Goal: Task Accomplishment & Management: Use online tool/utility

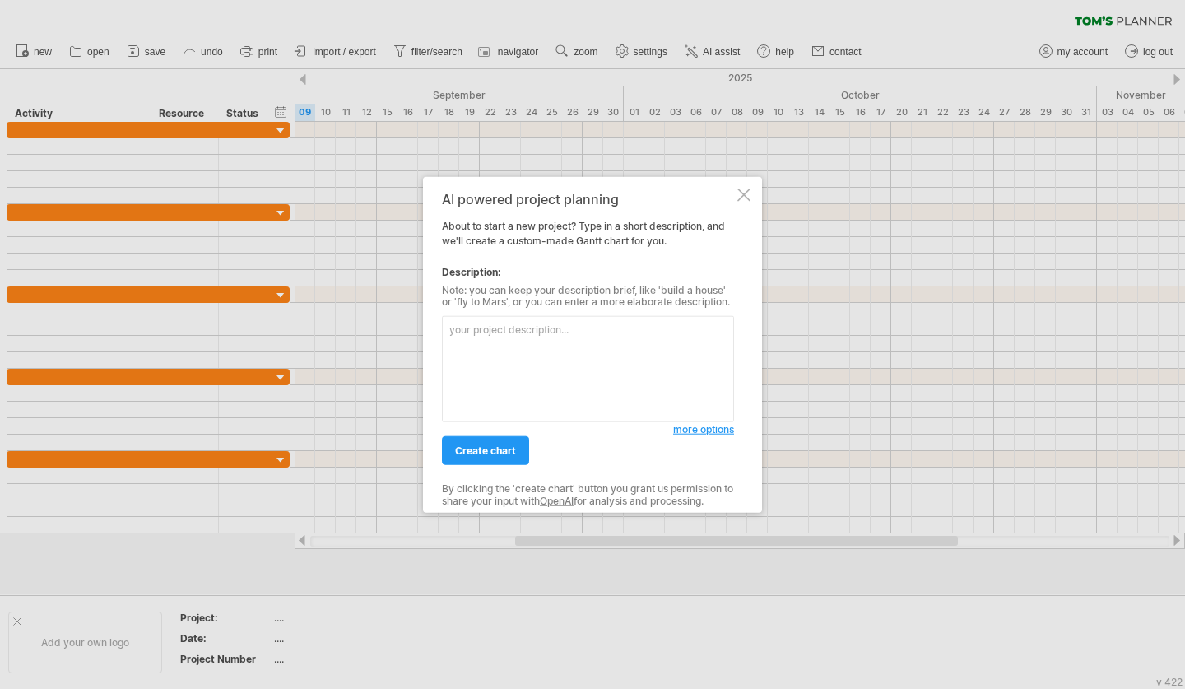
click at [527, 365] on textarea at bounding box center [588, 369] width 292 height 106
type textarea "p"
click at [457, 333] on textarea "drawings for prefab elements" at bounding box center [588, 369] width 292 height 106
click at [451, 354] on textarea "Drawings for prefab elements" at bounding box center [588, 369] width 292 height 106
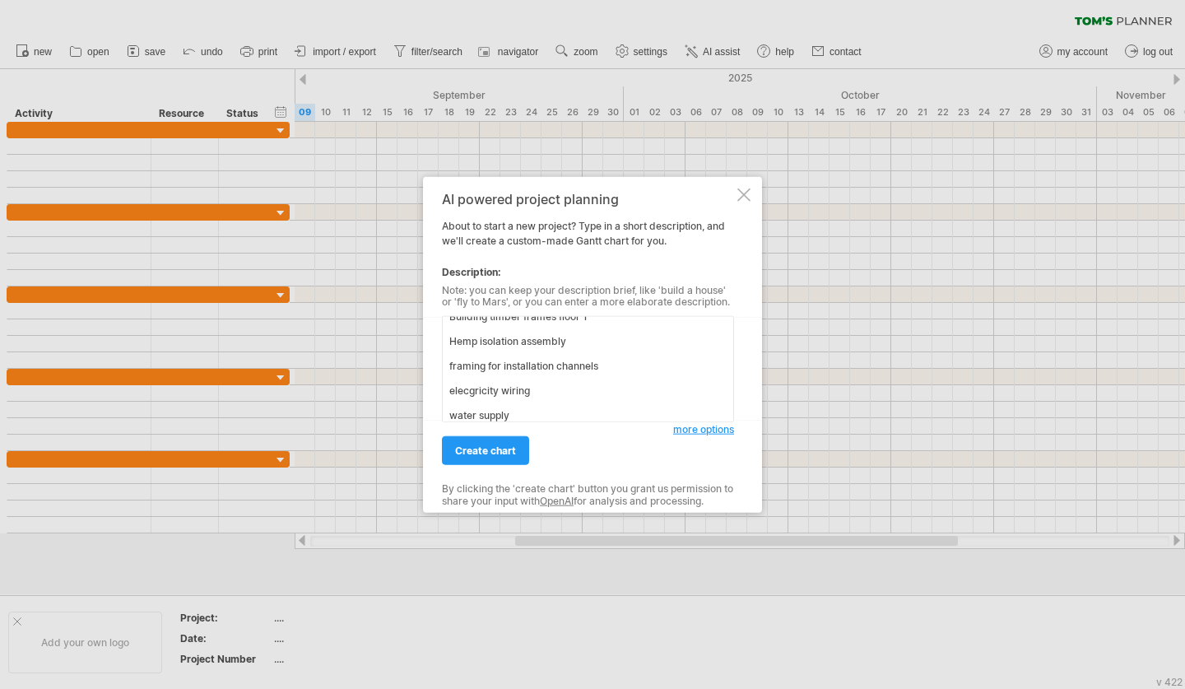
click at [638, 360] on textarea "Drawings for prefab elements Building timber frames floor 1 Hemp isolation asse…" at bounding box center [588, 369] width 292 height 106
click at [558, 392] on textarea "Drawings for prefab elements Building timber frames floor 1 Hemp isolation asse…" at bounding box center [588, 369] width 292 height 106
click at [523, 412] on textarea "Drawings for prefab elements Building timber frames floor 1 Hemp isolation asse…" at bounding box center [588, 369] width 292 height 106
click at [579, 365] on textarea "Drawings for prefab elements Building timber frames floor 1 Hemp isolation asse…" at bounding box center [588, 369] width 292 height 106
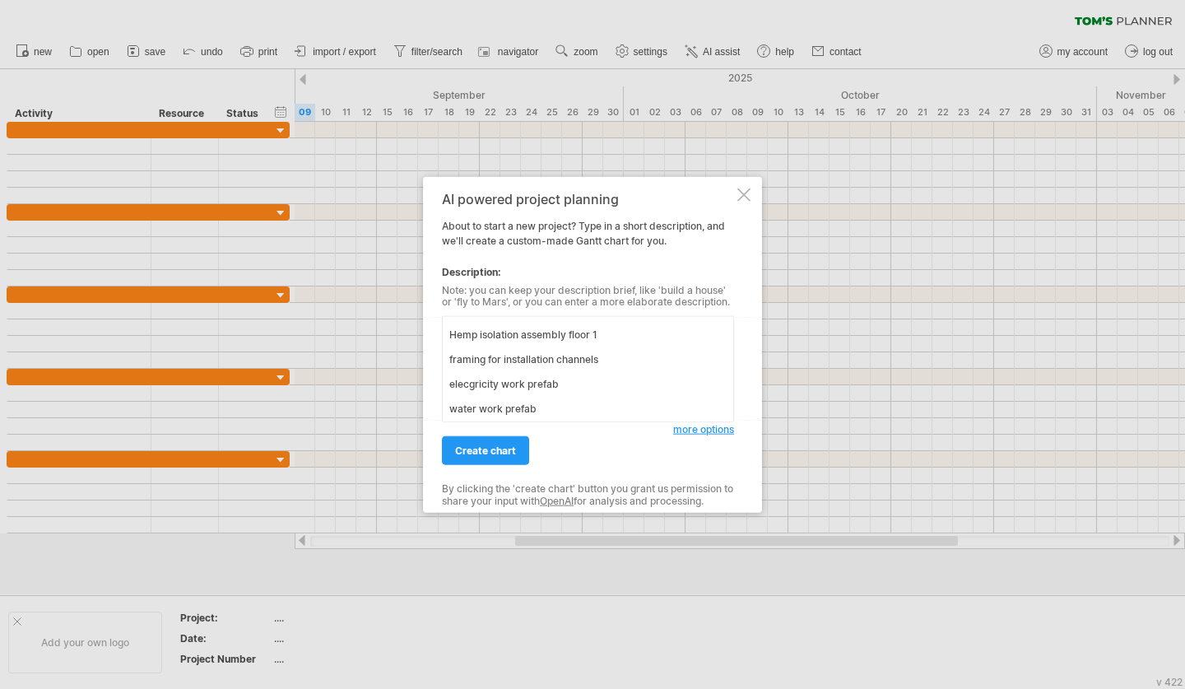
scroll to position [64, 0]
click at [631, 341] on textarea "Drawings for prefab elements Building timber frames floor 1 Hemp isolation asse…" at bounding box center [588, 369] width 292 height 106
click at [604, 374] on textarea "Drawings for prefab elements Building timber frames floor 1 Hemp isolation asse…" at bounding box center [588, 369] width 292 height 106
click at [602, 398] on textarea "Drawings for prefab elements Building timber frames floor 1 Hemp isolation asse…" at bounding box center [588, 369] width 292 height 106
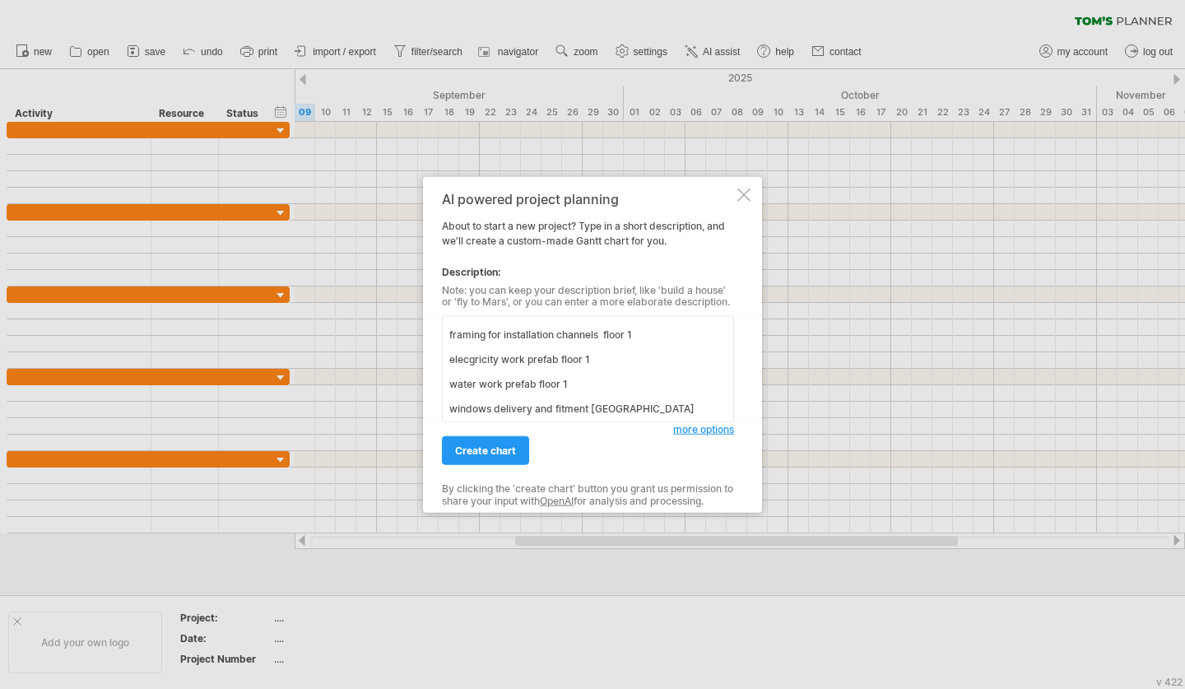
scroll to position [100, 0]
click at [617, 351] on textarea "Drawings for prefab elements Building timber frames floor 1 Hemp isolation asse…" at bounding box center [588, 369] width 292 height 106
click at [671, 408] on textarea "Drawings for prefab elements Building timber frames floor 1 Hemp isolation asse…" at bounding box center [588, 369] width 292 height 106
click at [449, 370] on textarea "Drawings for prefab elements Building timber frames floor 1 Hemp isolation asse…" at bounding box center [588, 369] width 292 height 106
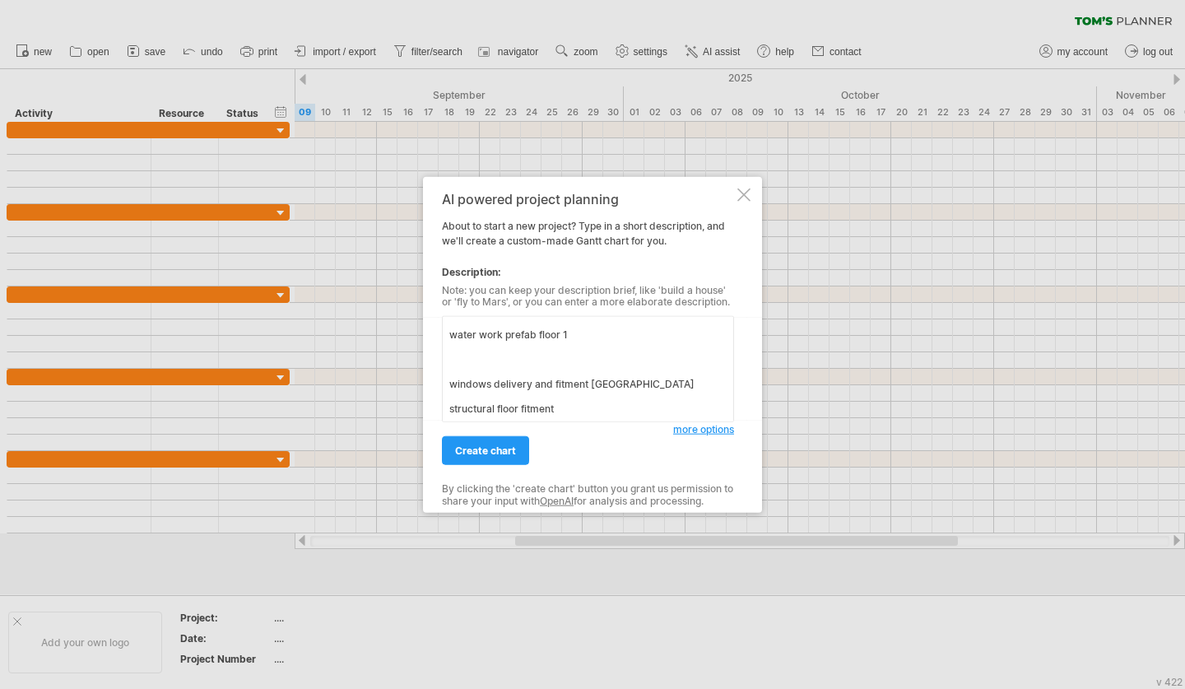
click at [589, 375] on textarea "Drawings for prefab elements Building timber frames floor 1 Hemp isolation asse…" at bounding box center [588, 369] width 292 height 106
click at [589, 374] on textarea "Drawings for prefab elements Building timber frames floor 1 Hemp isolation asse…" at bounding box center [588, 369] width 292 height 106
click at [591, 343] on textarea "Drawings for prefab elements Building timber frames floor 1 Hemp isolation asse…" at bounding box center [588, 369] width 292 height 106
click at [578, 367] on textarea "Drawings for prefab elements Building timber frames floor 1 Hemp isolation asse…" at bounding box center [588, 369] width 292 height 106
click at [454, 384] on textarea "Drawings for prefab elements Building timber frames floor 1 Hemp isolation asse…" at bounding box center [588, 369] width 292 height 106
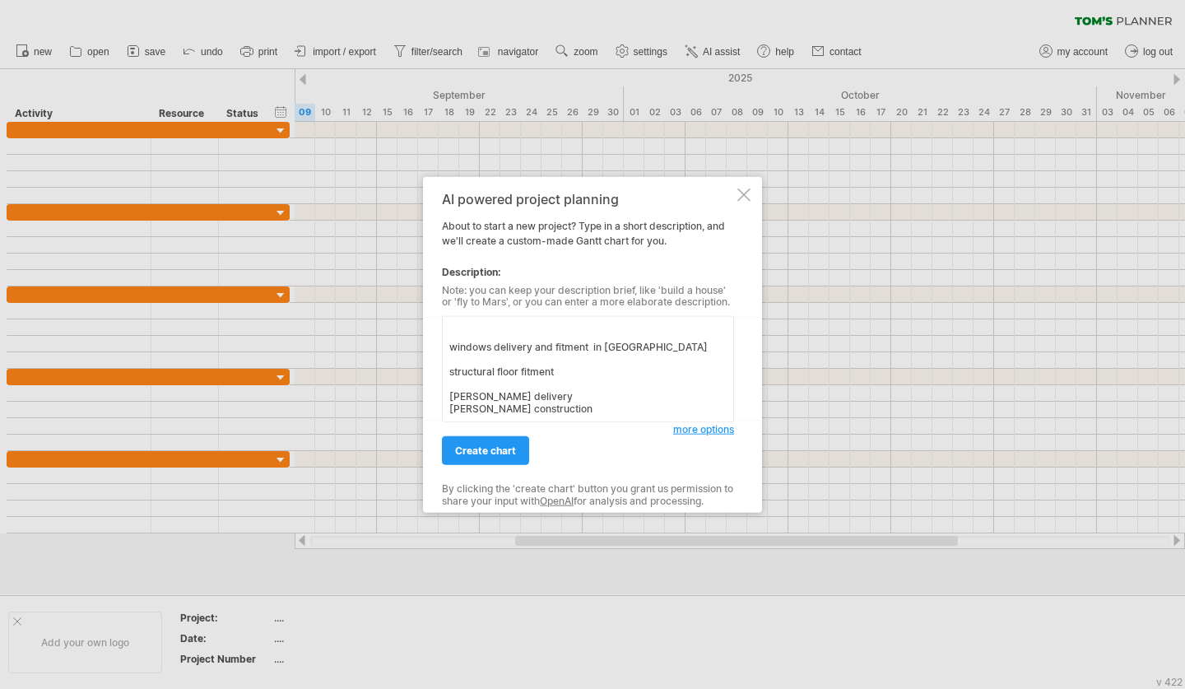
click at [467, 395] on textarea "Drawings for prefab elements Building timber frames floor 1 Hemp isolation asse…" at bounding box center [588, 369] width 292 height 106
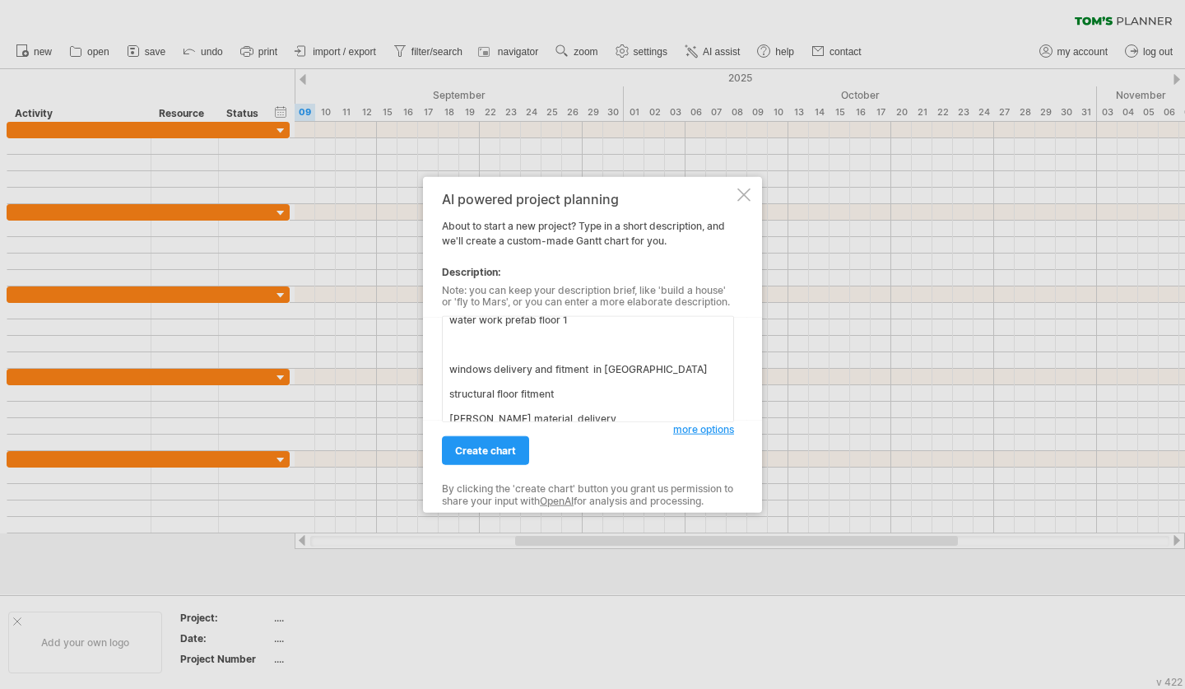
scroll to position [138, 0]
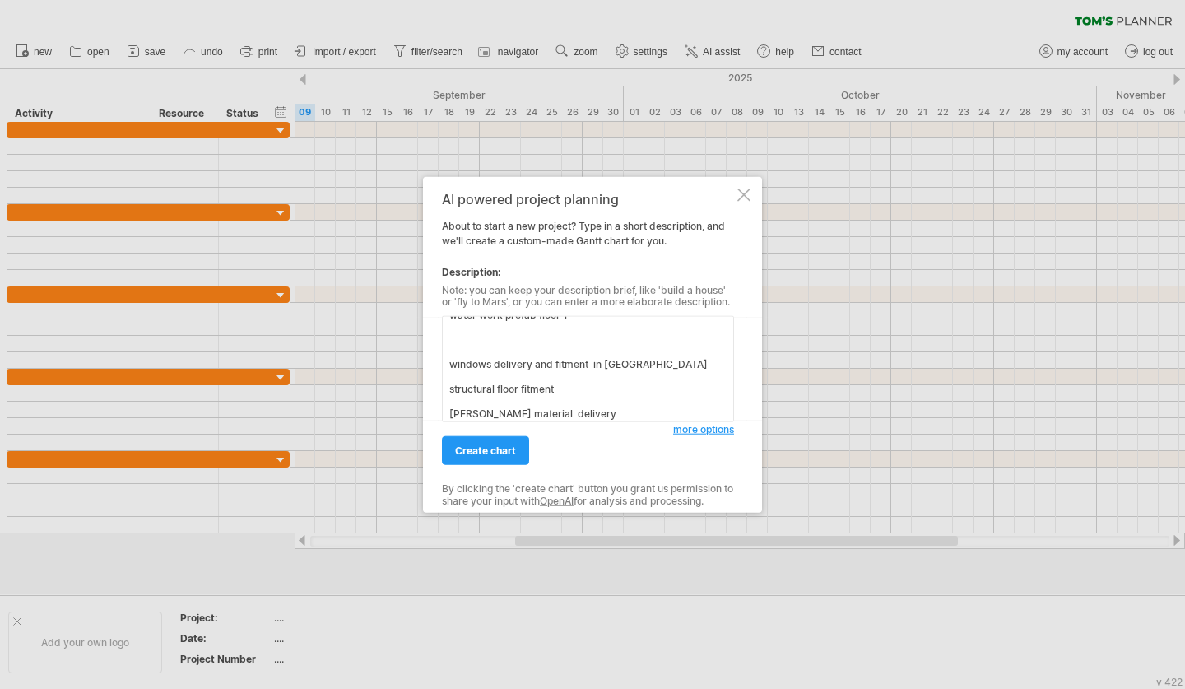
click at [551, 350] on textarea "Drawings for prefab elements Building timber frames floor 1 Hemp isolation asse…" at bounding box center [588, 369] width 292 height 106
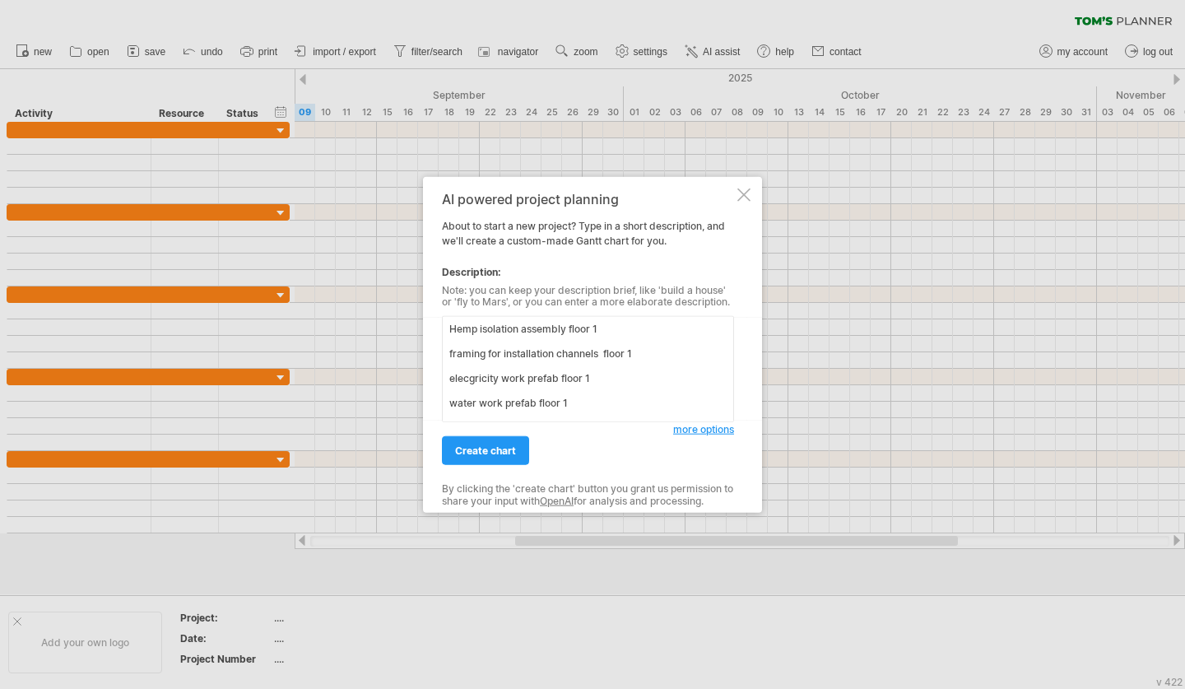
drag, startPoint x: 451, startPoint y: 330, endPoint x: 453, endPoint y: 413, distance: 83.1
click at [453, 413] on textarea "Drawings for prefab elements Building timber frames floor 1 Hemp isolation asse…" at bounding box center [588, 369] width 292 height 106
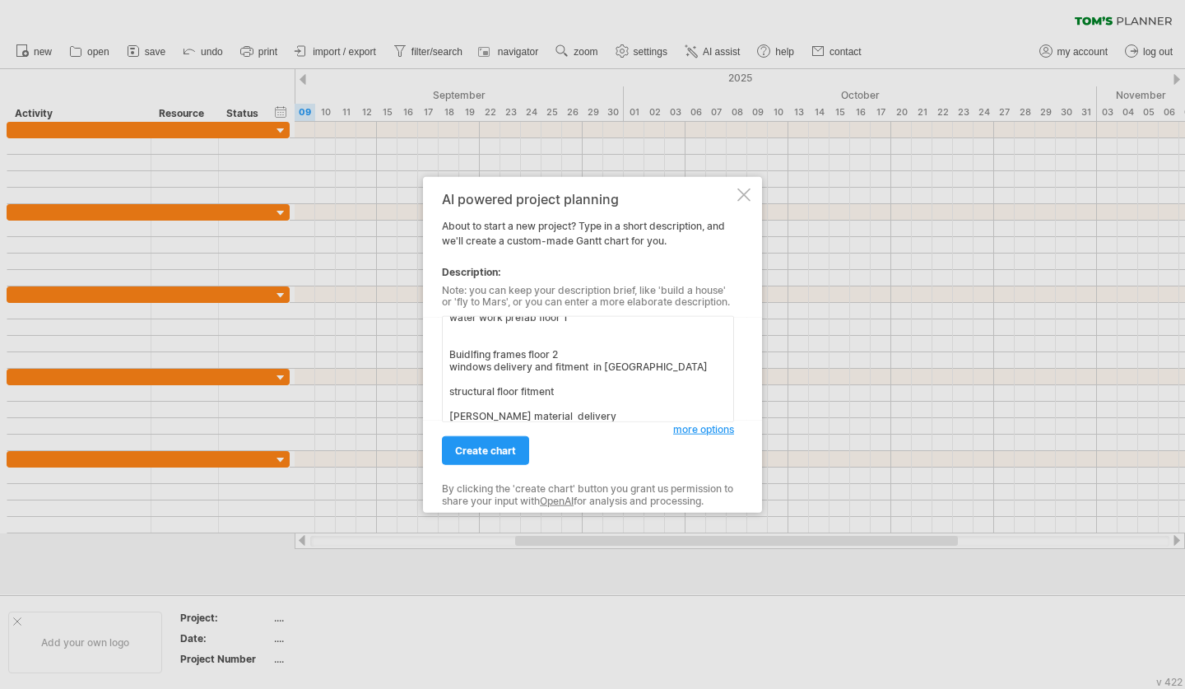
scroll to position [139, 0]
click at [579, 349] on textarea "Drawings for prefab elements Building timber frames floor 1 Hemp isolation asse…" at bounding box center [588, 369] width 292 height 106
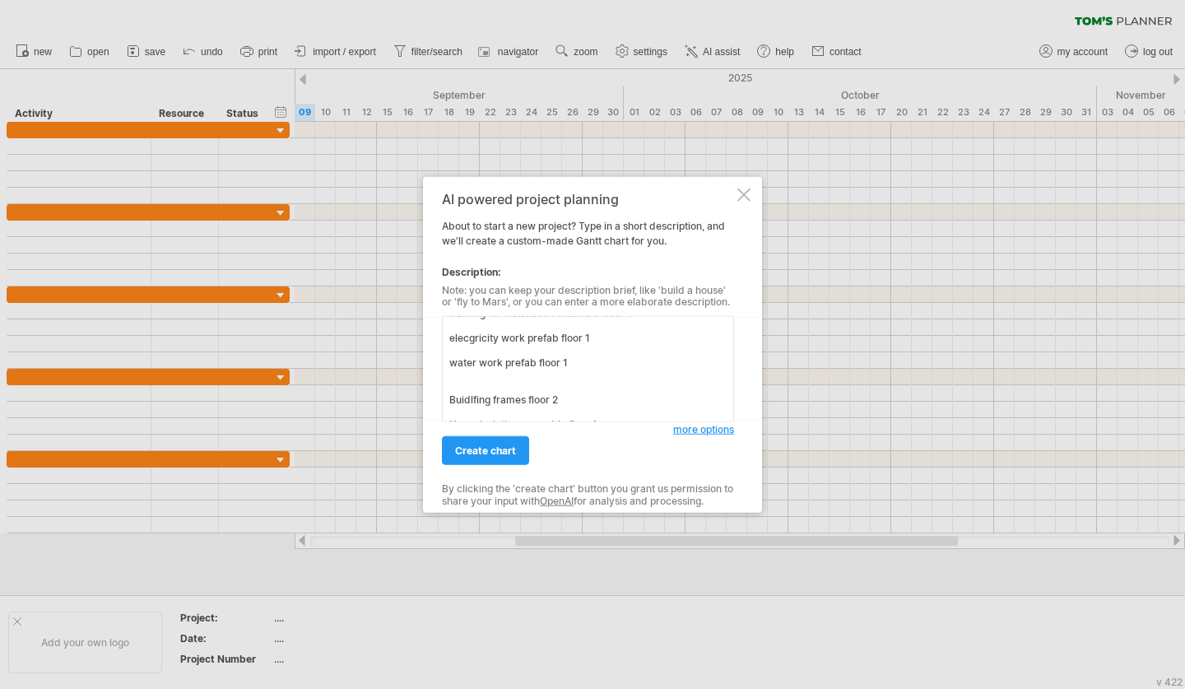
scroll to position [140, 0]
click at [600, 376] on textarea "Drawings for prefab elements Building timber frames floor 1 Hemp isolation asse…" at bounding box center [588, 369] width 292 height 106
click at [637, 396] on textarea "Drawings for prefab elements Building timber frames floor 1 Hemp isolation asse…" at bounding box center [588, 369] width 292 height 106
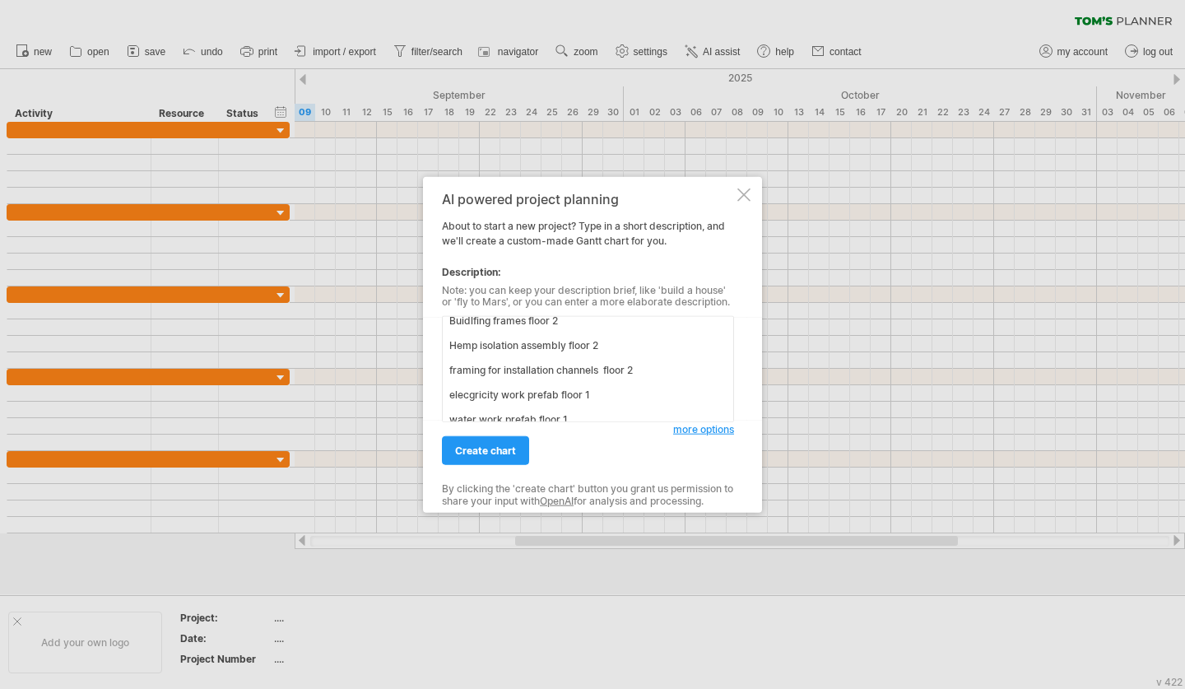
scroll to position [184, 0]
click at [592, 382] on textarea "Drawings for prefab elements Building timber frames floor 1 Hemp isolation asse…" at bounding box center [588, 369] width 292 height 106
click at [566, 404] on textarea "Drawings for prefab elements Building timber frames floor 1 Hemp isolation asse…" at bounding box center [588, 369] width 292 height 106
click at [561, 393] on textarea "Drawings for prefab elements Building timber frames floor 1 Hemp isolation asse…" at bounding box center [588, 369] width 292 height 106
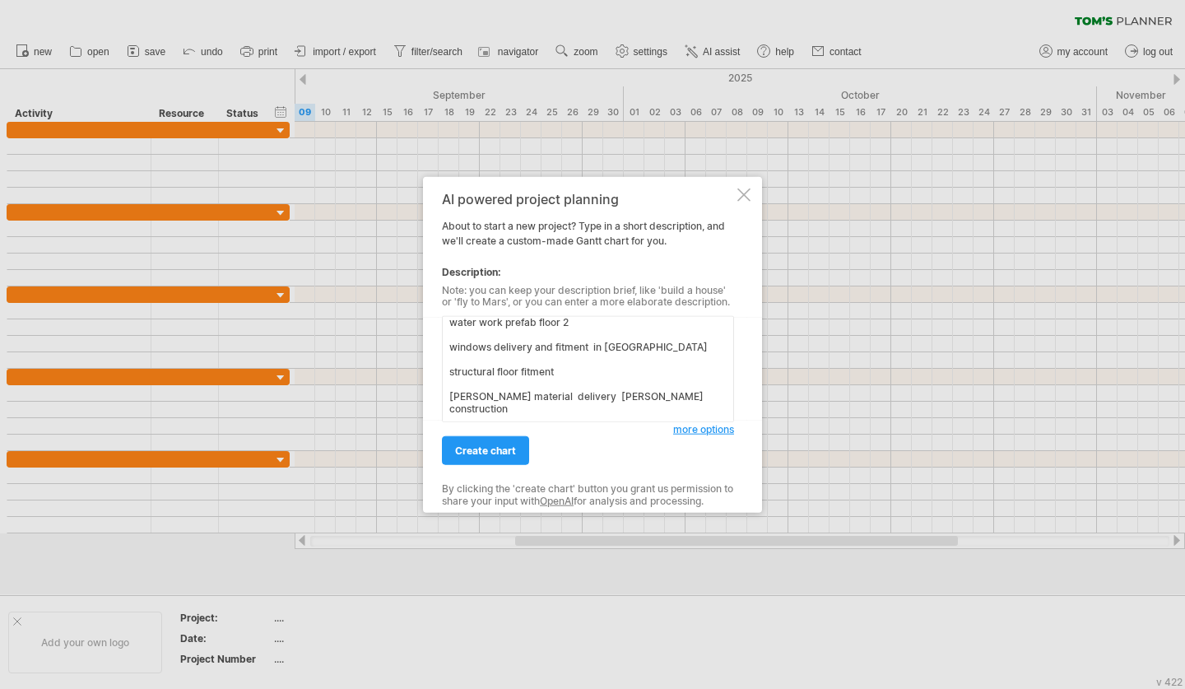
scroll to position [291, 0]
click at [459, 401] on textarea "Drawings for prefab elements Building timber frames floor 1 Hemp isolation asse…" at bounding box center [588, 369] width 292 height 106
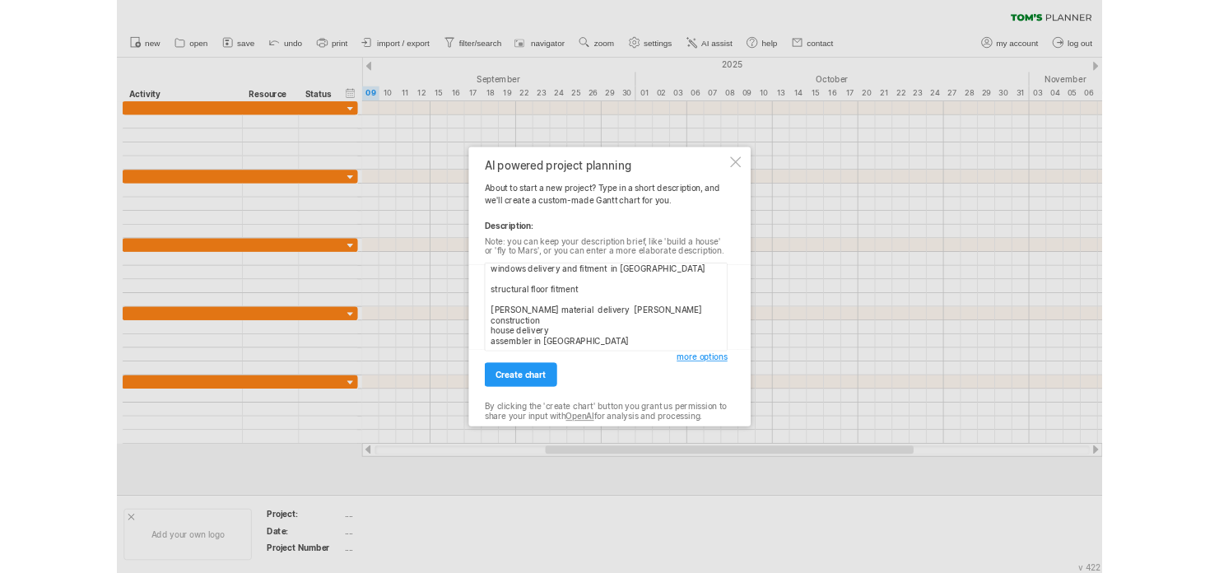
scroll to position [297, 0]
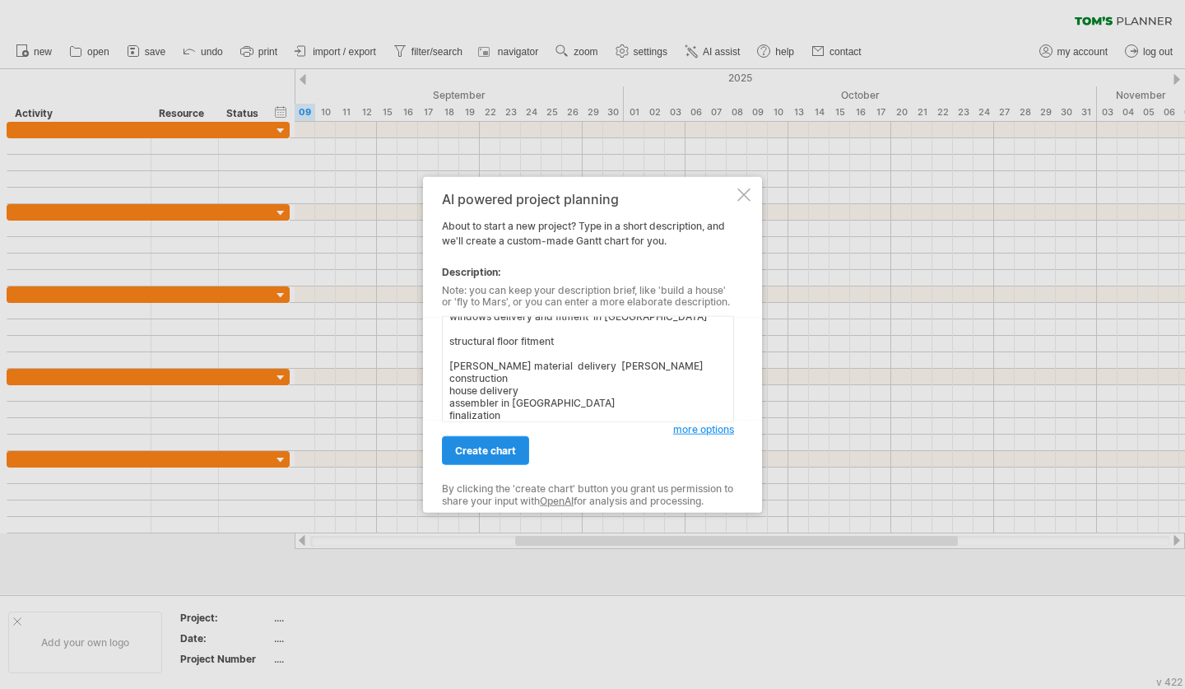
type textarea "Drawings for prefab elements Building timber frames floor 1 Hemp isolation asse…"
drag, startPoint x: 465, startPoint y: 441, endPoint x: 574, endPoint y: 448, distance: 109.7
click at [574, 448] on div "create chart" at bounding box center [557, 443] width 231 height 42
click at [505, 444] on span "create chart" at bounding box center [485, 450] width 61 height 12
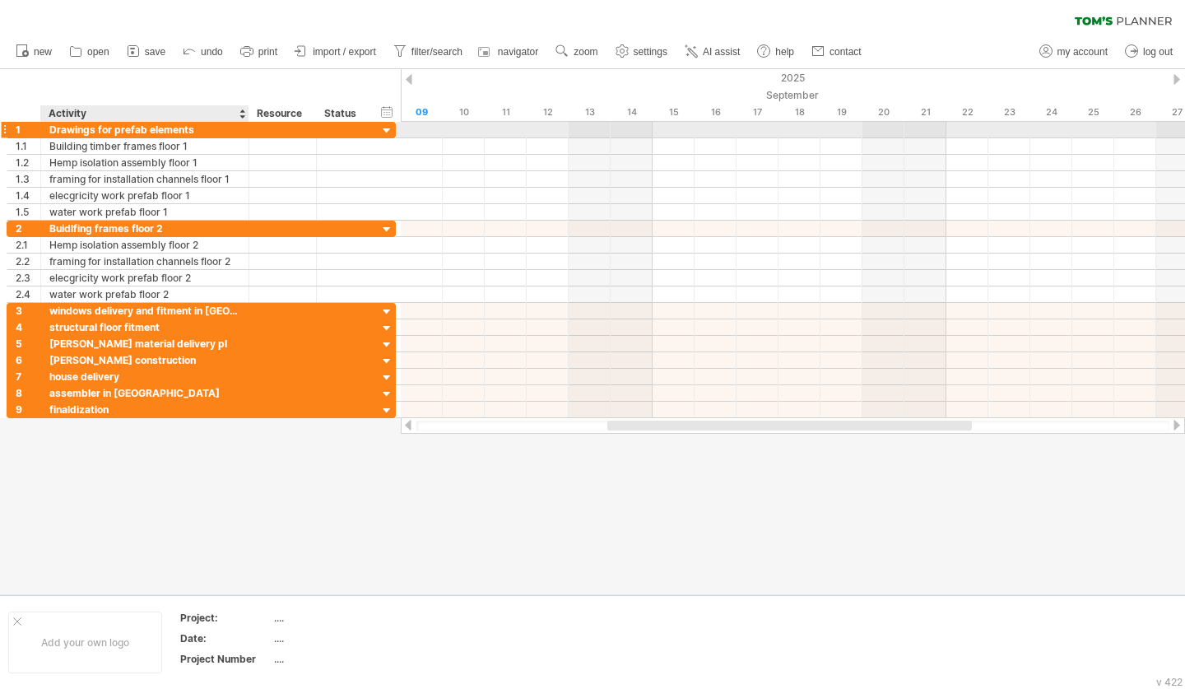
click at [171, 131] on div "Drawings for prefab elements" at bounding box center [144, 130] width 191 height 16
drag, startPoint x: 40, startPoint y: 126, endPoint x: 42, endPoint y: 137, distance: 11.0
click at [42, 137] on div at bounding box center [42, 130] width 8 height 16
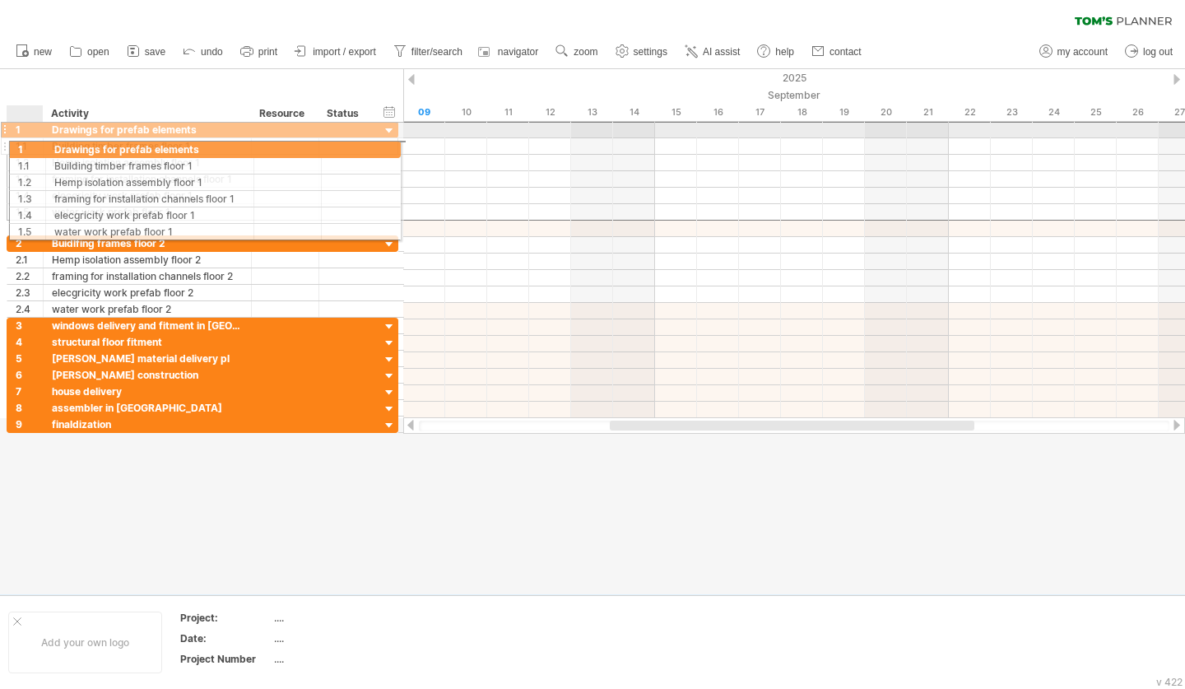
drag, startPoint x: 53, startPoint y: 135, endPoint x: 51, endPoint y: 147, distance: 11.8
click at [51, 147] on div "**********" at bounding box center [203, 171] width 392 height 100
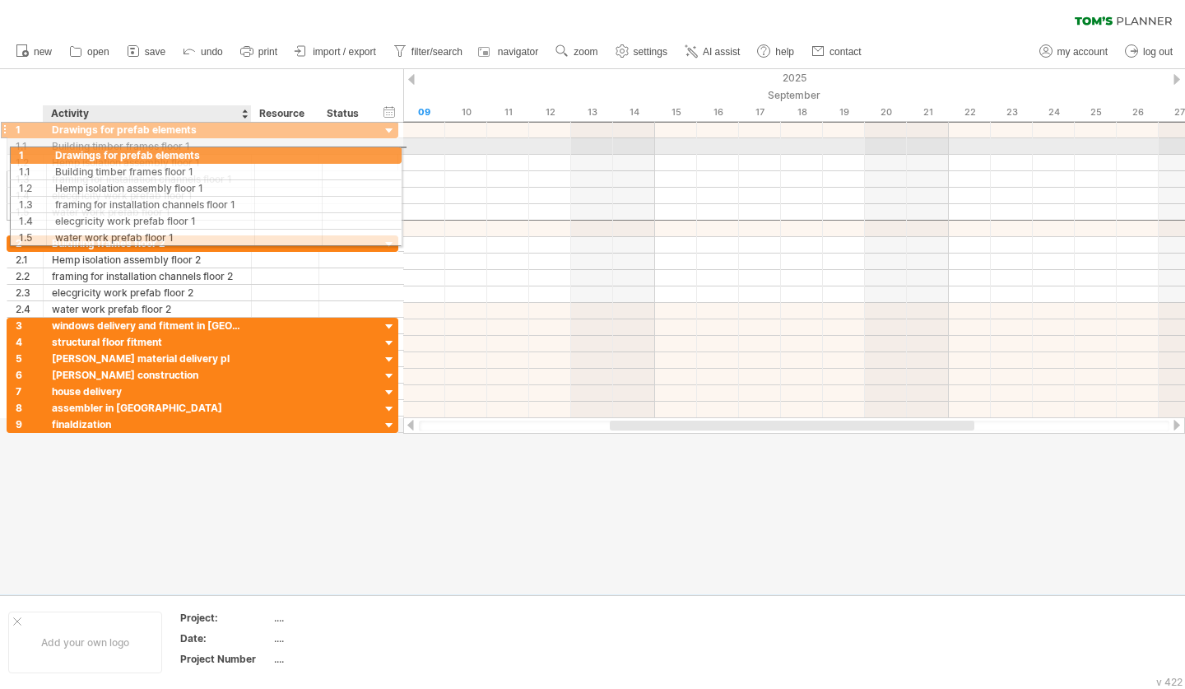
drag, startPoint x: 60, startPoint y: 134, endPoint x: 58, endPoint y: 152, distance: 18.2
click at [58, 152] on div "**********" at bounding box center [203, 171] width 392 height 100
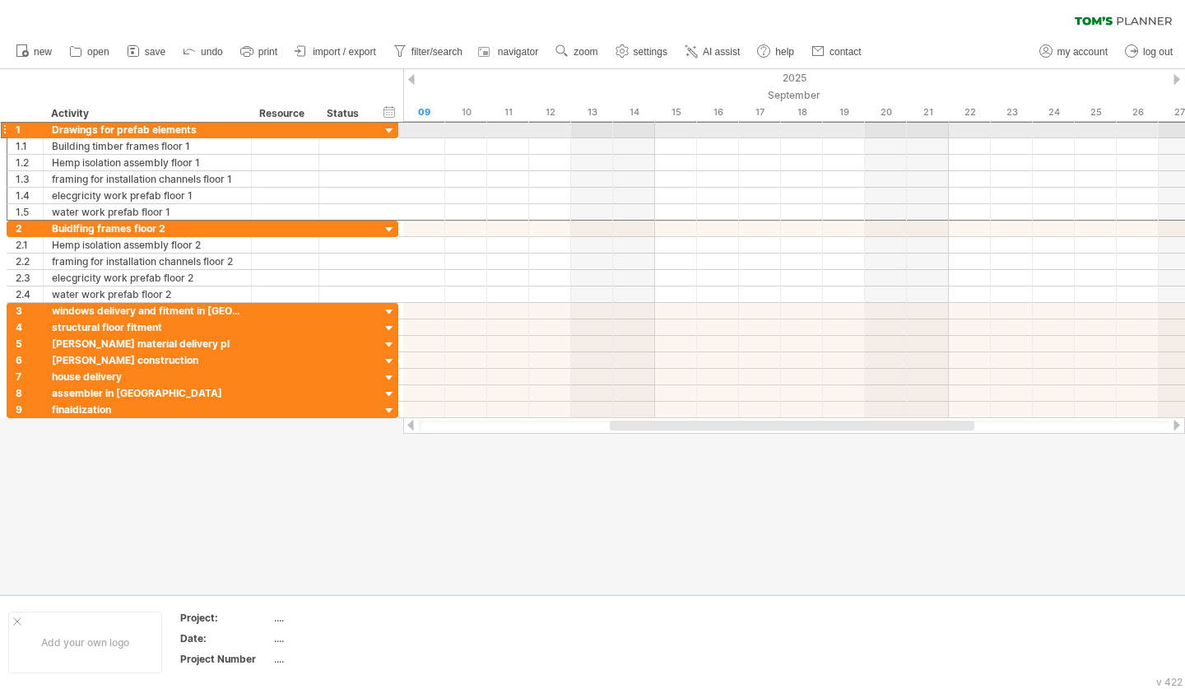
click at [8, 133] on div "1" at bounding box center [25, 130] width 36 height 16
click at [6, 129] on div at bounding box center [4, 129] width 7 height 17
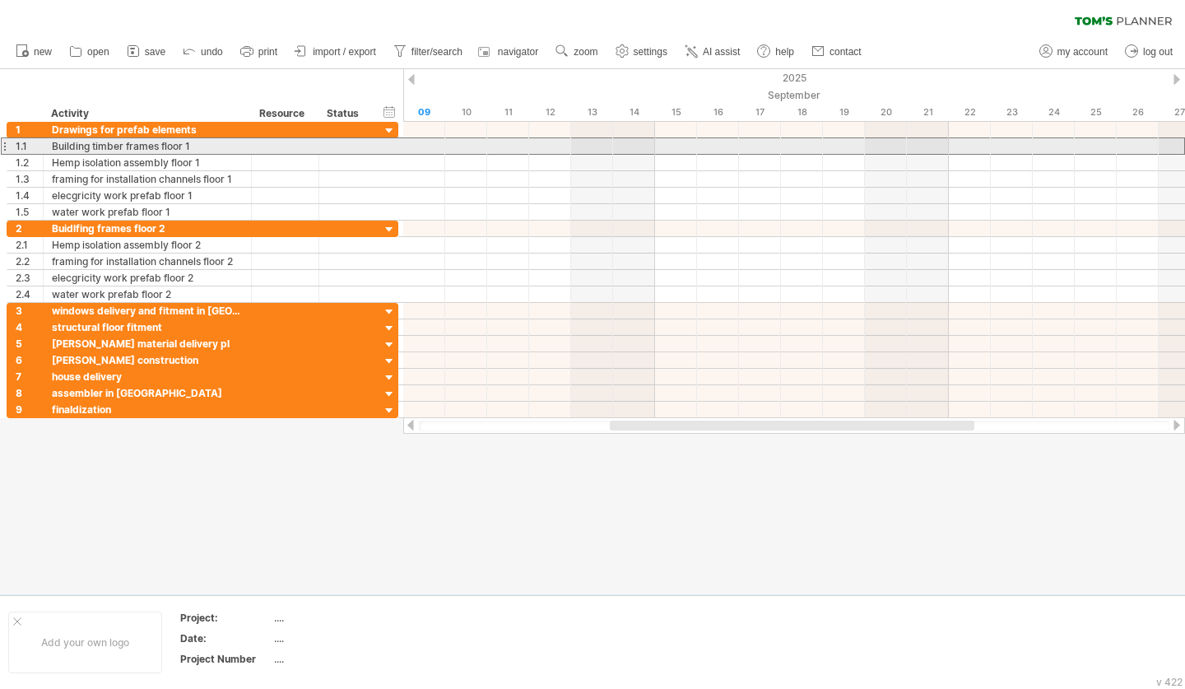
click at [11, 139] on div "1.1" at bounding box center [25, 146] width 36 height 16
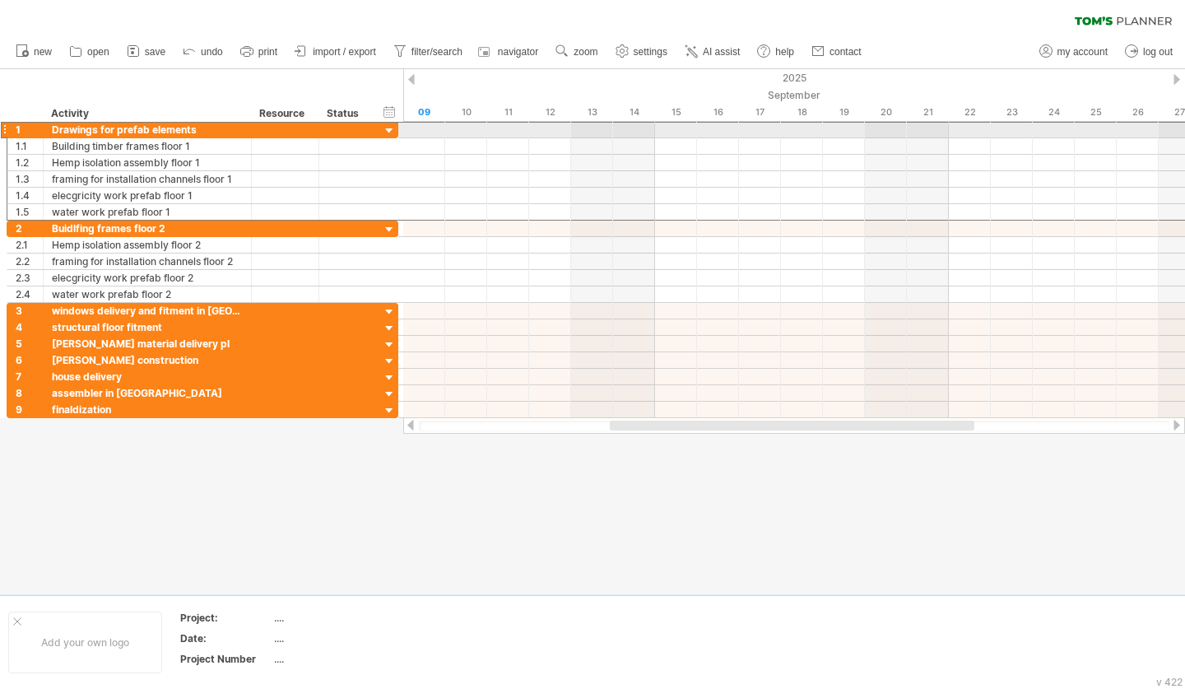
click at [7, 133] on div at bounding box center [4, 129] width 7 height 17
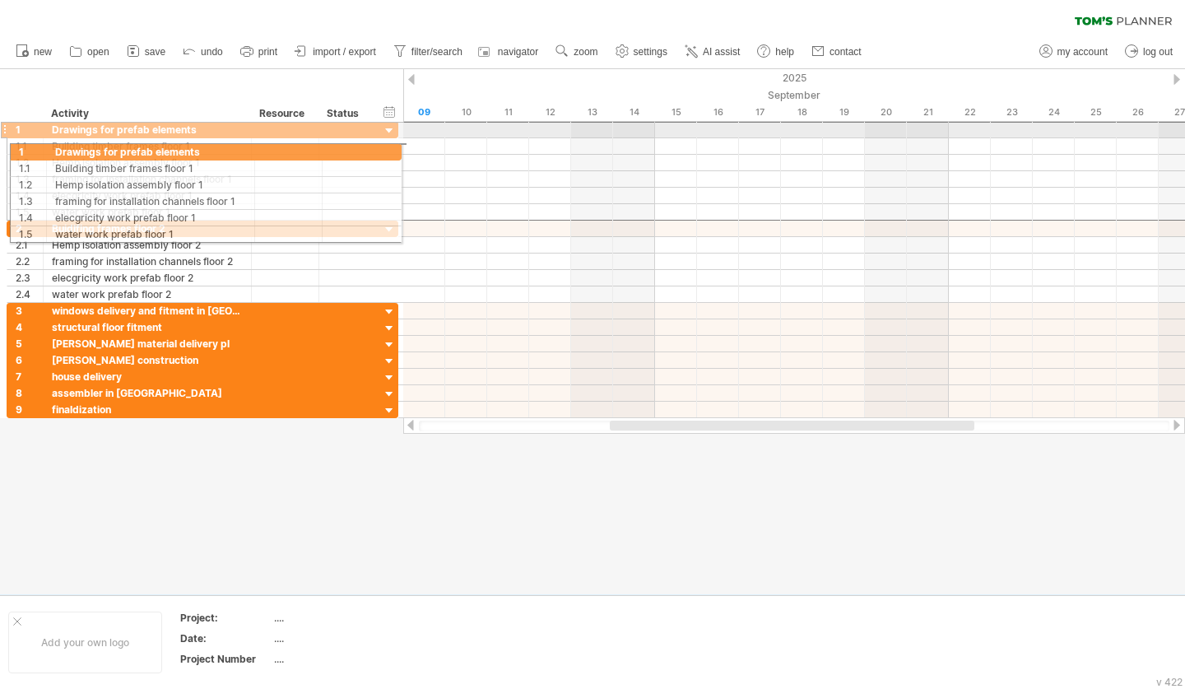
drag, startPoint x: 7, startPoint y: 133, endPoint x: 5, endPoint y: 149, distance: 16.5
click at [5, 149] on div "**********" at bounding box center [199, 270] width 399 height 296
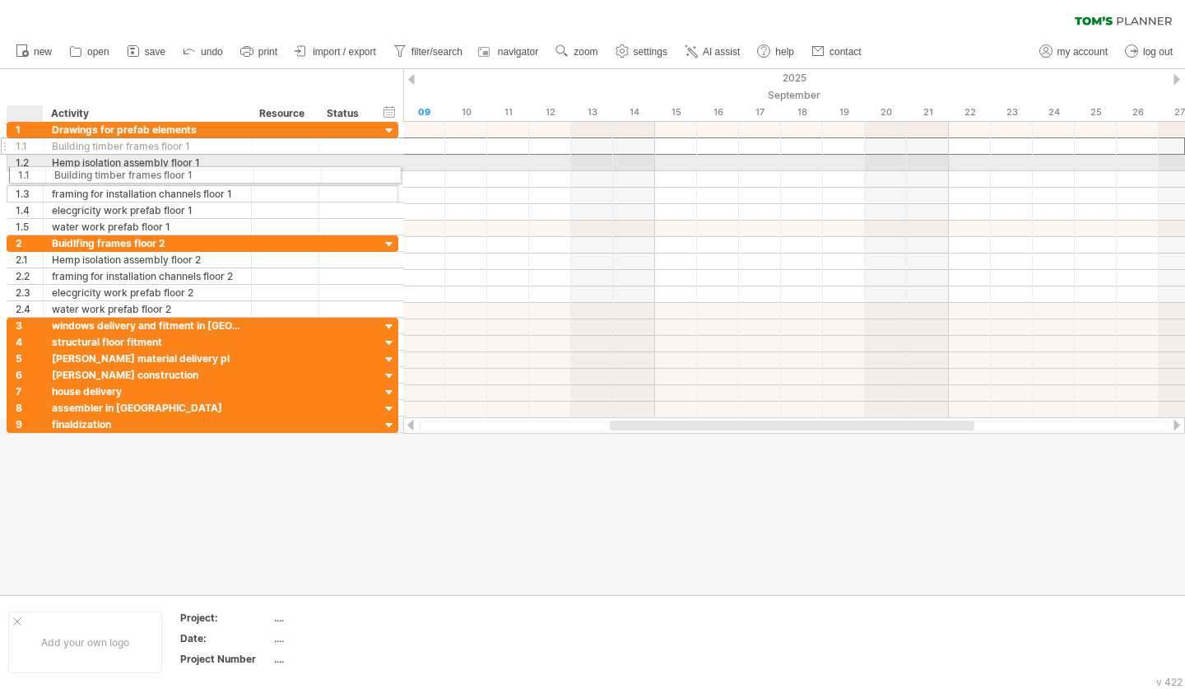
drag, startPoint x: 30, startPoint y: 152, endPoint x: 27, endPoint y: 171, distance: 19.1
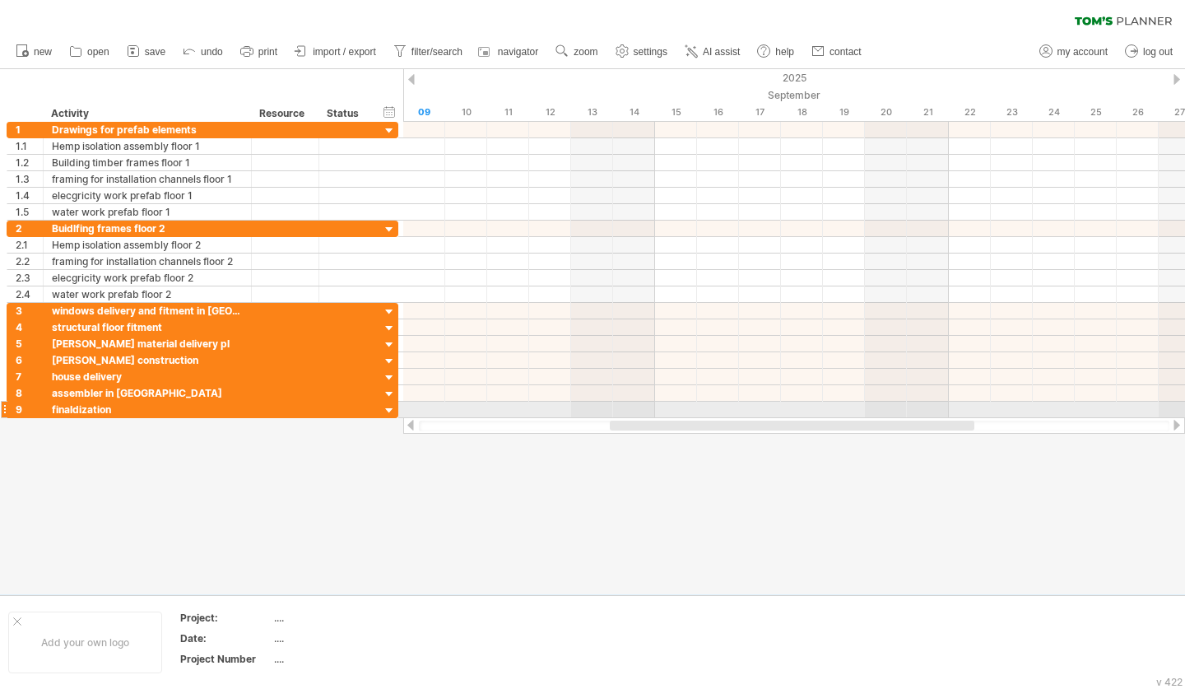
click at [5, 410] on div at bounding box center [4, 409] width 7 height 17
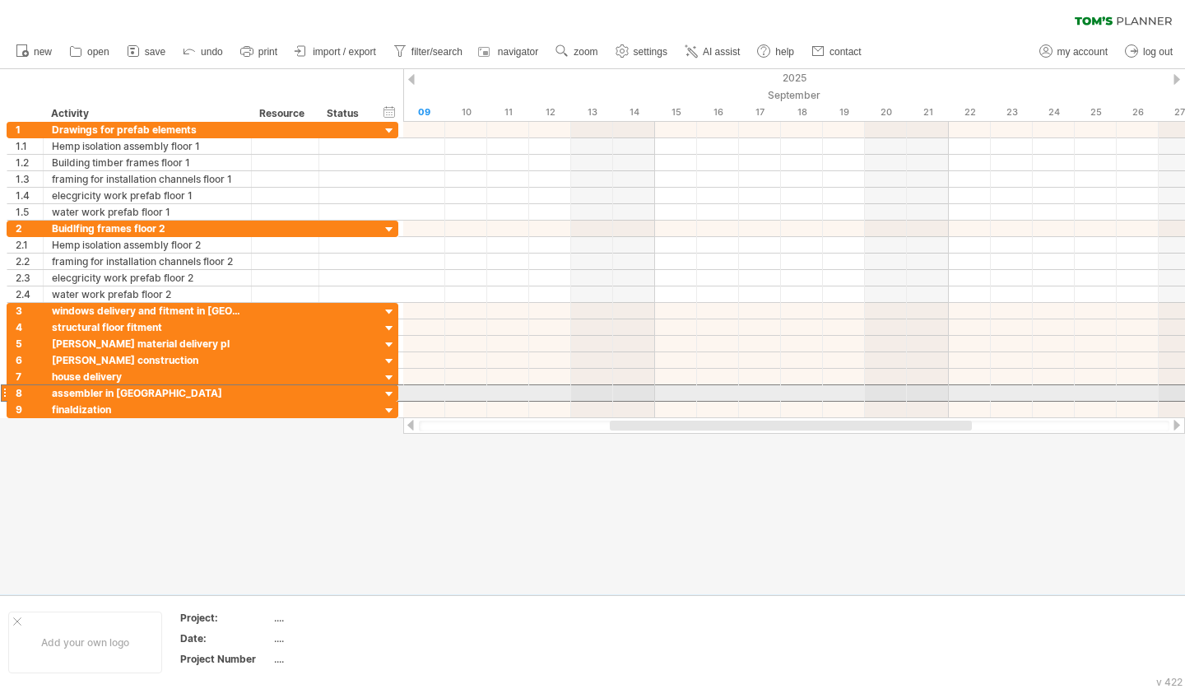
click at [7, 394] on div "8" at bounding box center [25, 393] width 36 height 16
click at [2, 394] on div at bounding box center [4, 392] width 7 height 17
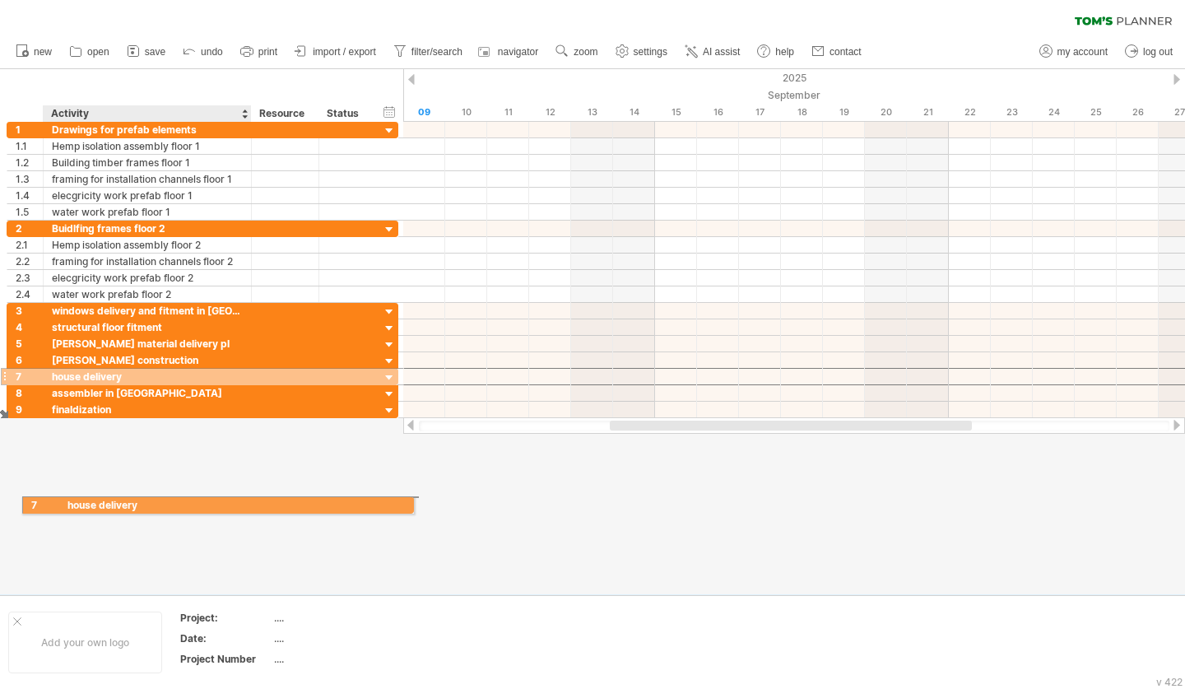
drag, startPoint x: 54, startPoint y: 383, endPoint x: 65, endPoint y: 501, distance: 119.0
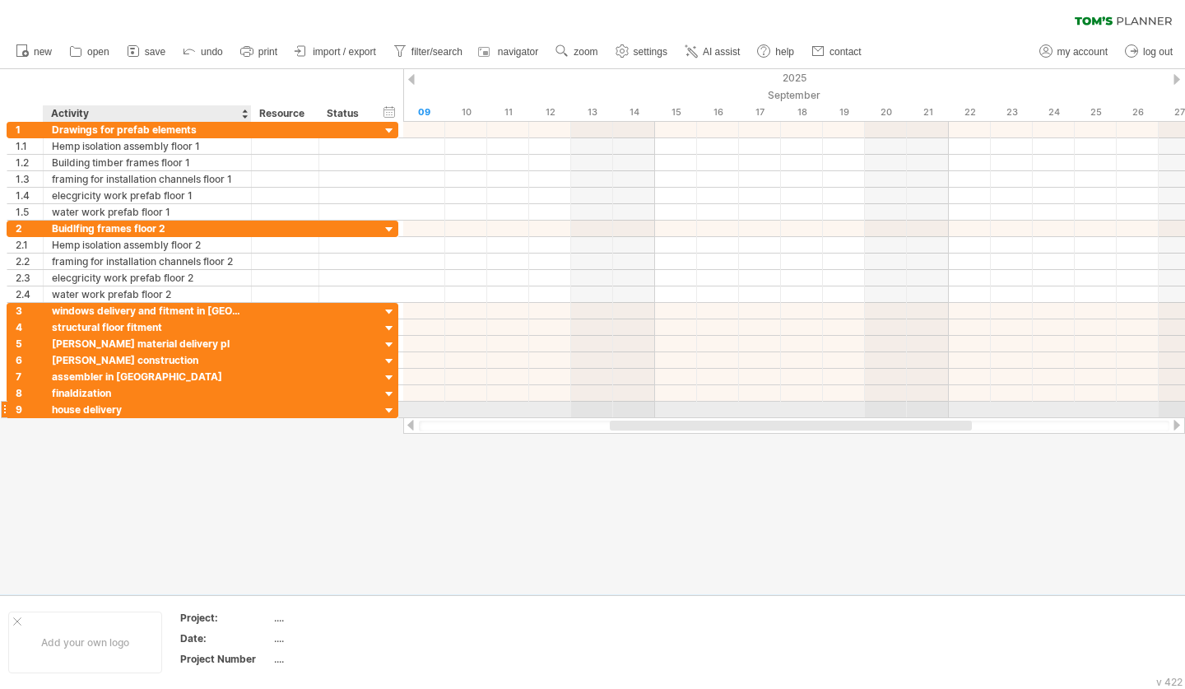
click at [119, 402] on div "house delivery" at bounding box center [147, 410] width 191 height 16
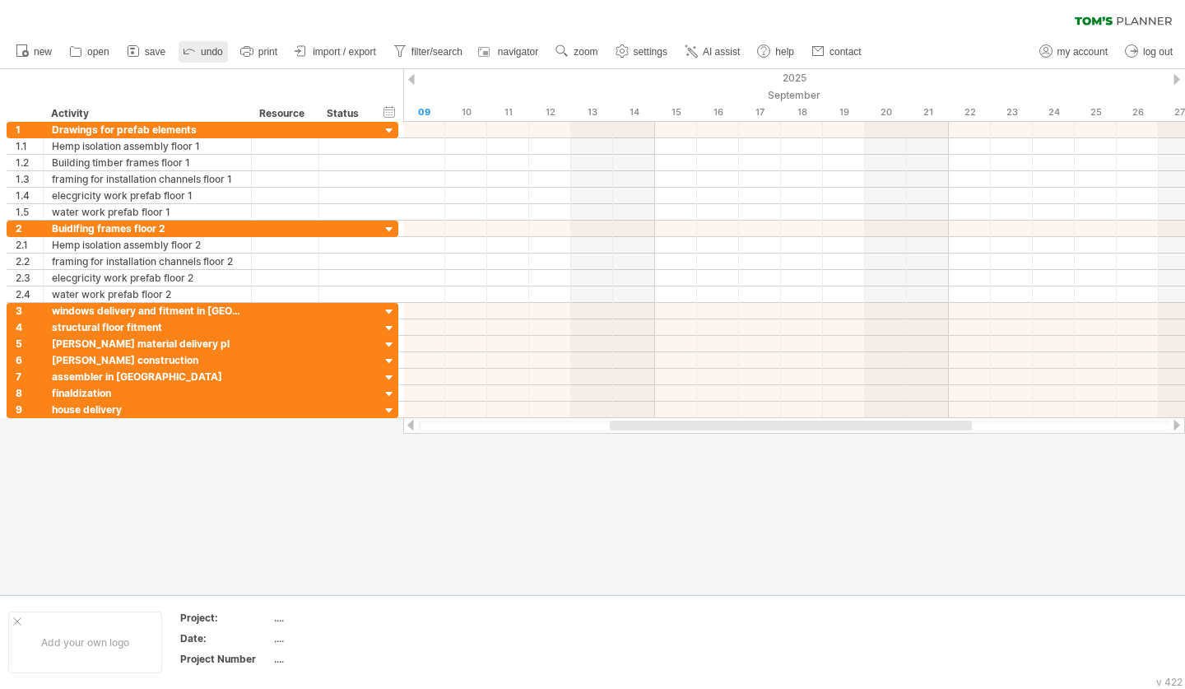
click at [217, 52] on span "undo" at bounding box center [212, 52] width 22 height 12
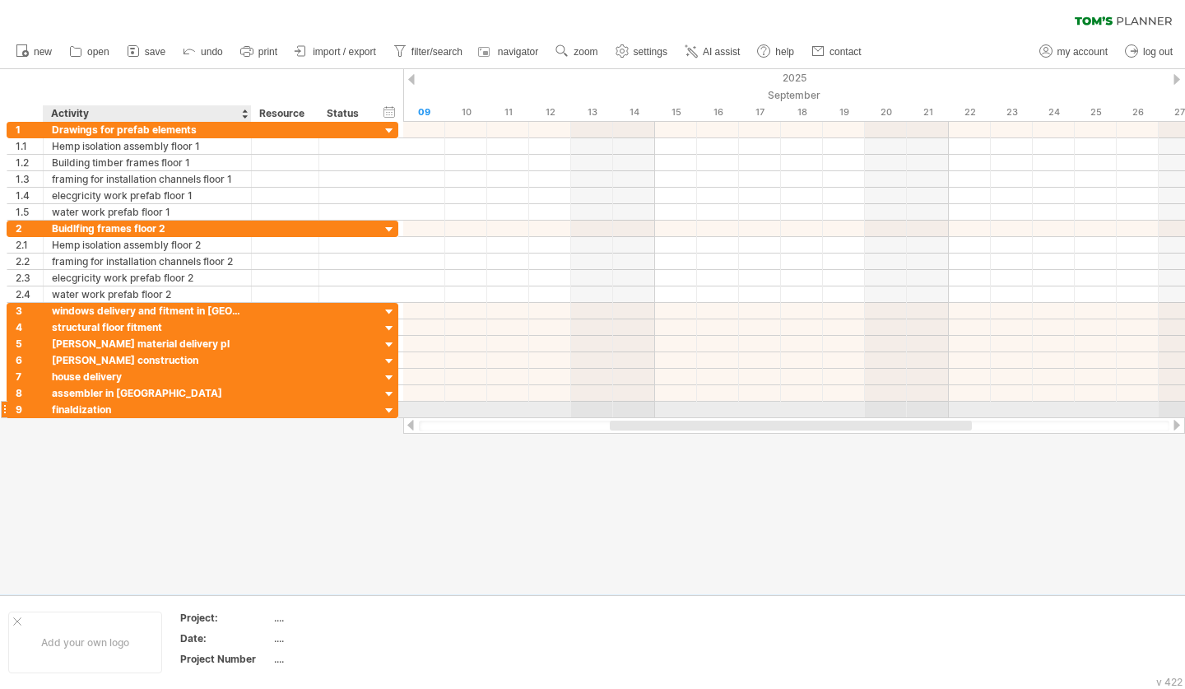
click at [123, 407] on div "finaldization" at bounding box center [147, 410] width 191 height 16
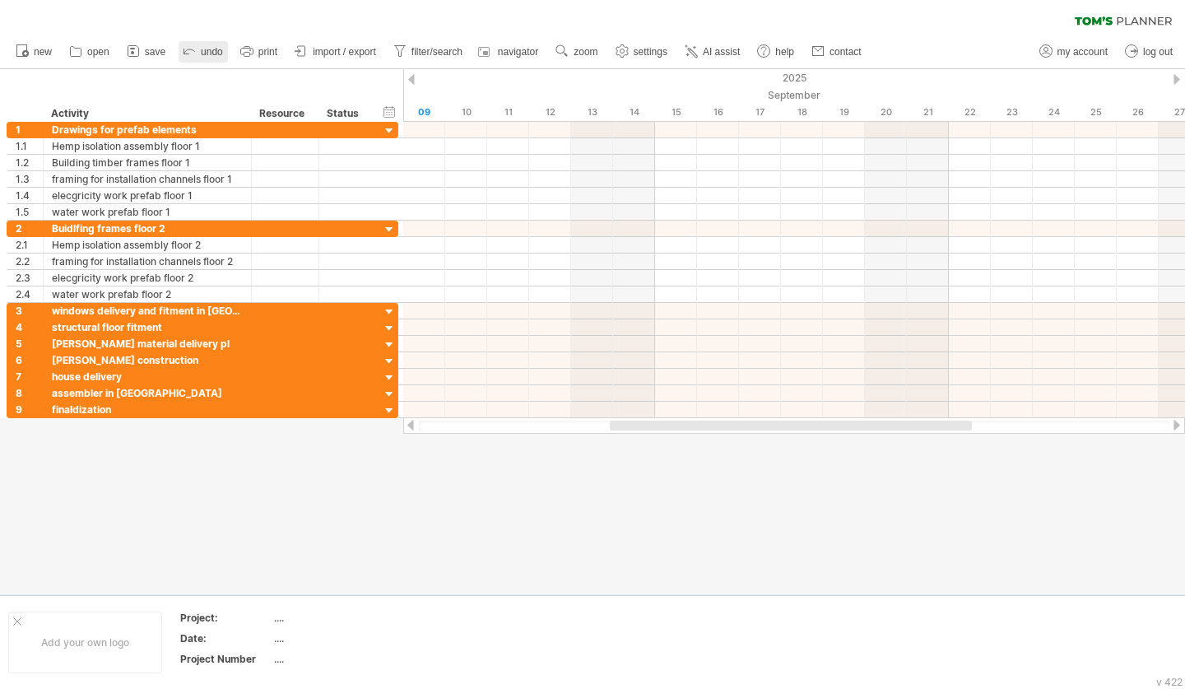
click at [219, 49] on span "undo" at bounding box center [212, 52] width 22 height 12
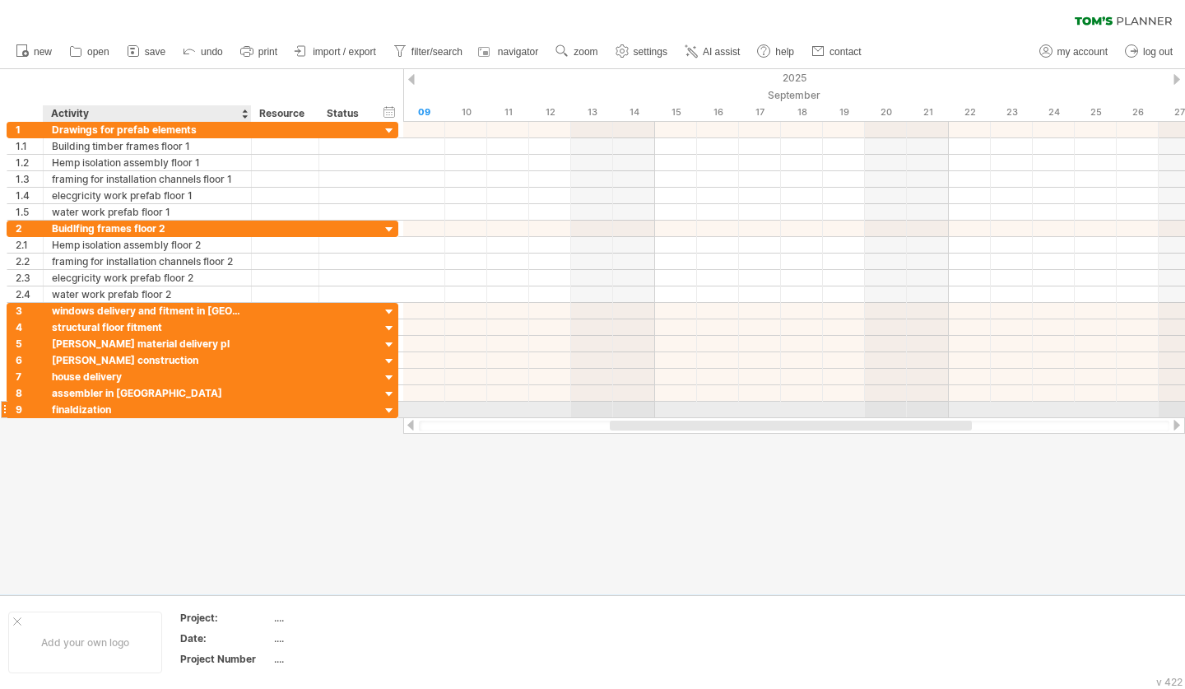
click at [170, 402] on div "finaldization" at bounding box center [147, 410] width 191 height 16
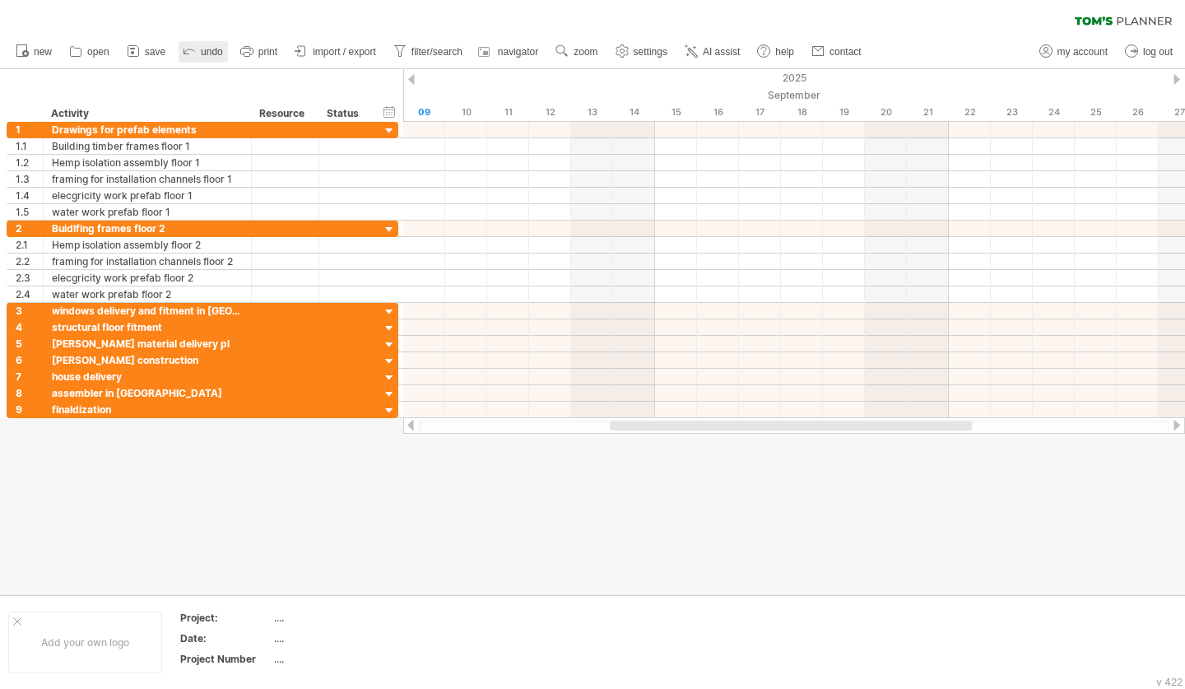
click at [210, 48] on span "undo" at bounding box center [212, 52] width 22 height 12
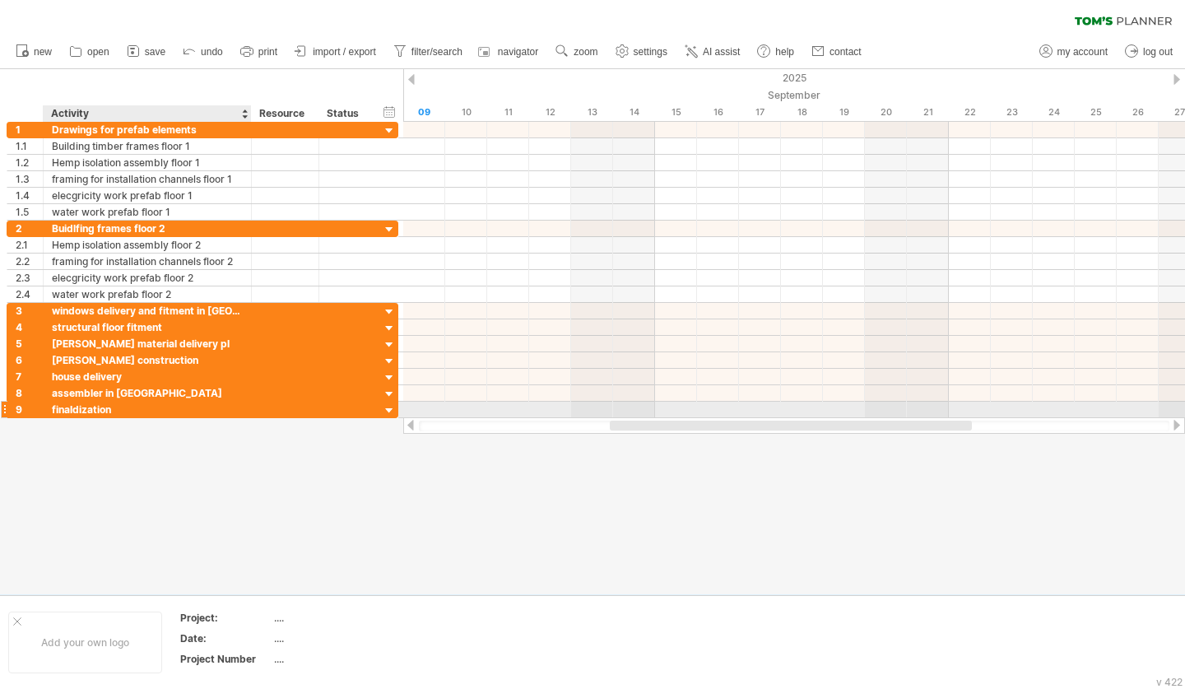
click at [174, 415] on div "finaldization" at bounding box center [147, 410] width 191 height 16
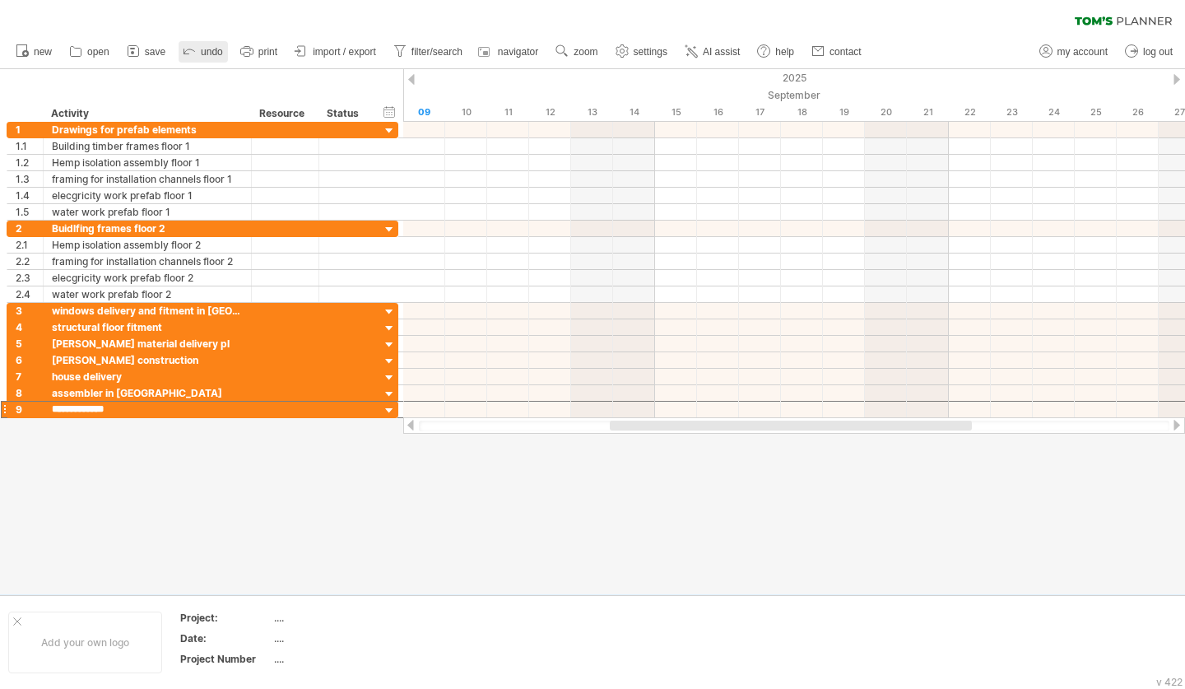
click at [219, 46] on span "undo" at bounding box center [212, 52] width 22 height 12
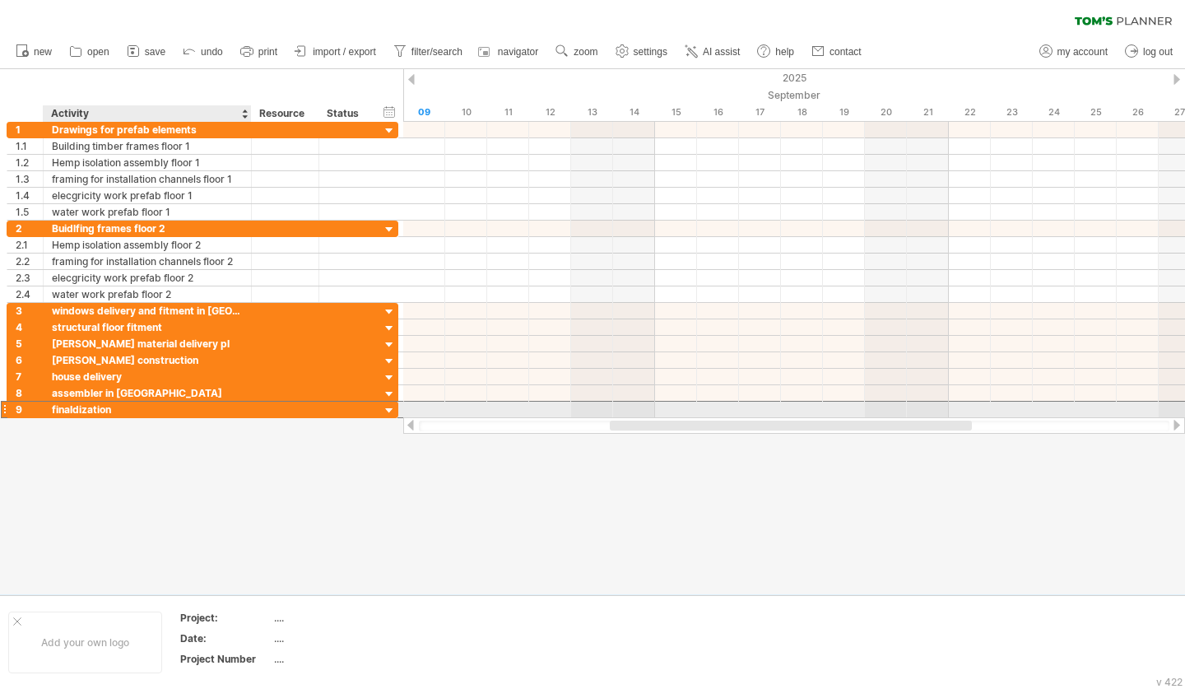
click at [68, 416] on div "finaldization" at bounding box center [147, 410] width 191 height 16
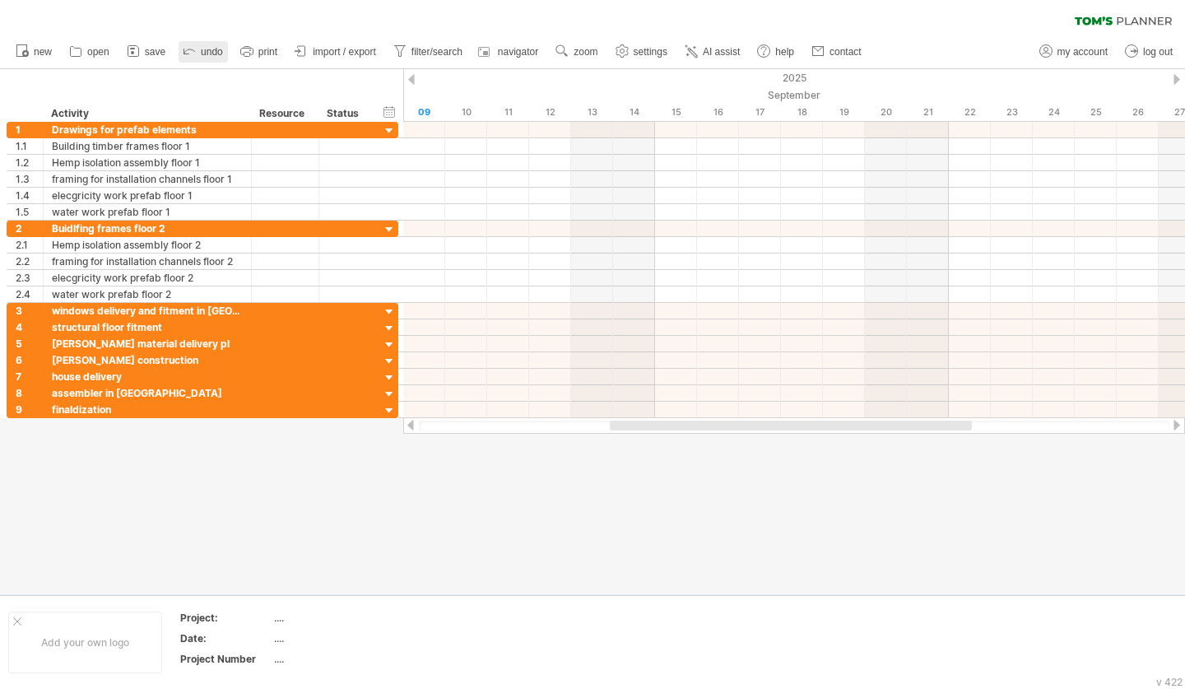
click at [216, 50] on span "undo" at bounding box center [212, 52] width 22 height 12
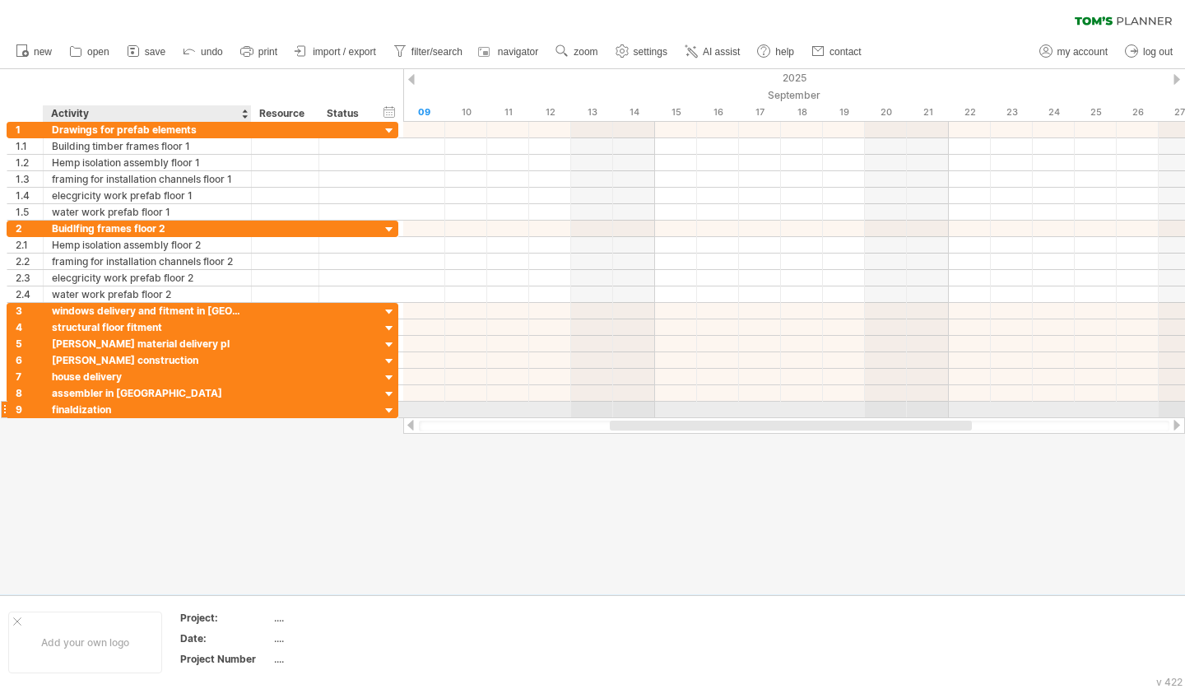
click at [151, 416] on div "finaldization" at bounding box center [147, 410] width 191 height 16
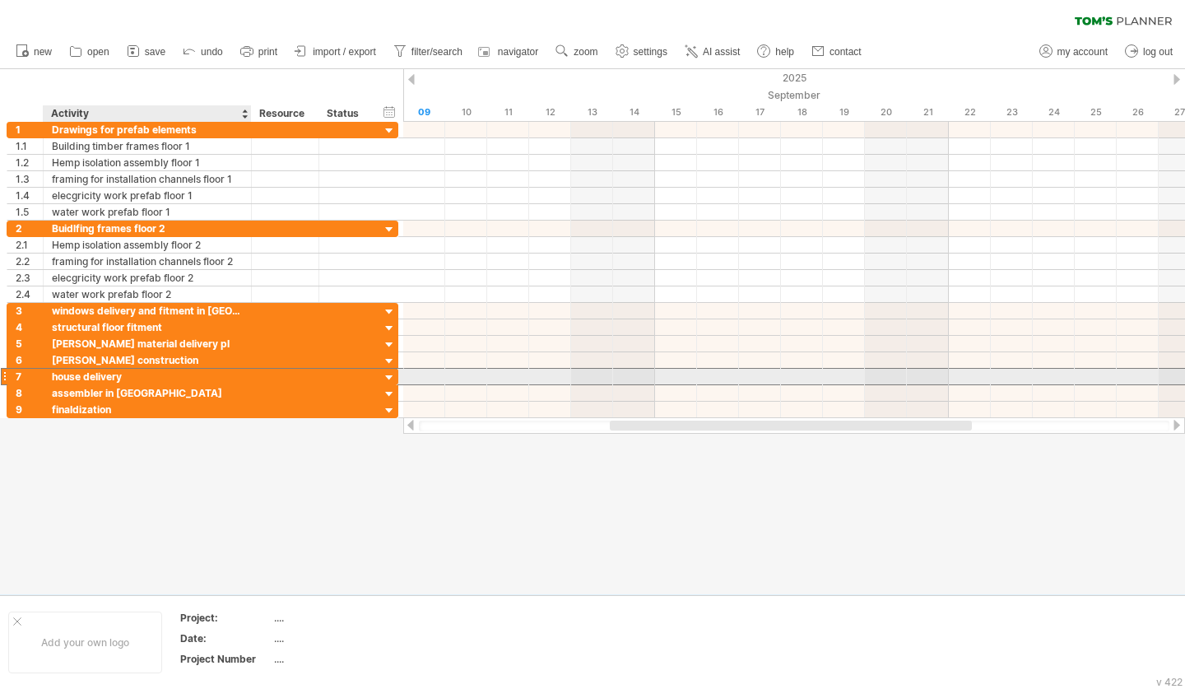
drag, startPoint x: 230, startPoint y: 377, endPoint x: 56, endPoint y: 377, distance: 173.7
click at [56, 377] on div "house delivery" at bounding box center [147, 377] width 191 height 16
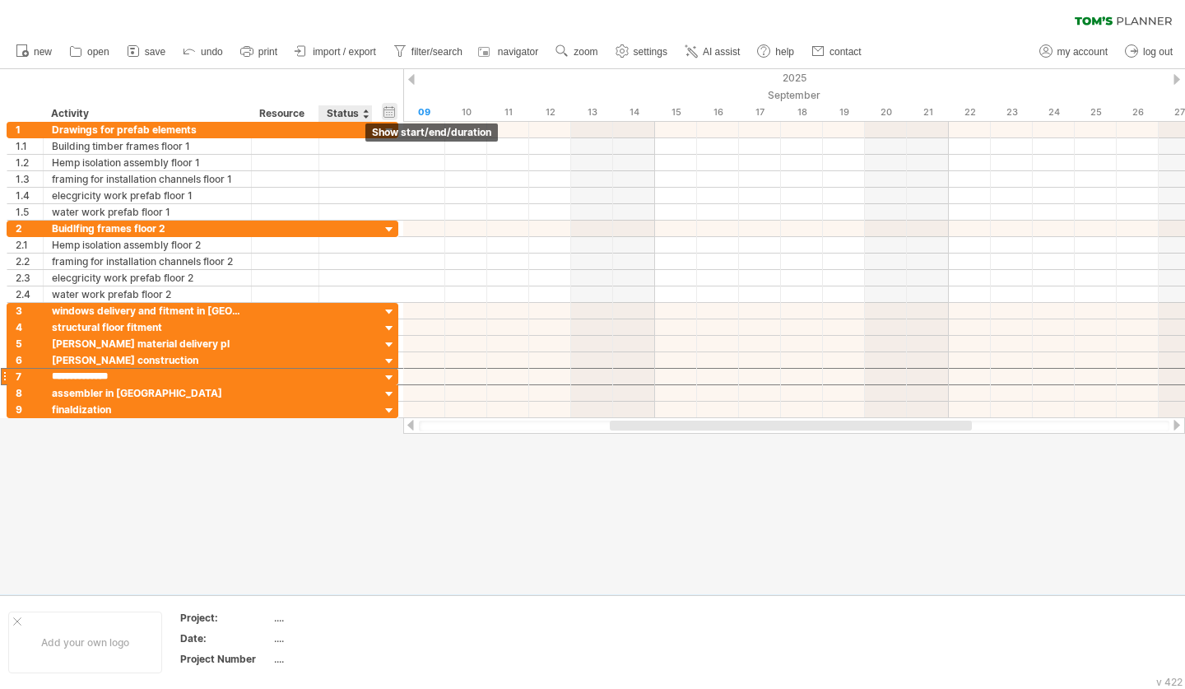
click at [384, 109] on div "hide start/end/duration show start/end/duration" at bounding box center [390, 111] width 16 height 17
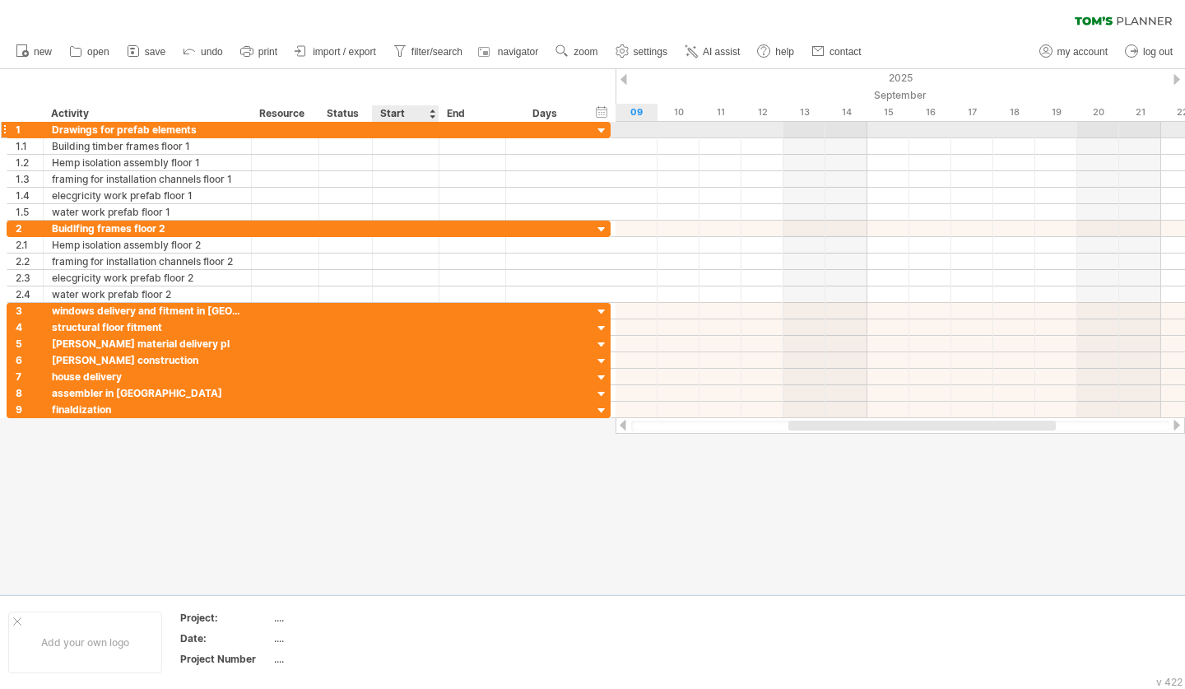
click at [403, 131] on div at bounding box center [406, 130] width 67 height 16
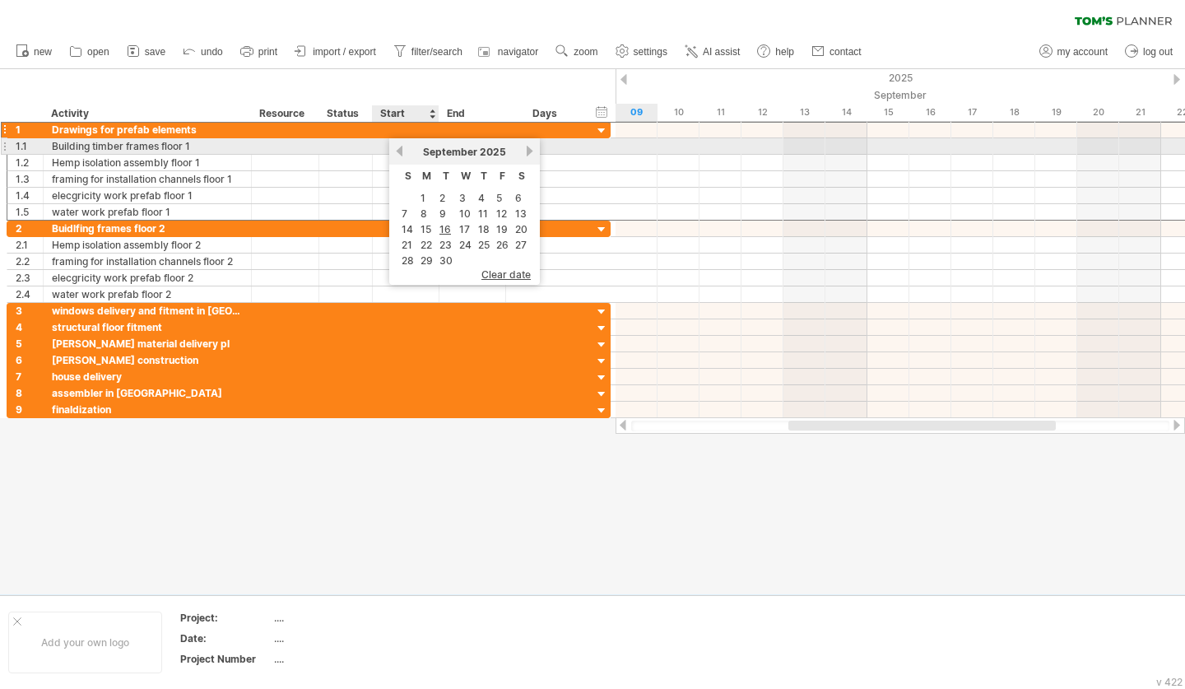
click at [399, 145] on div "previous next [DATE]" at bounding box center [464, 151] width 151 height 26
click at [399, 150] on link "previous" at bounding box center [399, 151] width 12 height 12
click at [536, 152] on link "next" at bounding box center [529, 151] width 12 height 12
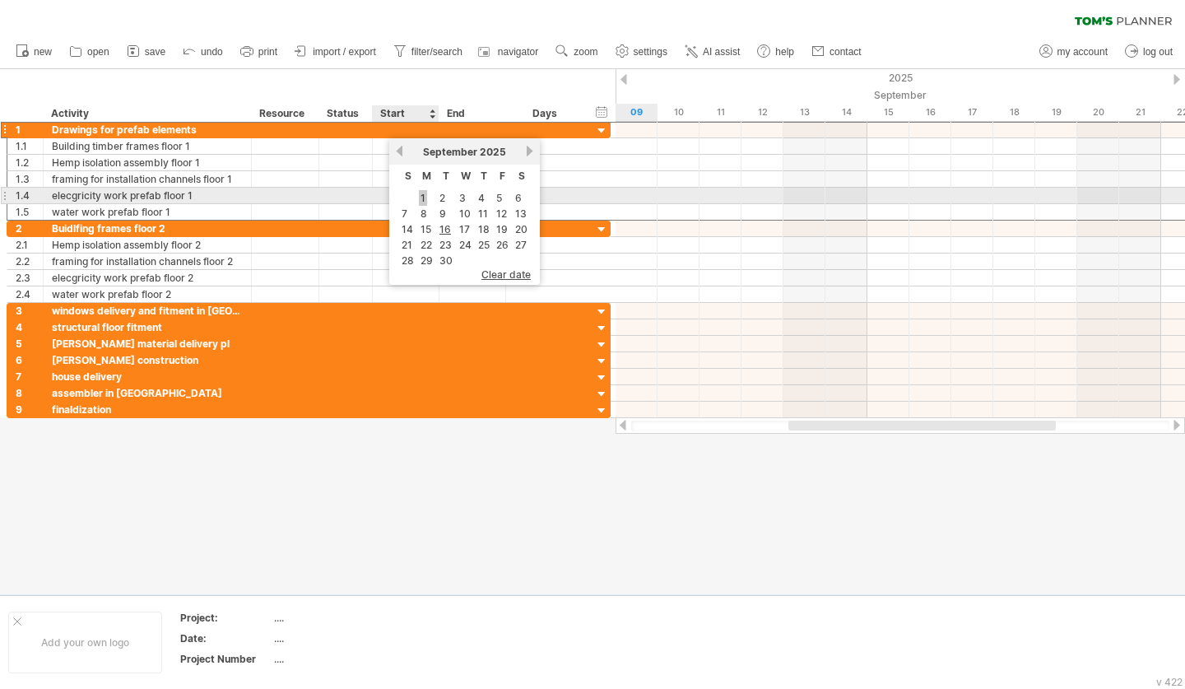
click at [425, 198] on link "1" at bounding box center [423, 198] width 8 height 16
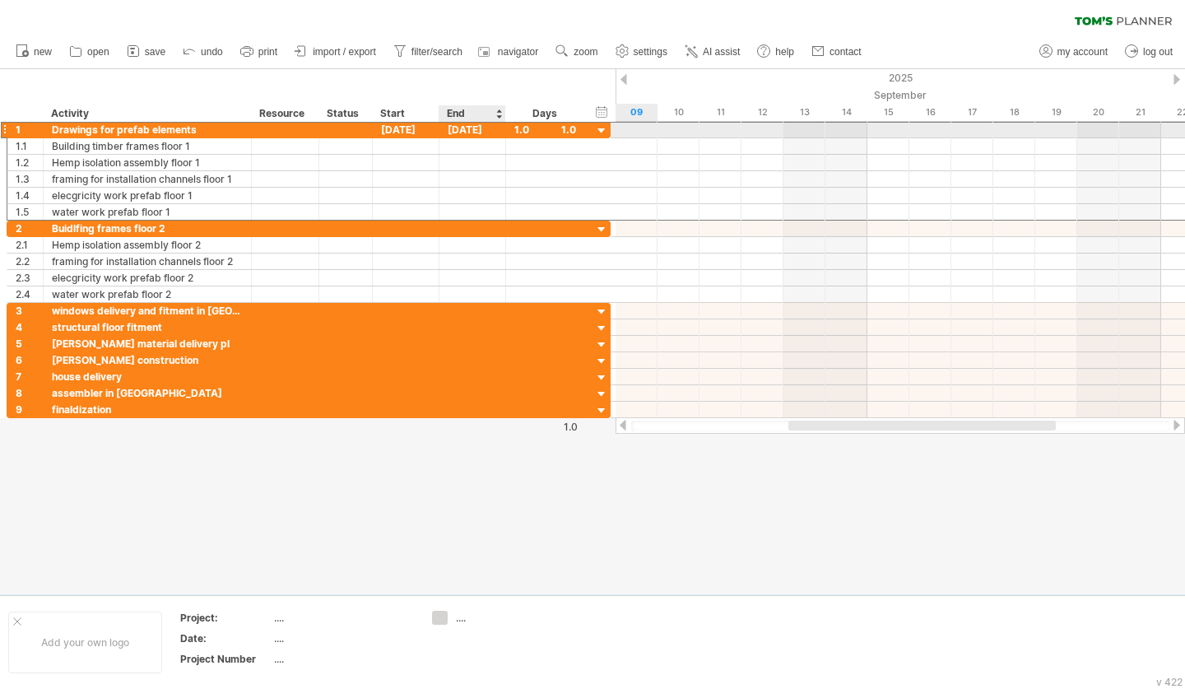
click at [470, 128] on div "[DATE]" at bounding box center [473, 130] width 67 height 16
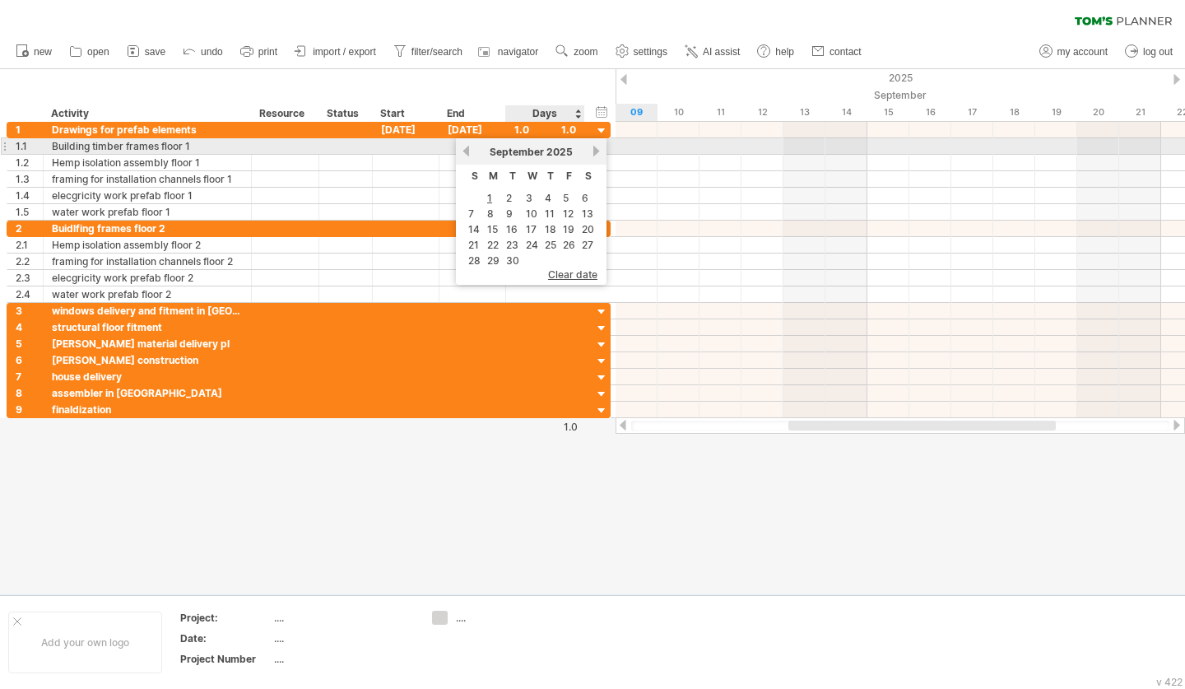
click at [593, 152] on link "next" at bounding box center [596, 151] width 12 height 12
click at [465, 150] on link "previous" at bounding box center [466, 151] width 12 height 12
click at [599, 151] on link "next" at bounding box center [596, 151] width 12 height 12
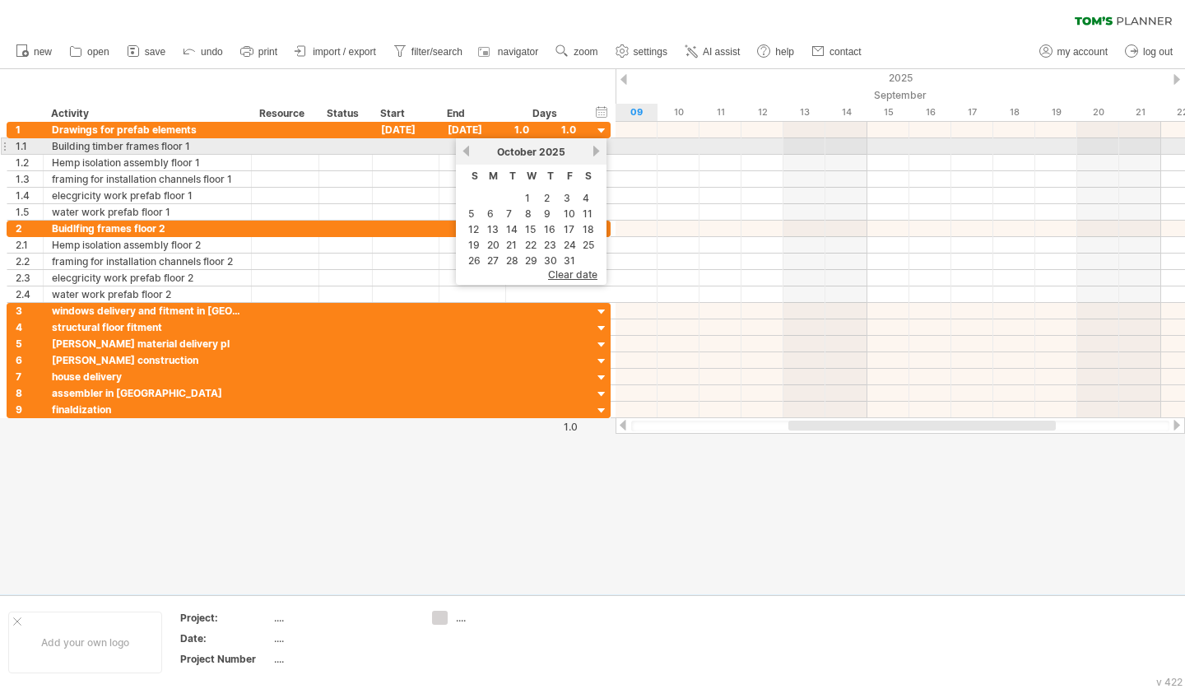
click at [599, 151] on link "next" at bounding box center [596, 151] width 12 height 12
click at [467, 147] on link "previous" at bounding box center [466, 151] width 12 height 12
click at [593, 151] on link "next" at bounding box center [596, 151] width 12 height 12
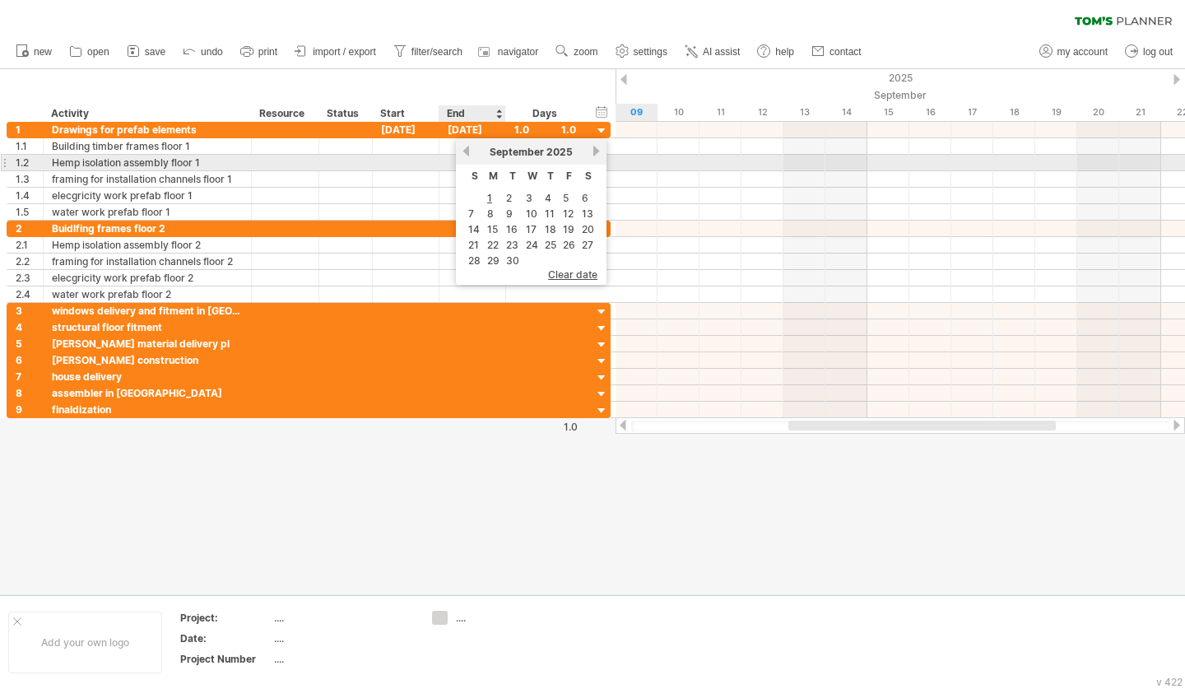
click at [472, 156] on div "[DATE]" at bounding box center [531, 152] width 119 height 12
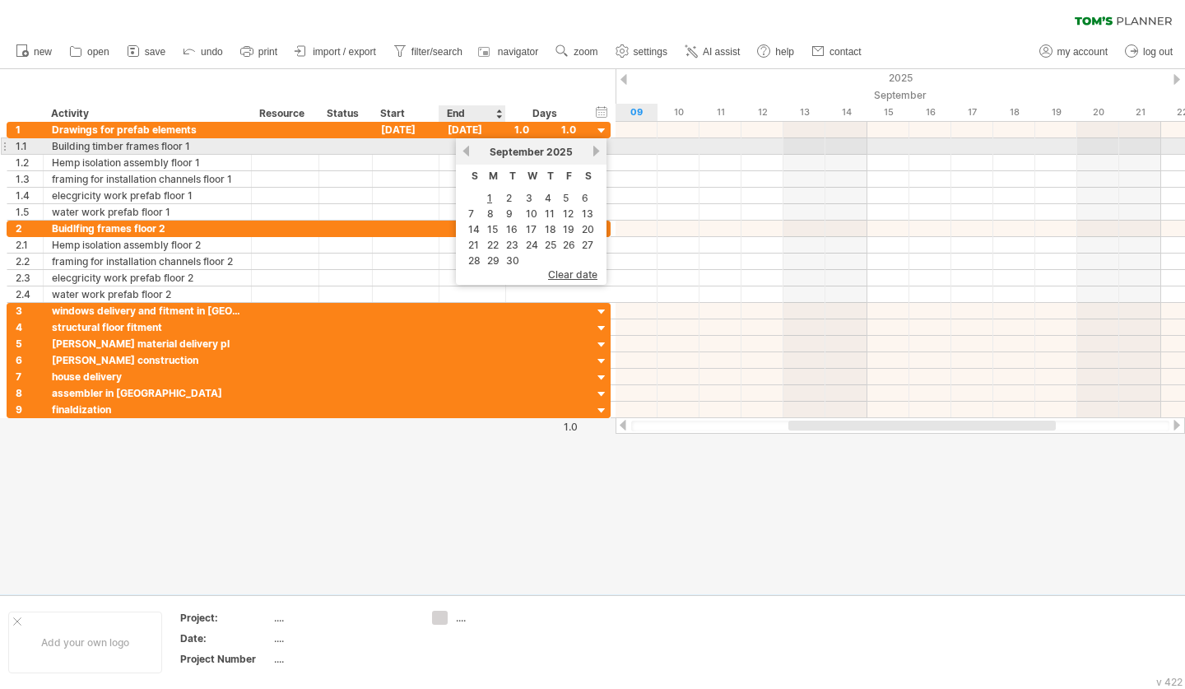
click at [467, 153] on link "previous" at bounding box center [466, 151] width 12 height 12
click at [596, 152] on link "next" at bounding box center [596, 151] width 12 height 12
click at [596, 150] on link "next" at bounding box center [596, 151] width 12 height 12
click at [467, 149] on link "previous" at bounding box center [466, 151] width 12 height 12
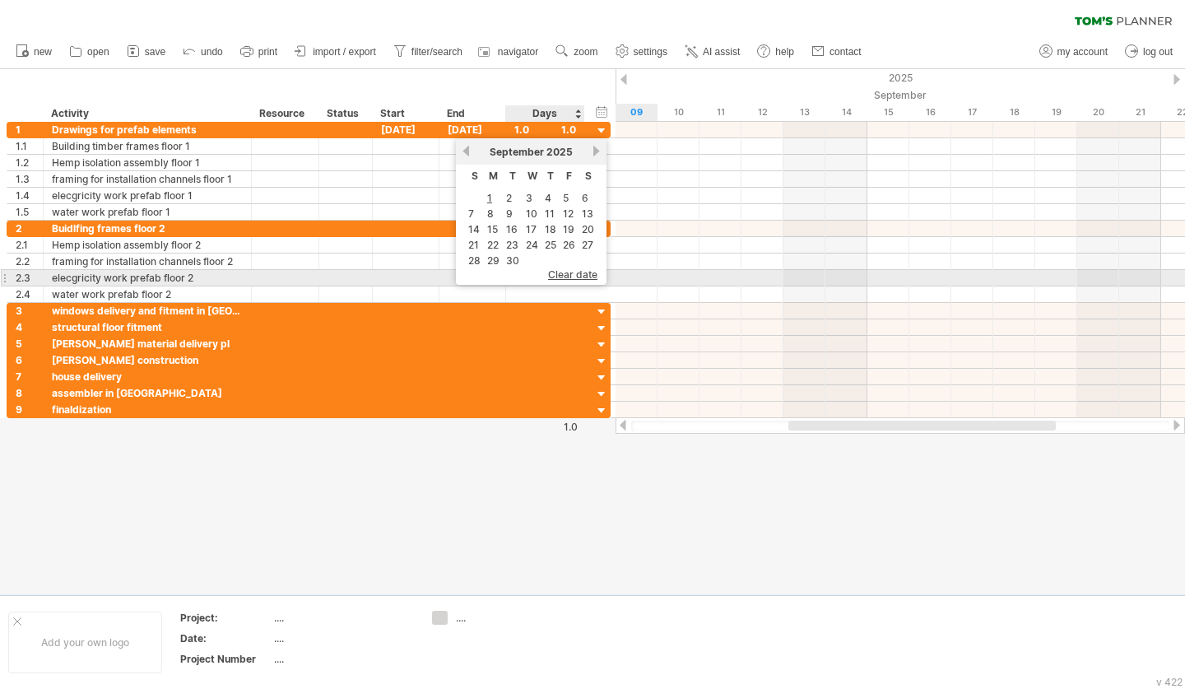
click at [553, 277] on span "clear date" at bounding box center [572, 274] width 49 height 12
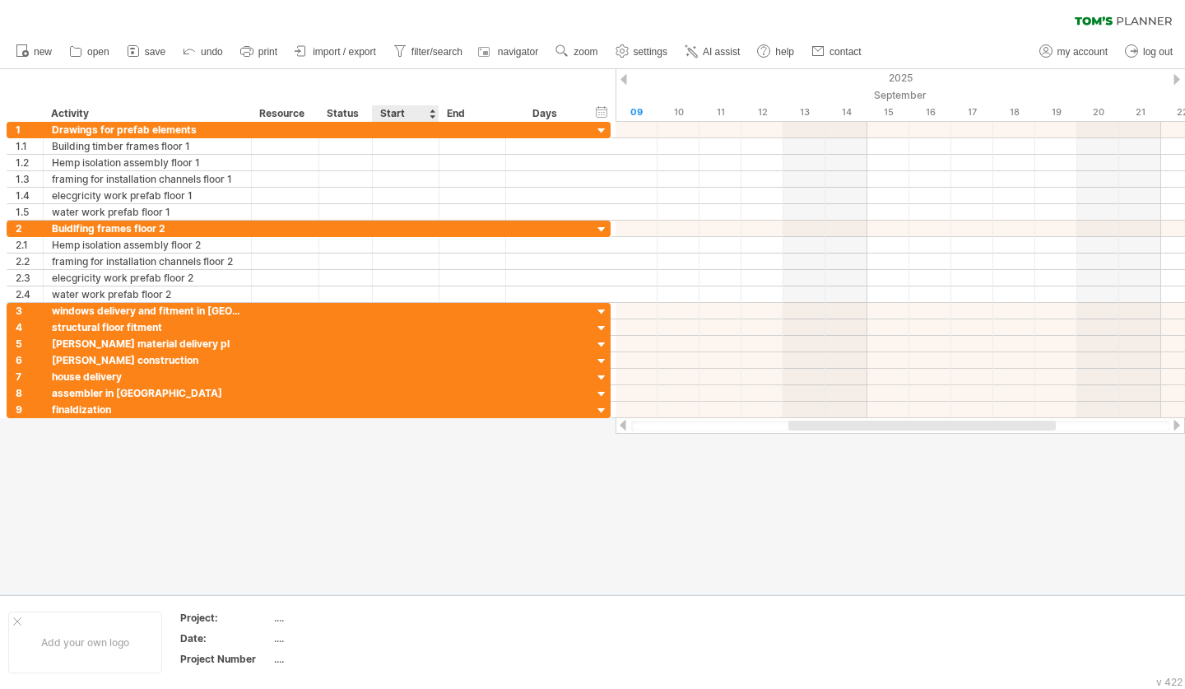
click at [412, 116] on div "Start" at bounding box center [404, 113] width 49 height 16
click at [429, 115] on div "Start" at bounding box center [404, 113] width 49 height 16
click at [411, 117] on div "Start" at bounding box center [404, 113] width 49 height 16
click at [397, 111] on div "Start" at bounding box center [404, 113] width 49 height 16
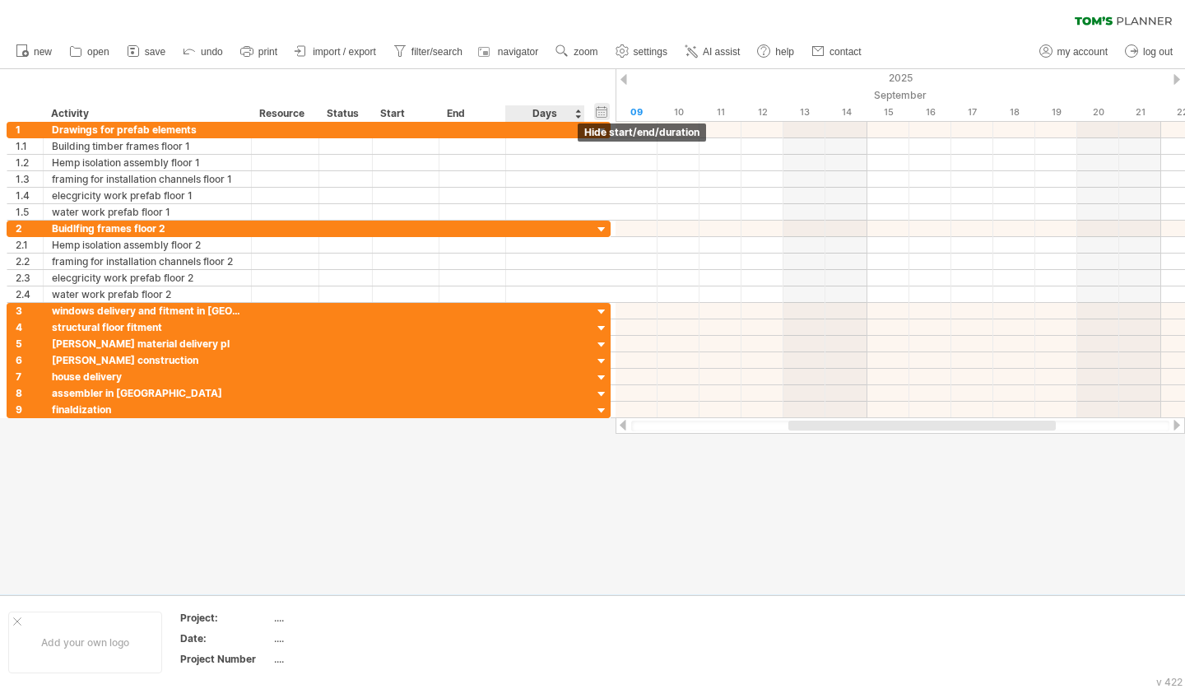
click at [598, 108] on div "hide start/end/duration show start/end/duration" at bounding box center [602, 111] width 16 height 17
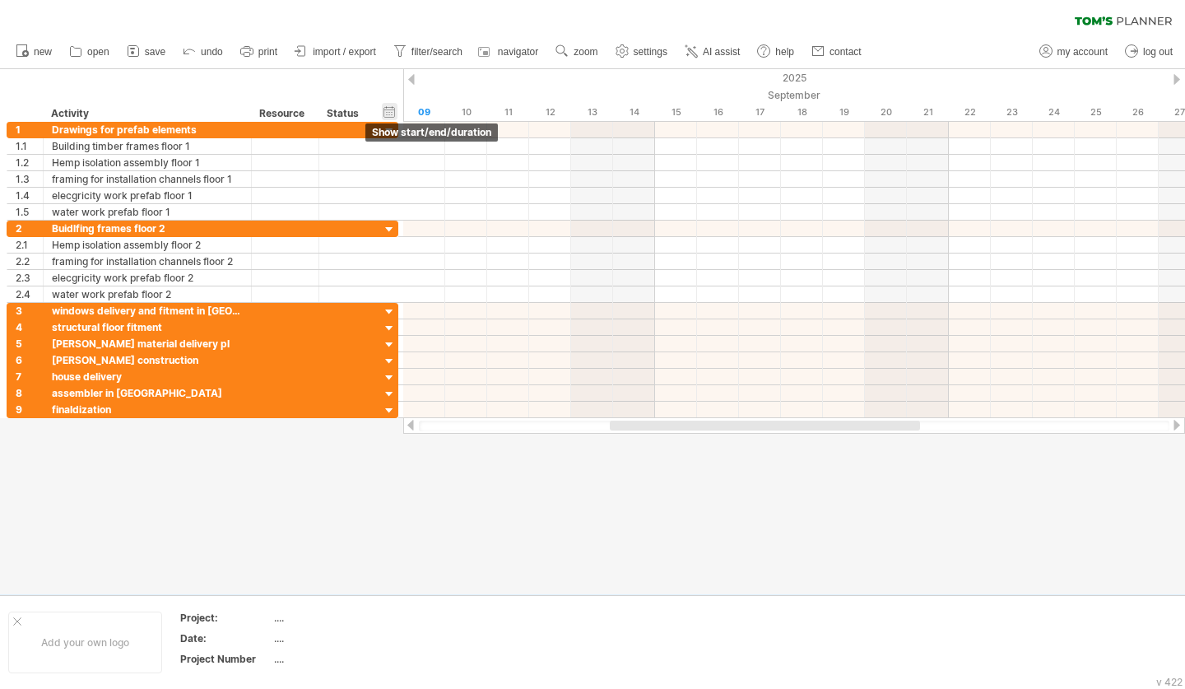
click at [390, 109] on div "hide start/end/duration show start/end/duration" at bounding box center [390, 111] width 16 height 17
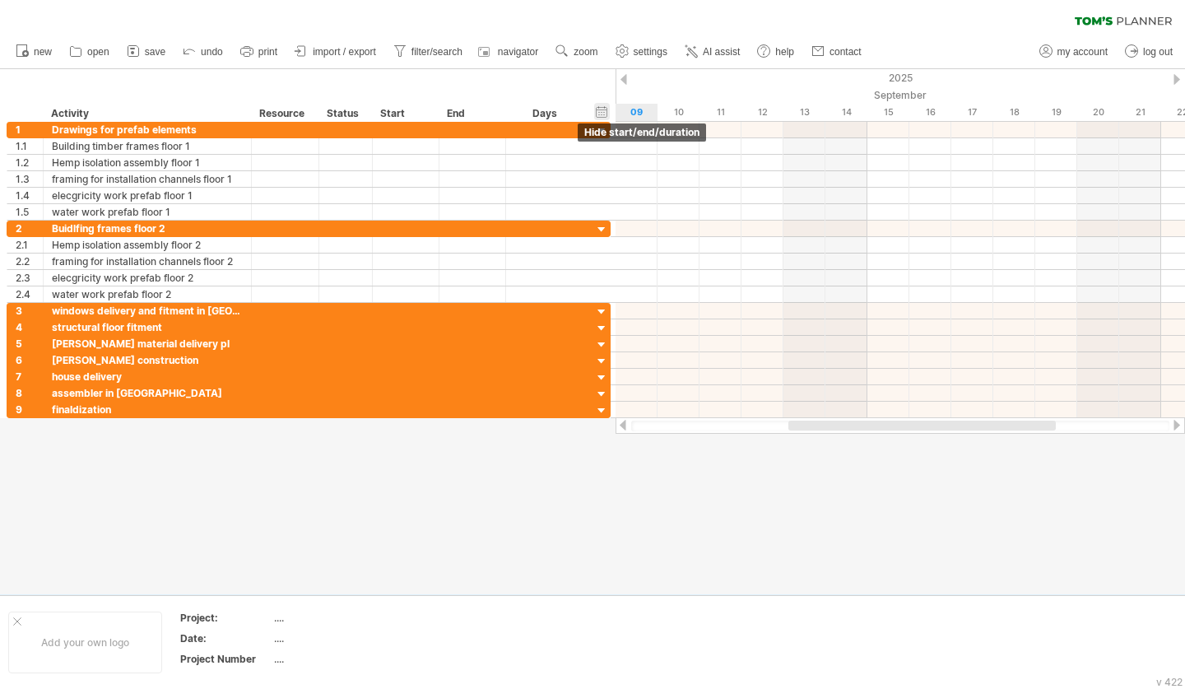
click at [390, 109] on div "Start" at bounding box center [404, 113] width 49 height 16
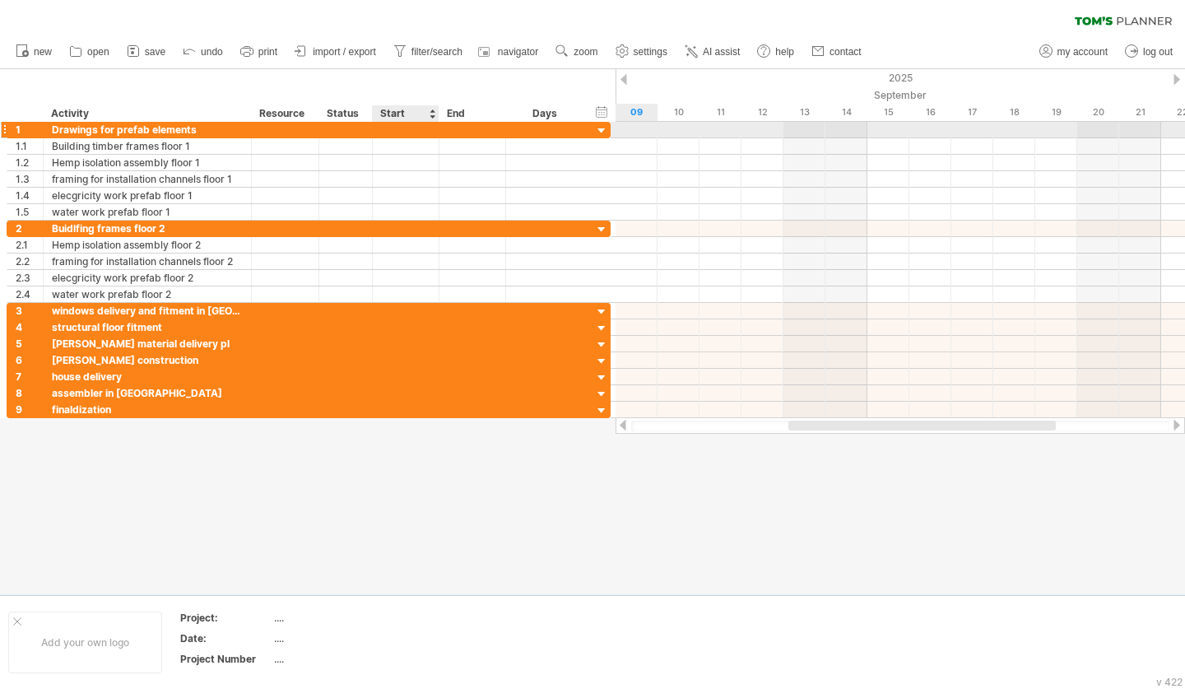
click at [391, 130] on div at bounding box center [406, 130] width 67 height 16
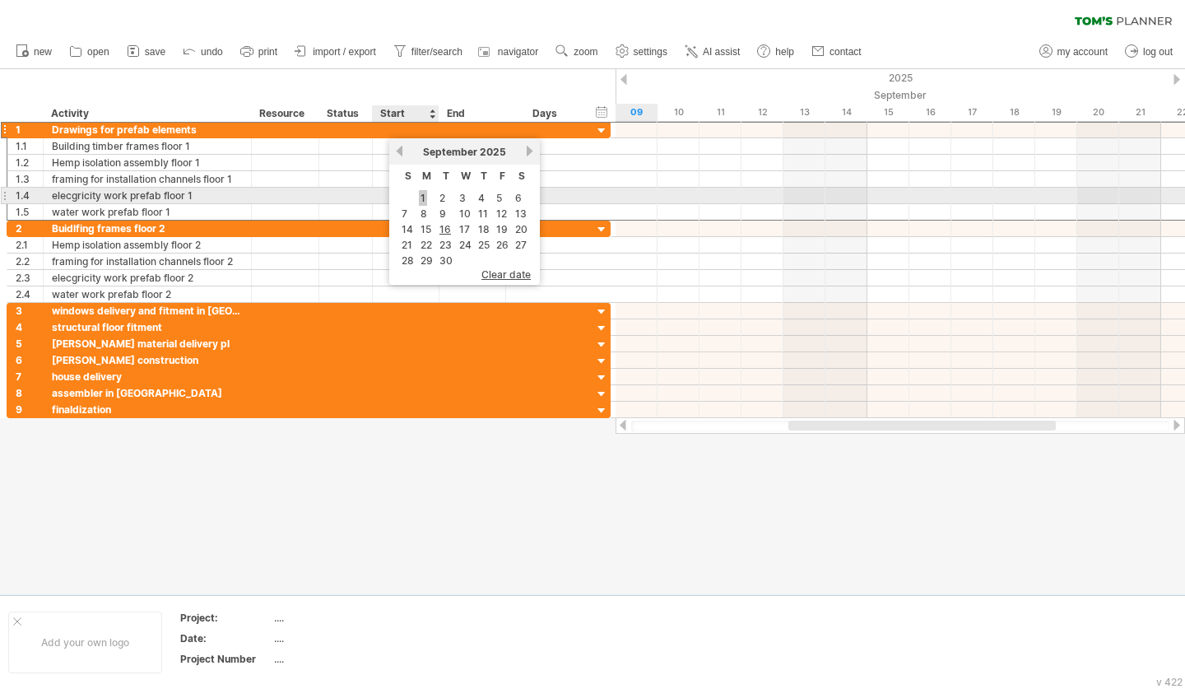
click at [424, 200] on link "1" at bounding box center [423, 198] width 8 height 16
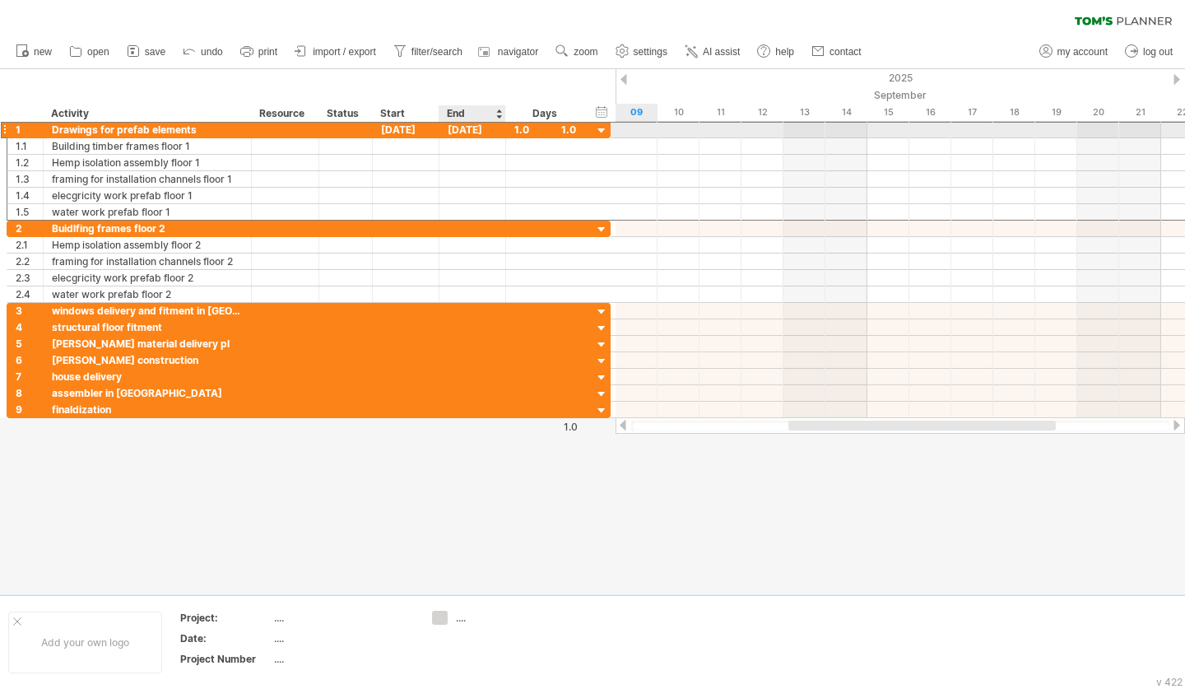
click at [453, 136] on div "[DATE]" at bounding box center [473, 130] width 67 height 16
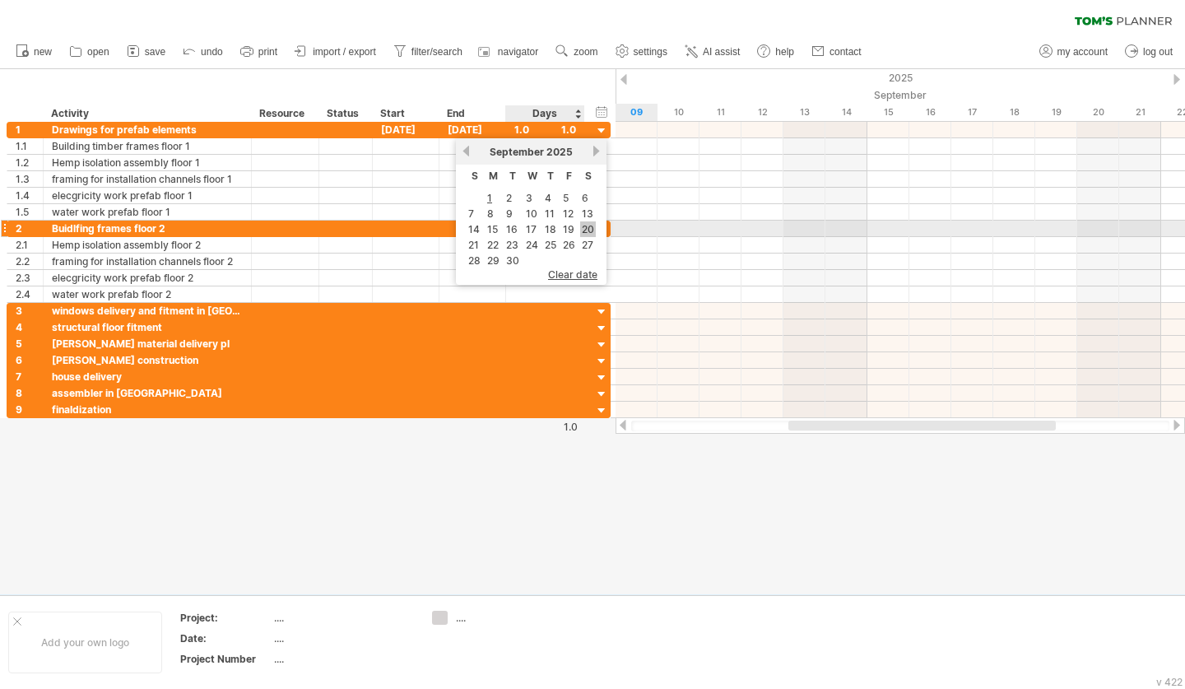
click at [591, 230] on link "20" at bounding box center [588, 229] width 16 height 16
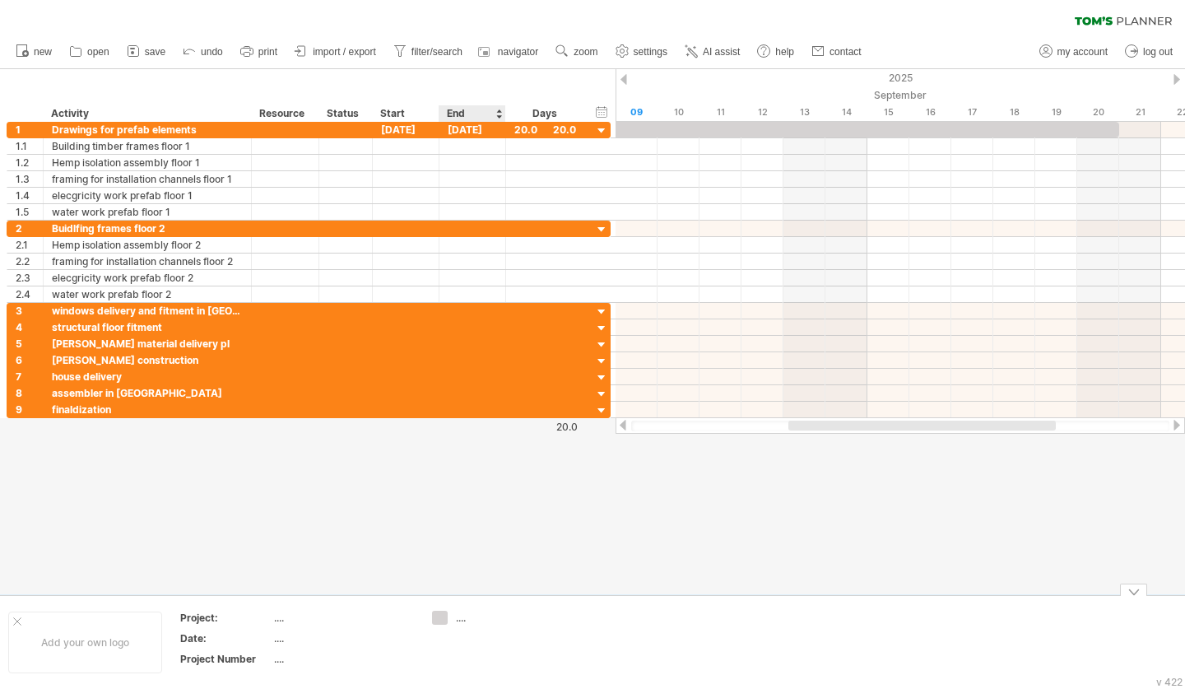
click at [464, 617] on div "...." at bounding box center [501, 618] width 90 height 14
type input "**********"
click at [523, 588] on div at bounding box center [592, 331] width 1185 height 525
click at [601, 107] on div "hide start/end/duration show start/end/duration" at bounding box center [602, 111] width 16 height 17
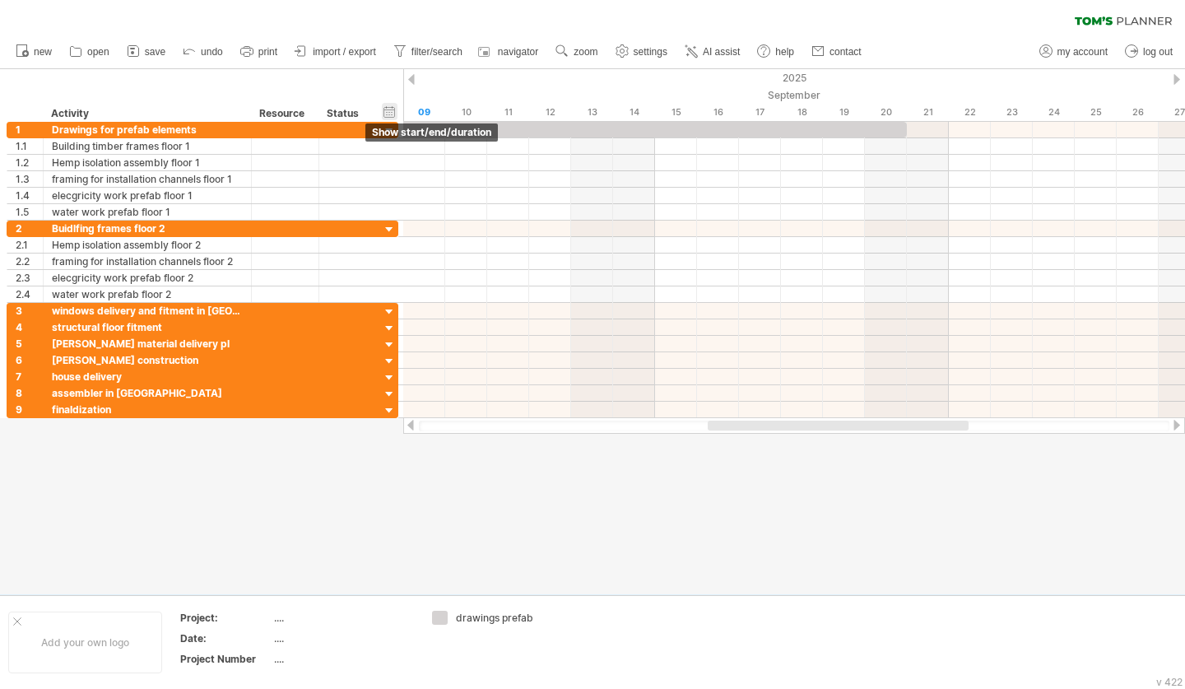
click at [393, 109] on div "hide start/end/duration show start/end/duration" at bounding box center [390, 111] width 16 height 17
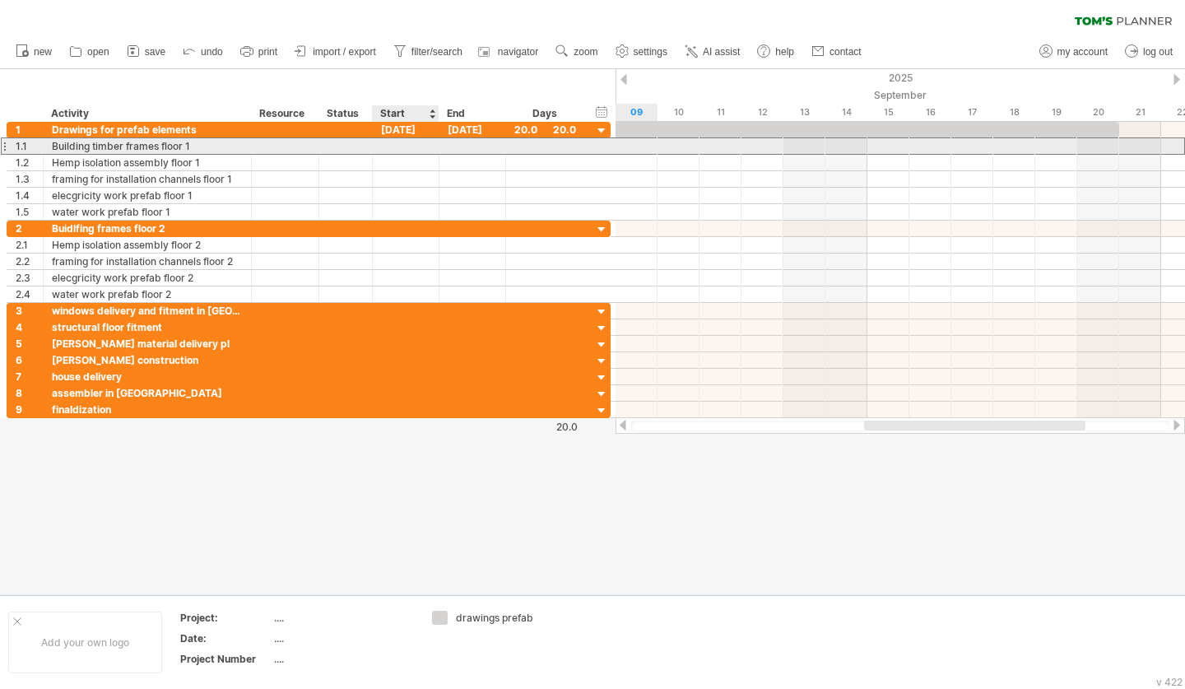
click at [414, 148] on div at bounding box center [406, 146] width 67 height 16
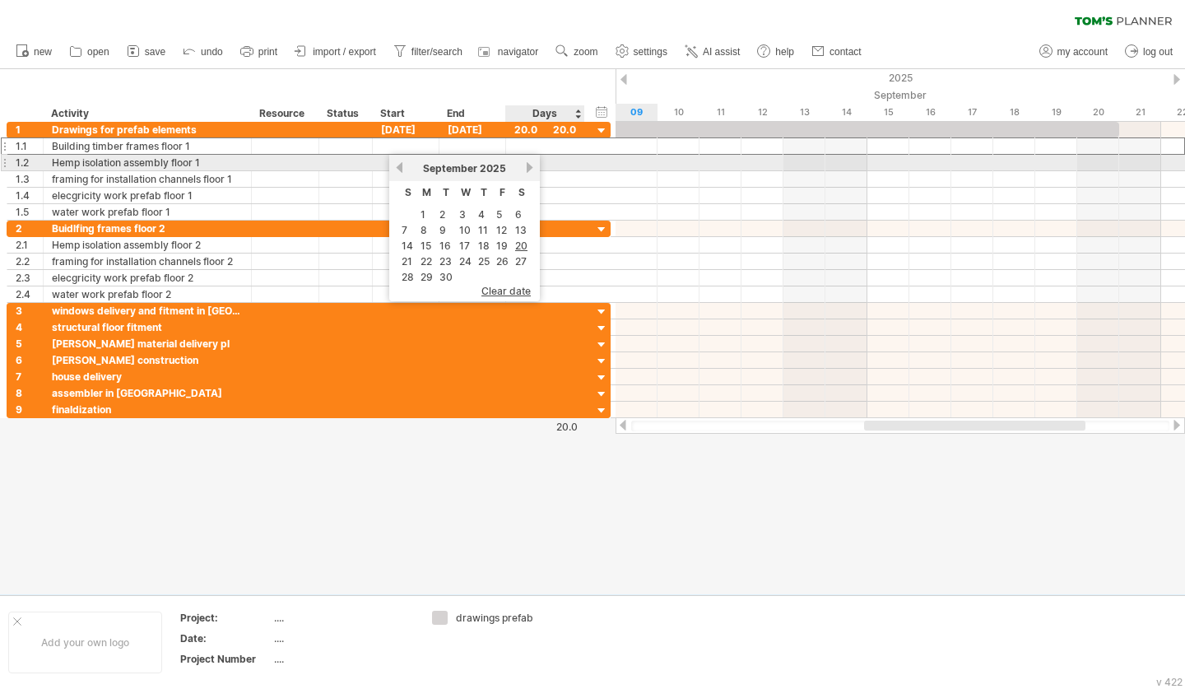
click at [524, 167] on div "[DATE]" at bounding box center [464, 168] width 119 height 12
click at [529, 163] on link "next" at bounding box center [529, 167] width 12 height 12
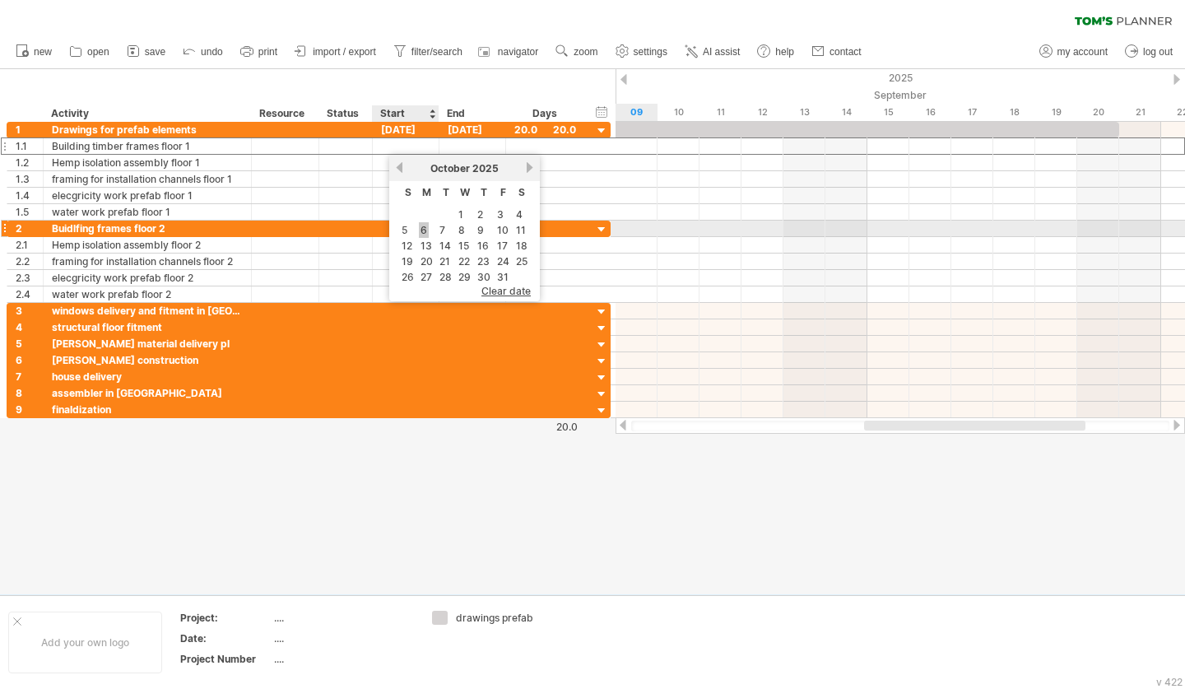
click at [423, 226] on link "6" at bounding box center [424, 230] width 10 height 16
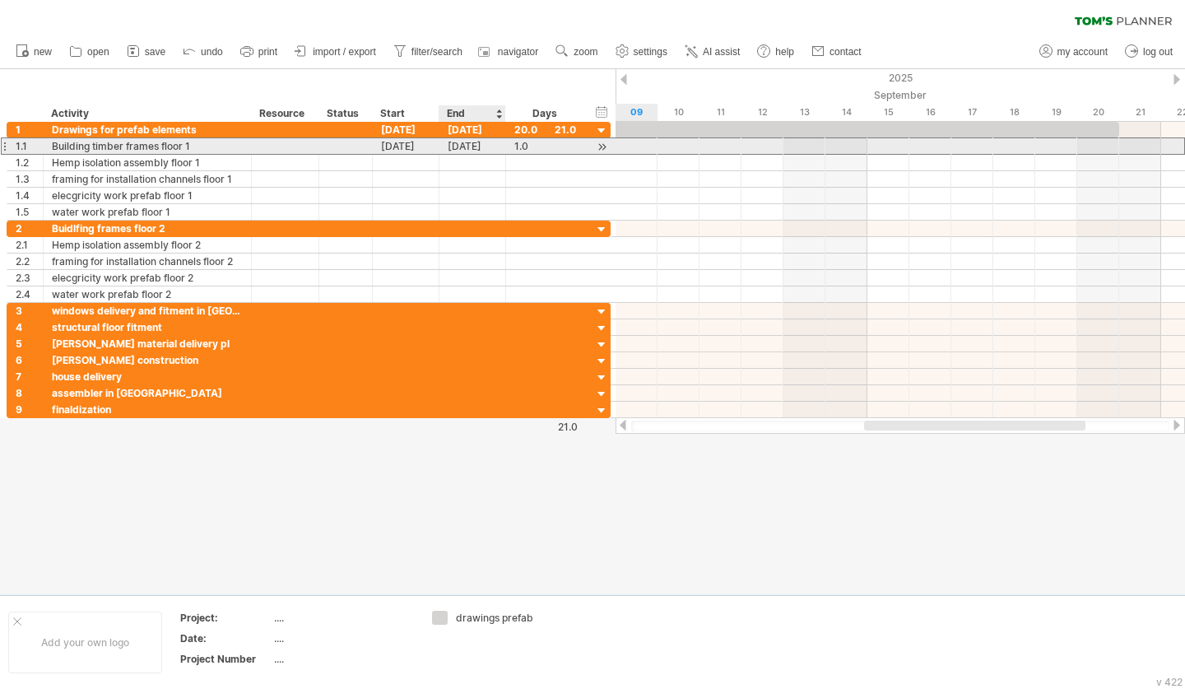
click at [467, 149] on div "[DATE]" at bounding box center [473, 146] width 67 height 16
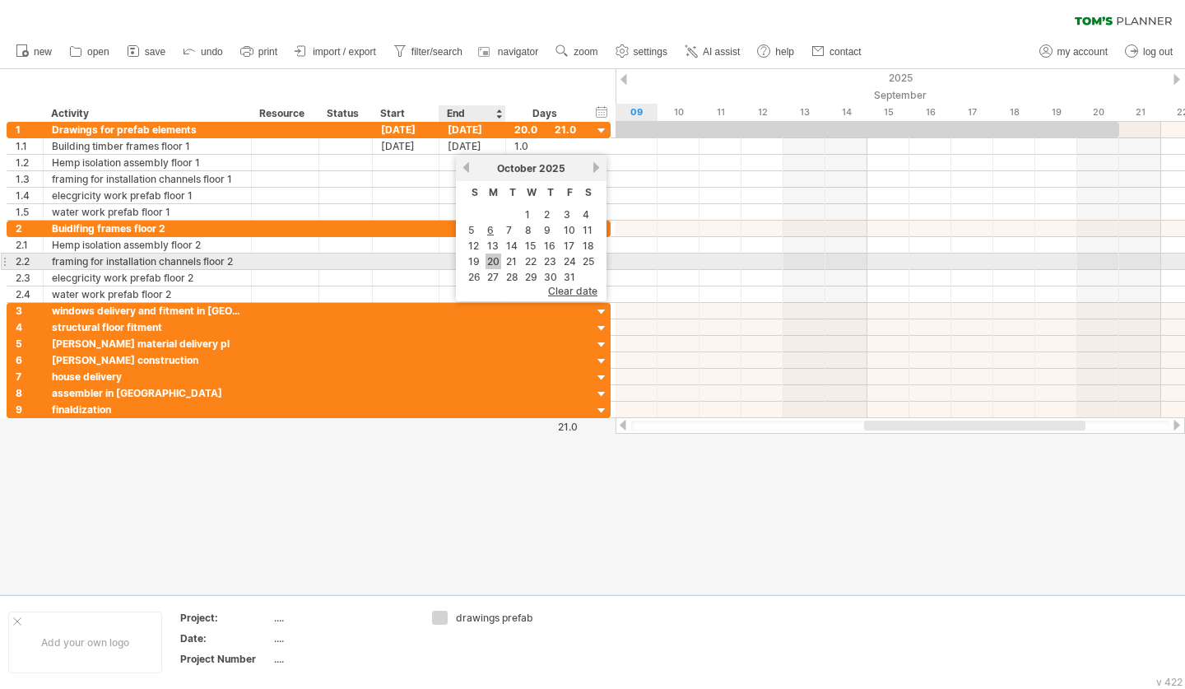
click at [501, 261] on link "20" at bounding box center [494, 261] width 16 height 16
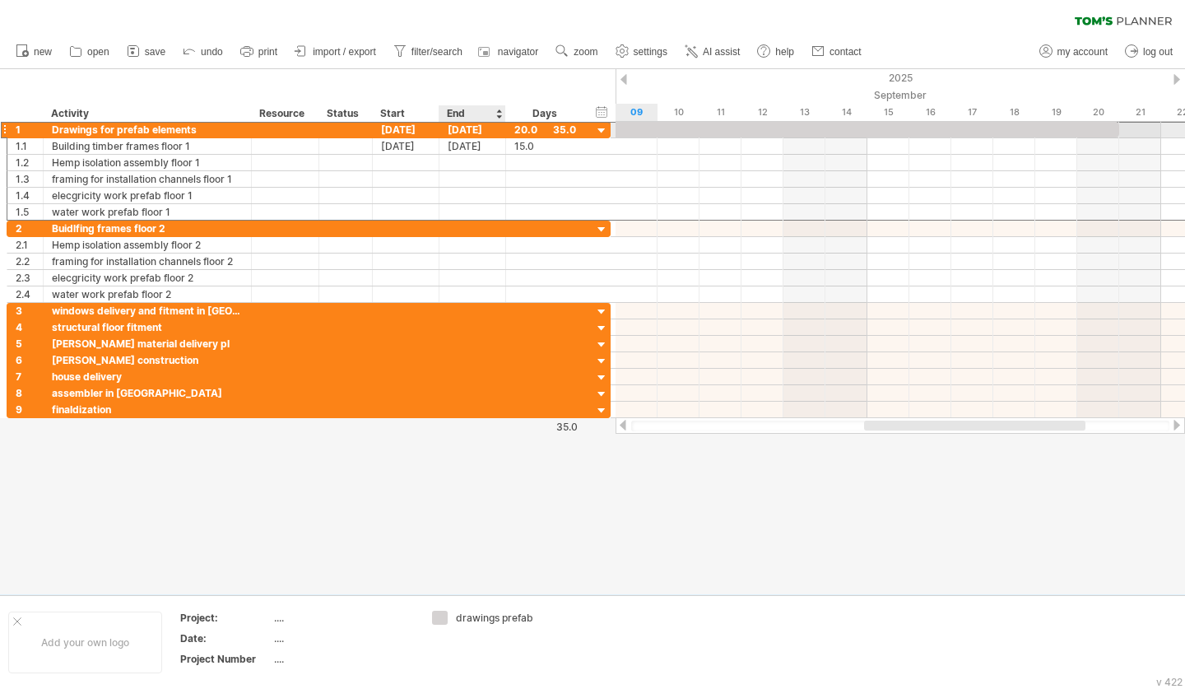
click at [490, 132] on div "[DATE]" at bounding box center [473, 130] width 67 height 16
click at [491, 125] on div "[DATE]" at bounding box center [473, 130] width 67 height 16
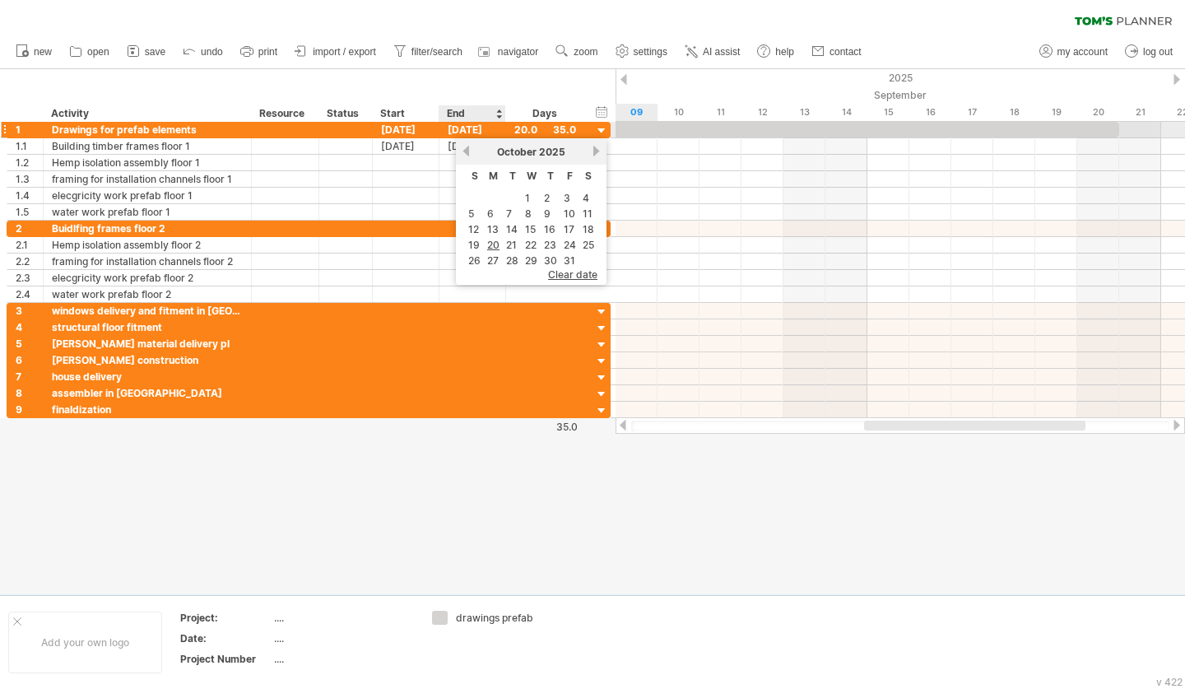
click at [491, 125] on div "[DATE]" at bounding box center [473, 130] width 67 height 16
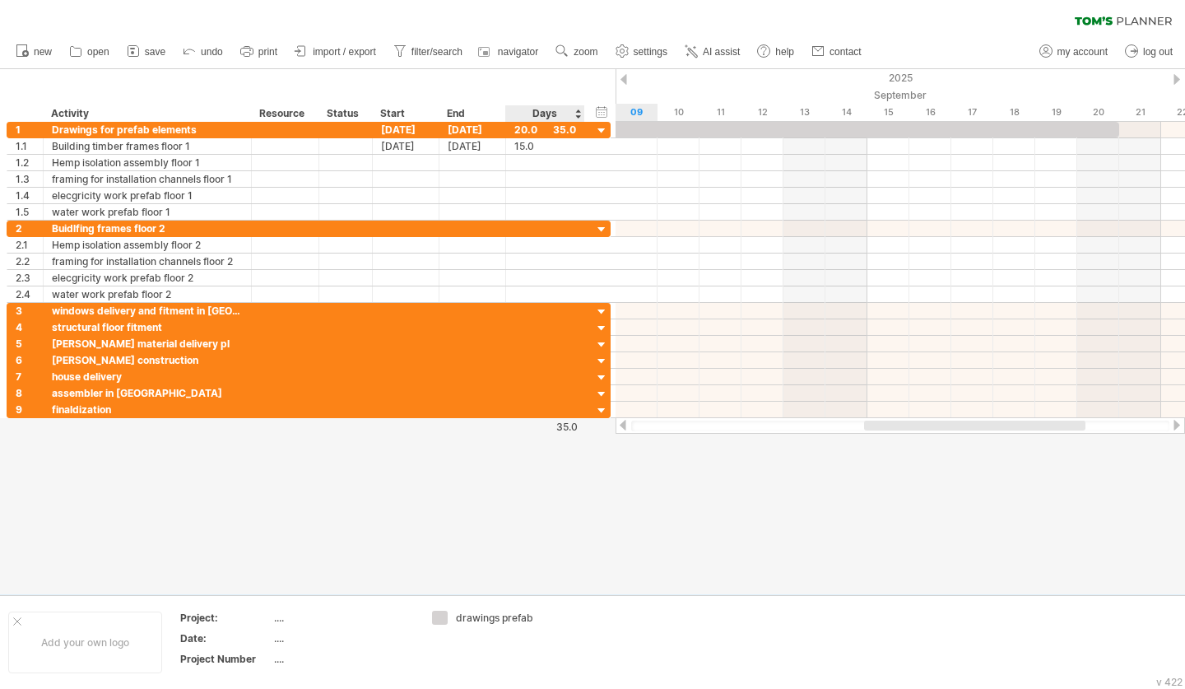
click at [570, 78] on div "hide start/end/duration show start/end/duration ******** Activity ******** Reso…" at bounding box center [308, 95] width 616 height 53
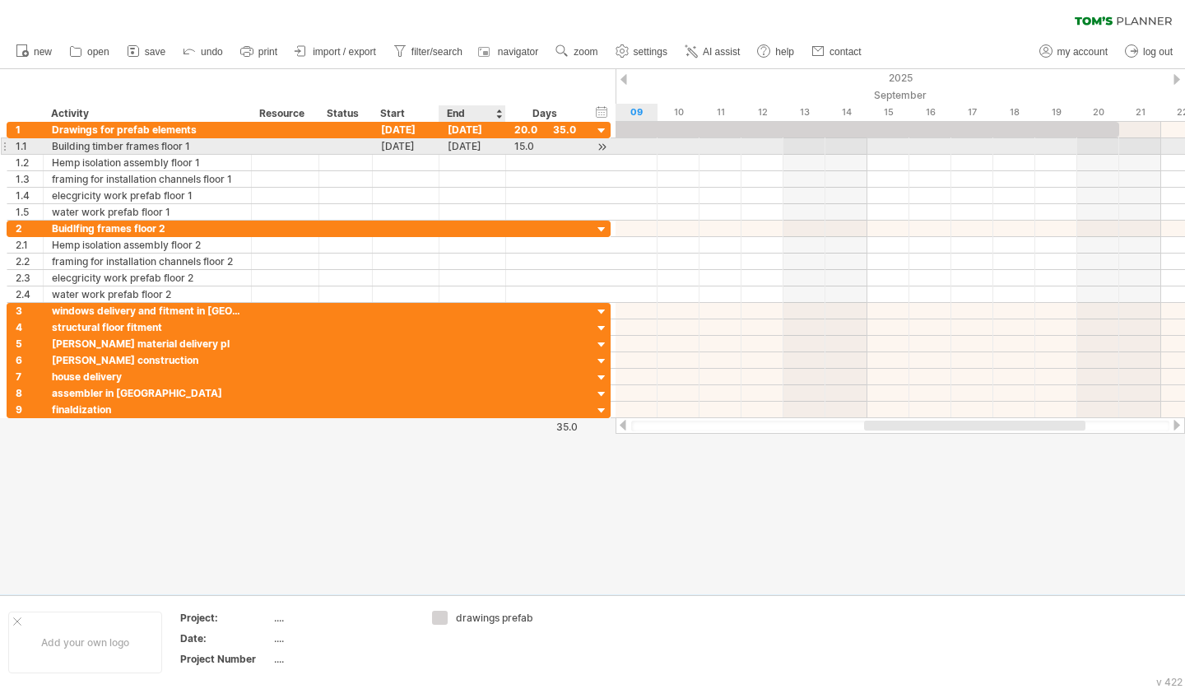
click at [481, 144] on div "[DATE]" at bounding box center [473, 146] width 67 height 16
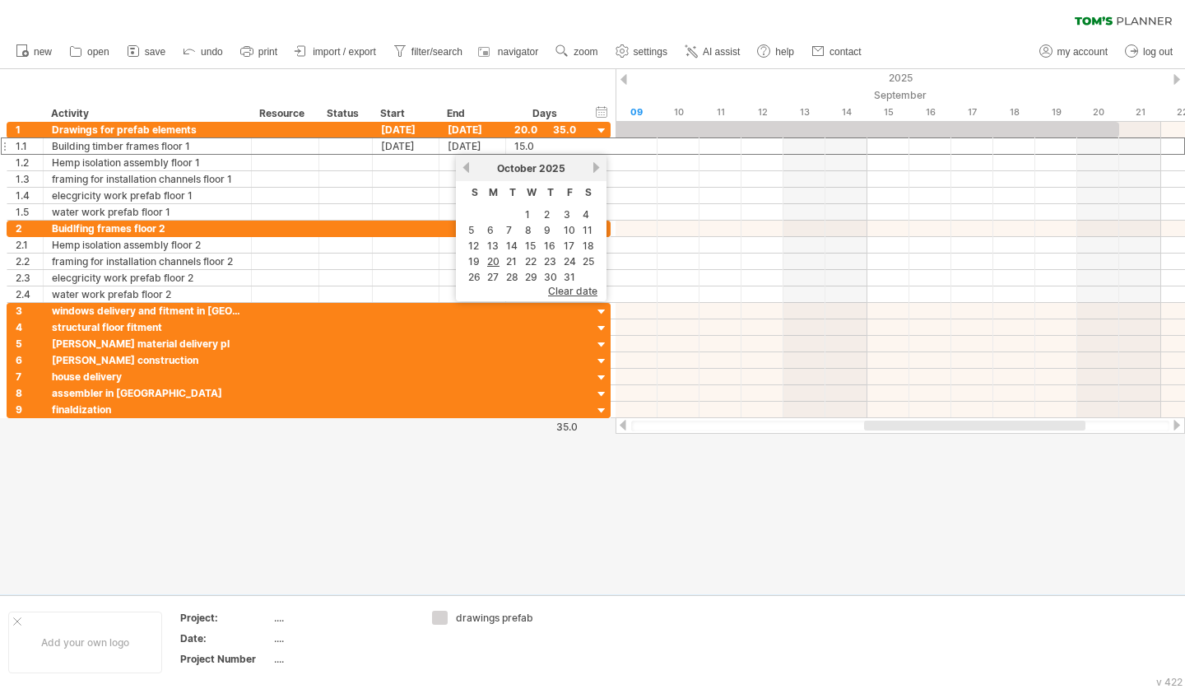
click at [764, 526] on div at bounding box center [592, 331] width 1185 height 525
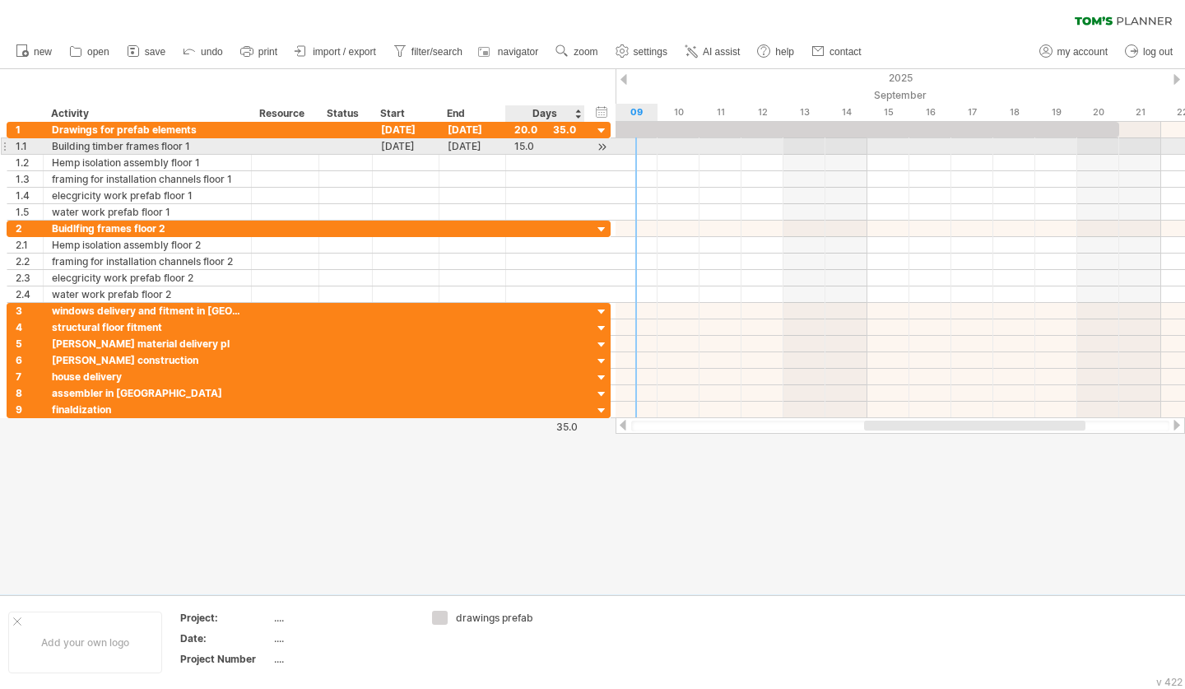
click at [601, 147] on div at bounding box center [602, 146] width 16 height 17
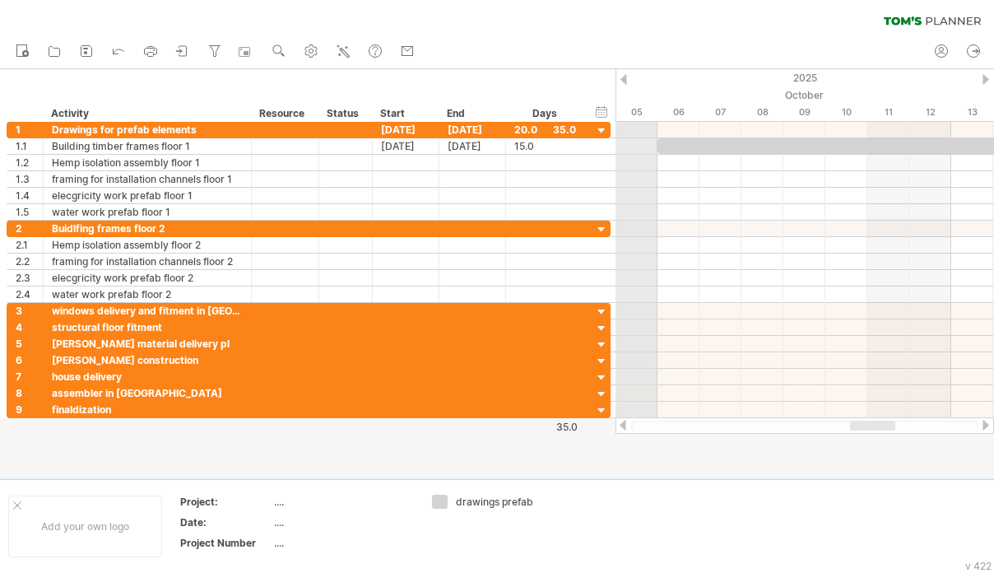
click at [627, 80] on div "2025" at bounding box center [154, 77] width 3694 height 17
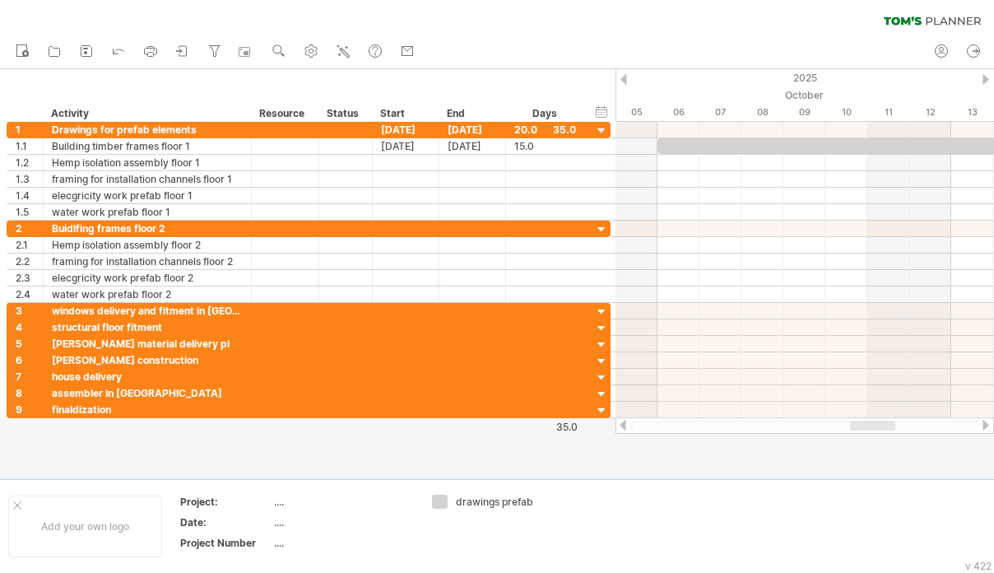
click at [621, 77] on div at bounding box center [624, 79] width 7 height 11
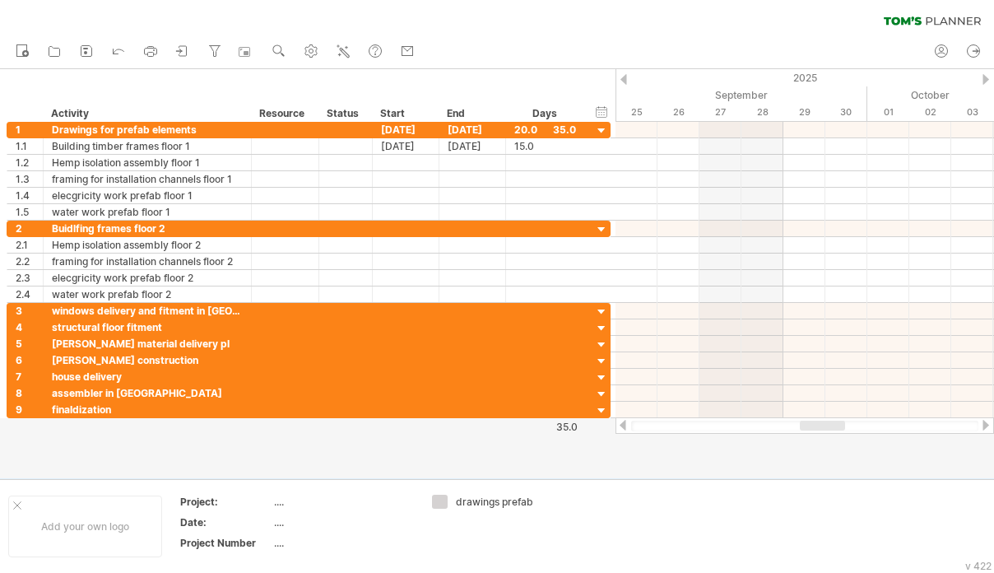
click at [621, 77] on div at bounding box center [624, 79] width 7 height 11
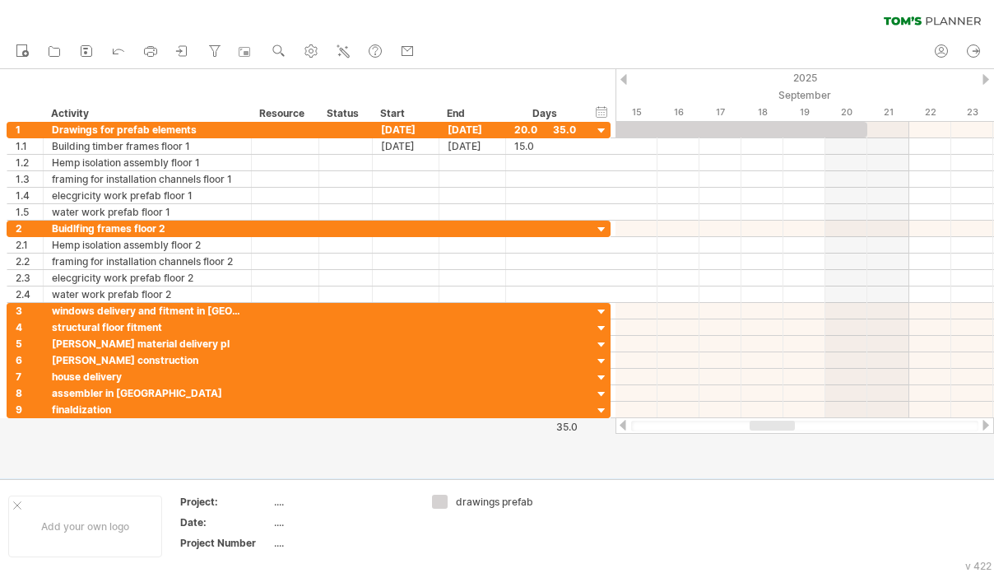
click at [986, 76] on div at bounding box center [986, 79] width 7 height 11
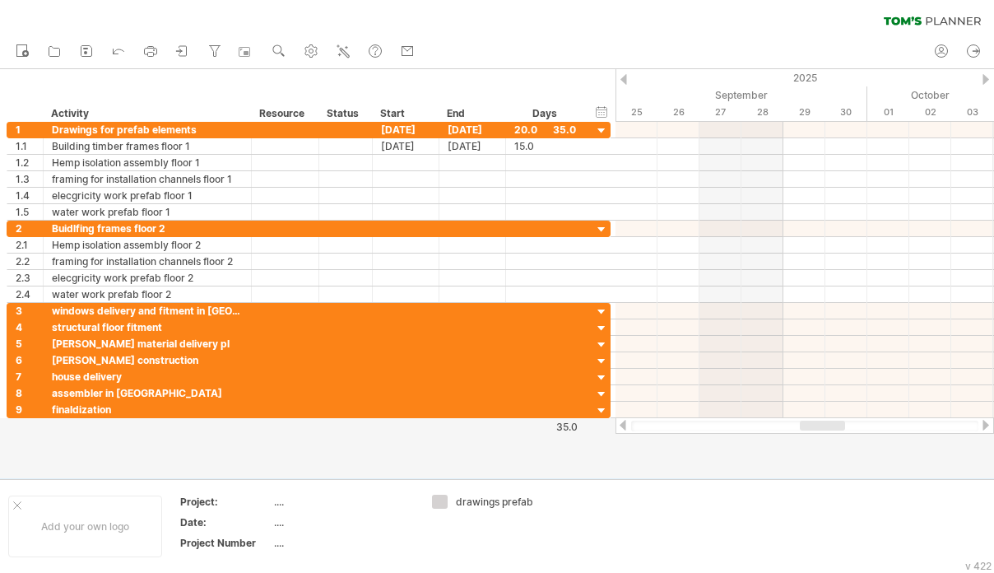
click at [986, 76] on div at bounding box center [986, 79] width 7 height 11
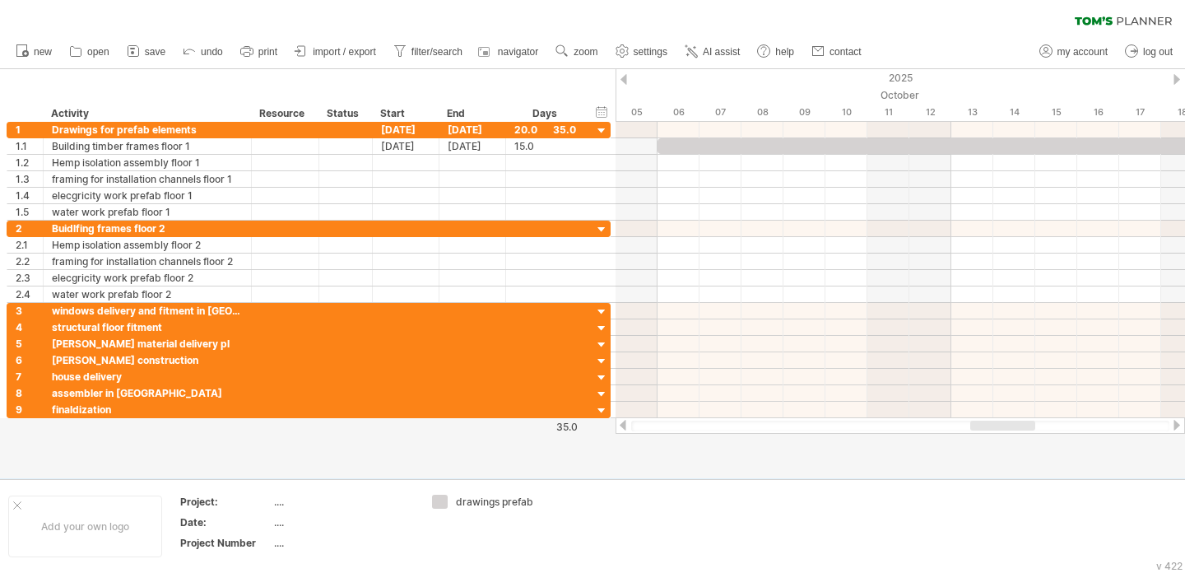
click at [624, 75] on div at bounding box center [624, 79] width 7 height 11
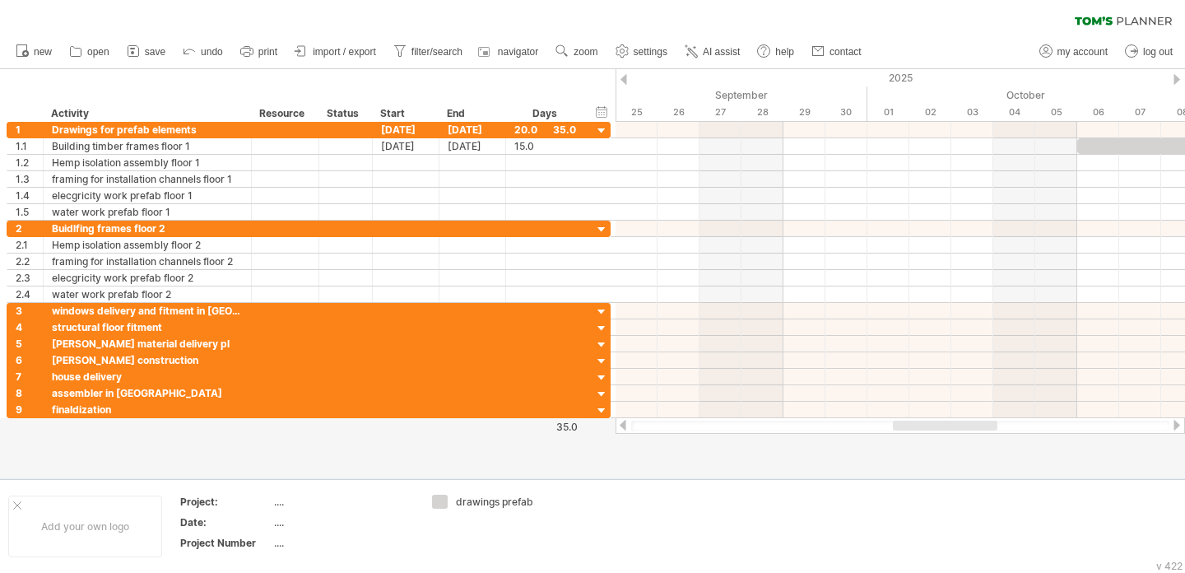
click at [624, 75] on div at bounding box center [624, 79] width 7 height 11
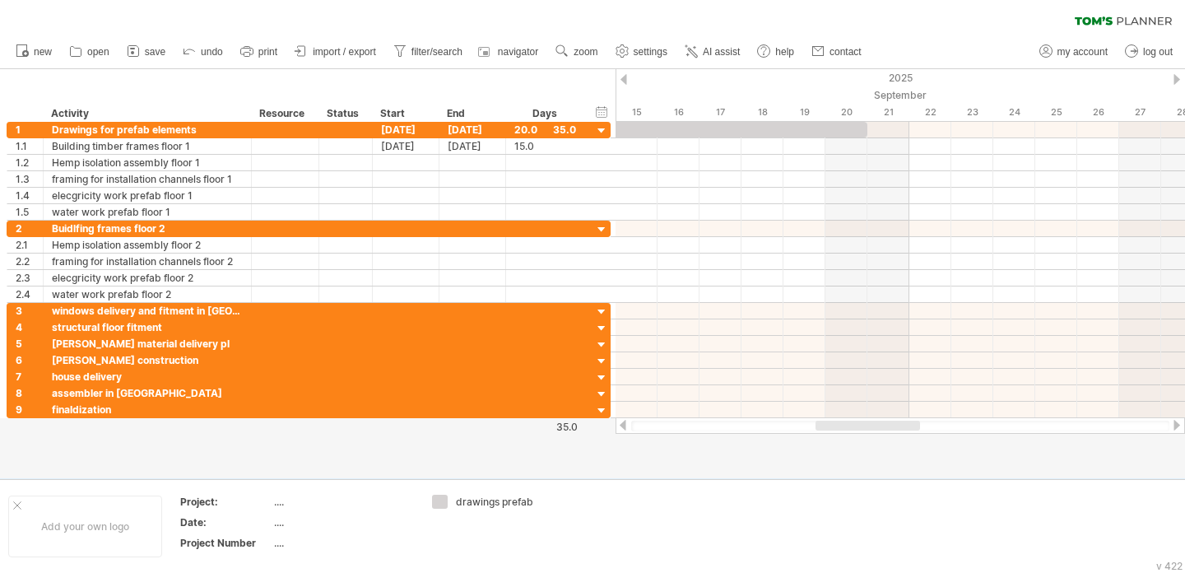
click at [624, 75] on div at bounding box center [624, 79] width 7 height 11
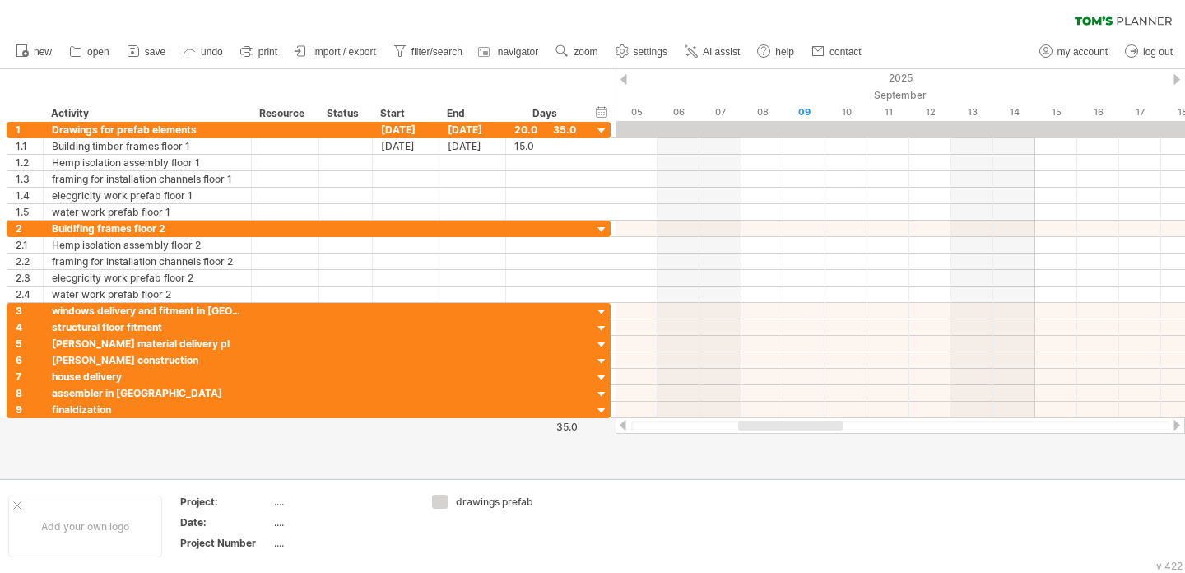
click at [623, 75] on div at bounding box center [624, 79] width 7 height 11
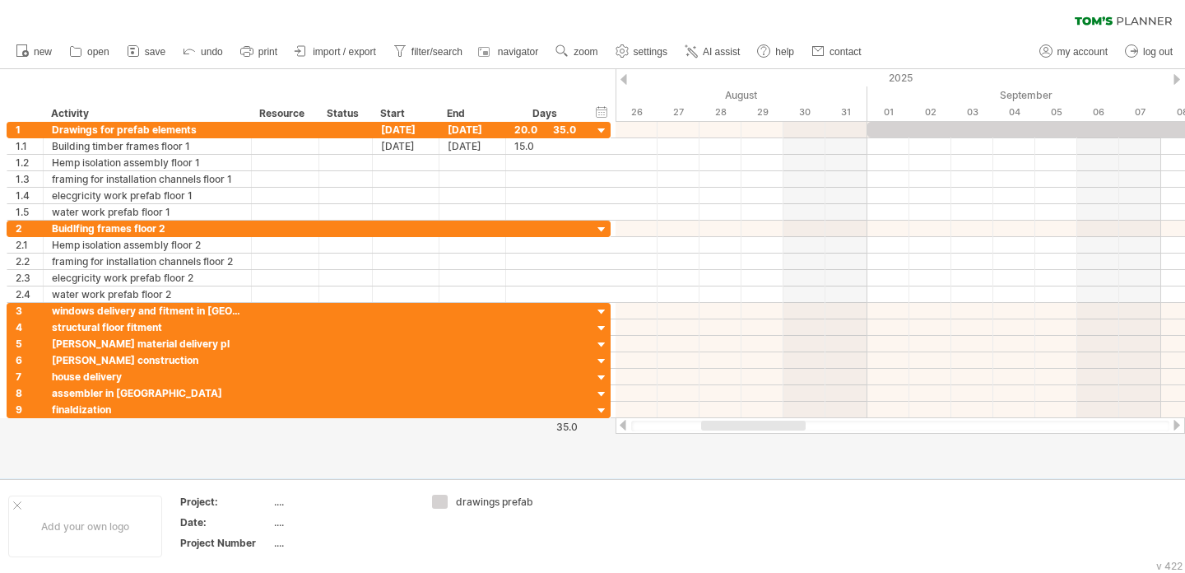
click at [0, 84] on div "hide start/end/duration show start/end/duration ******** Activity ******** Reso…" at bounding box center [308, 95] width 616 height 53
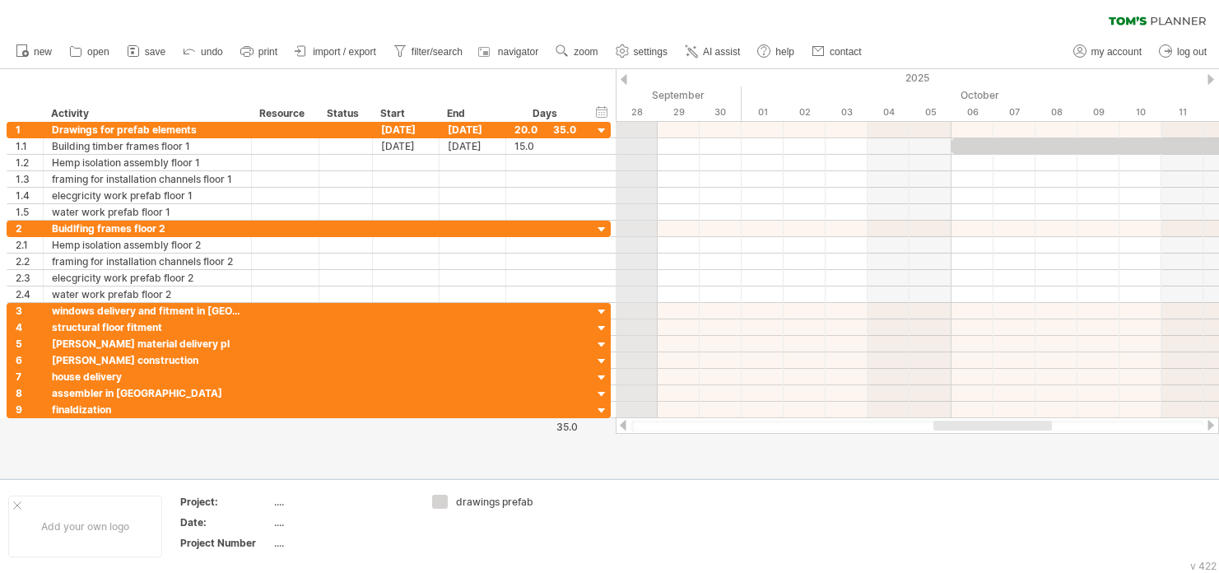
click at [631, 81] on div "2025" at bounding box center [637, 77] width 3820 height 17
click at [629, 81] on div "2025" at bounding box center [637, 77] width 3820 height 17
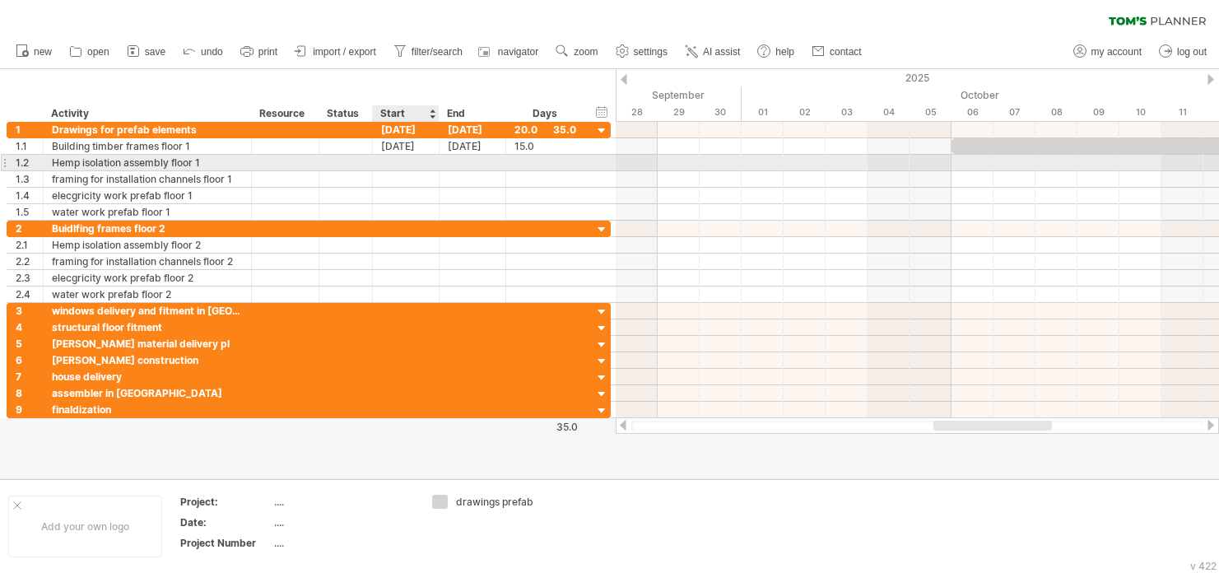
click at [420, 157] on div at bounding box center [406, 163] width 67 height 16
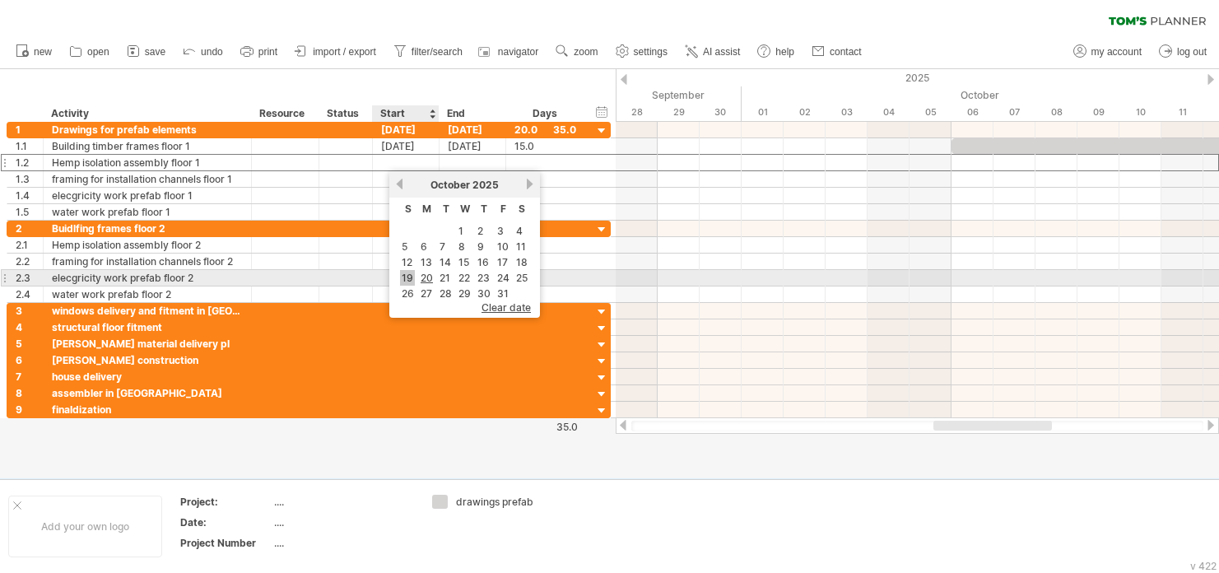
click at [414, 271] on link "19" at bounding box center [407, 278] width 15 height 16
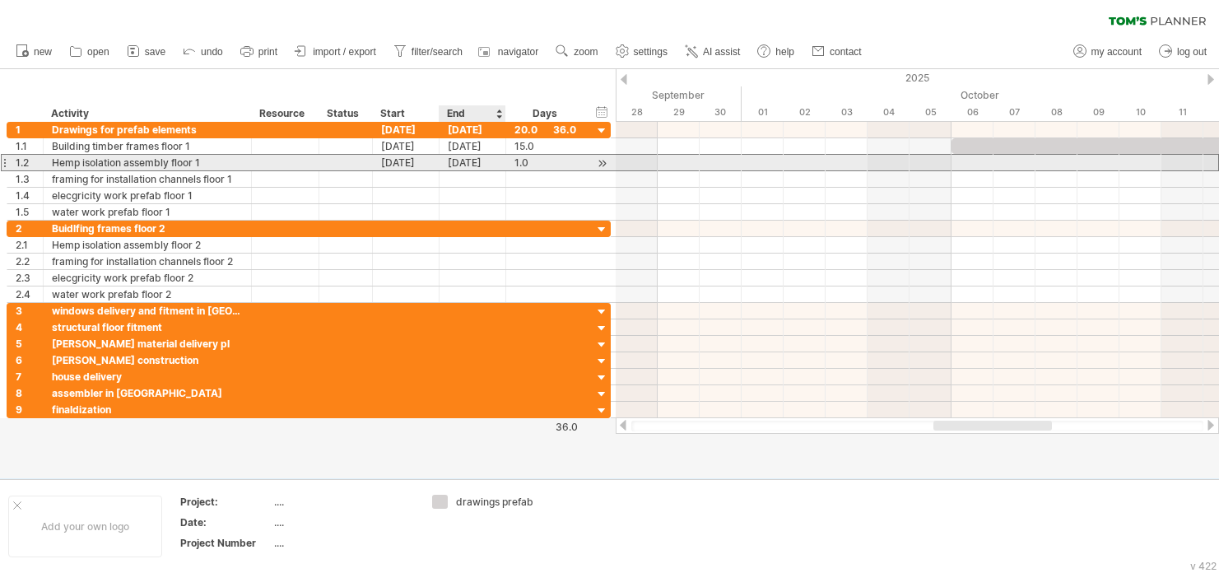
click at [472, 164] on div "[DATE]" at bounding box center [473, 163] width 67 height 16
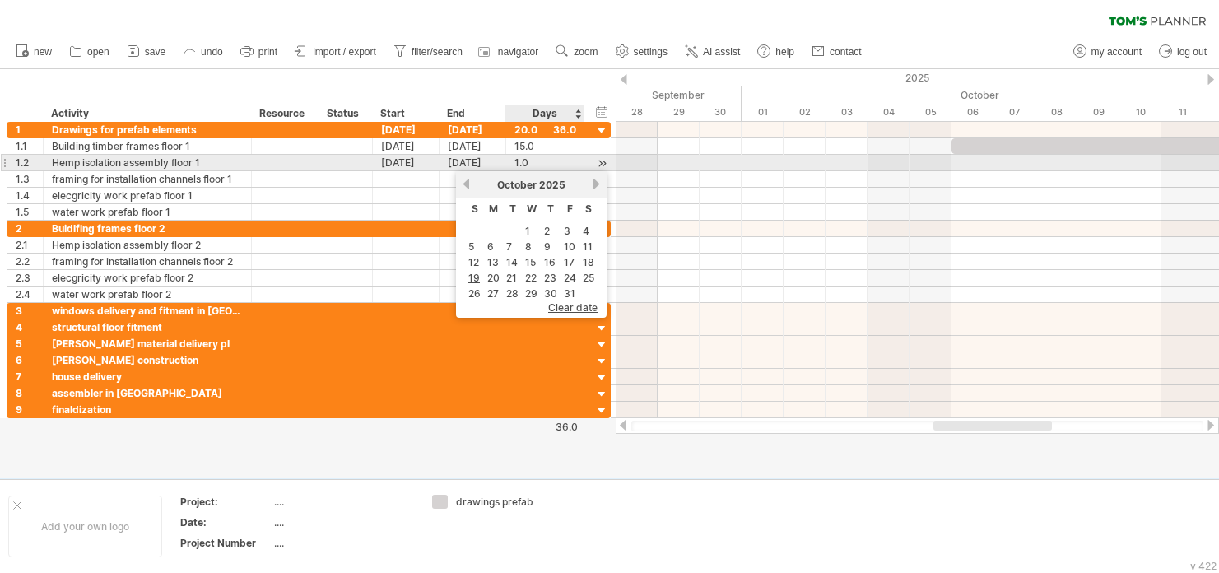
click at [598, 164] on div at bounding box center [602, 163] width 16 height 17
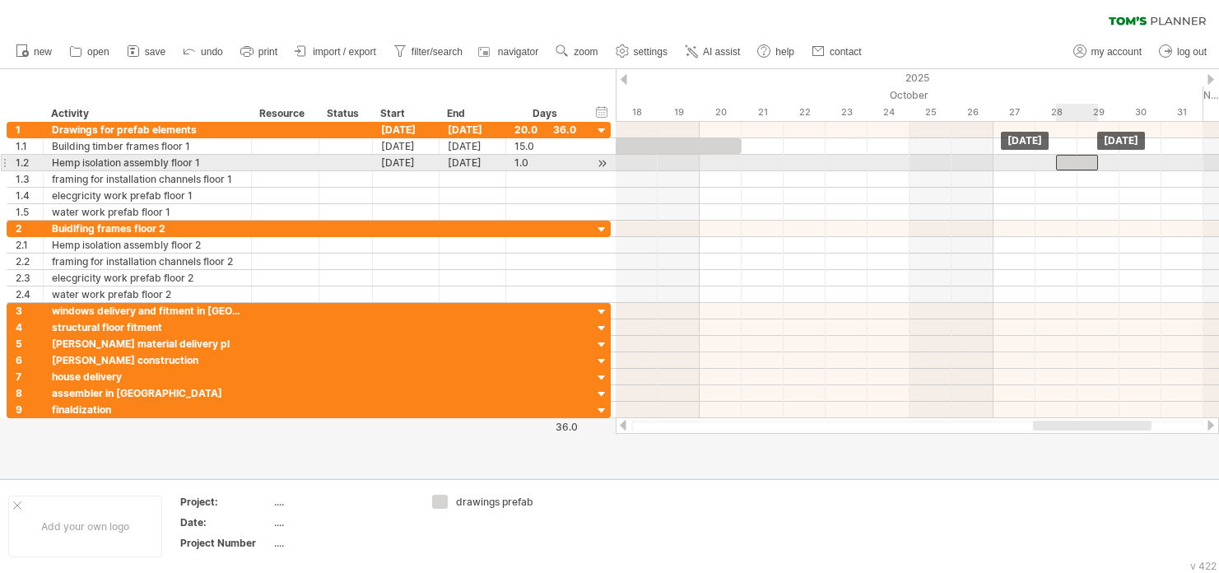
drag, startPoint x: 687, startPoint y: 161, endPoint x: 1088, endPoint y: 167, distance: 400.9
click at [1088, 167] on div at bounding box center [1077, 163] width 42 height 16
click at [473, 164] on div "[DATE]" at bounding box center [473, 163] width 67 height 16
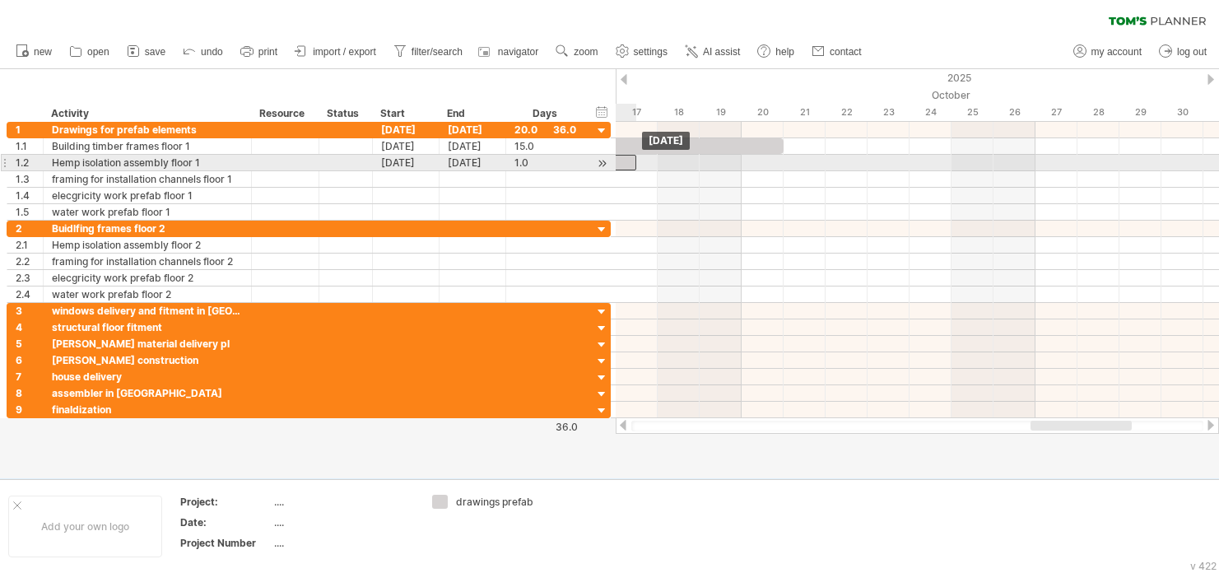
drag, startPoint x: 1077, startPoint y: 156, endPoint x: 586, endPoint y: 168, distance: 491.5
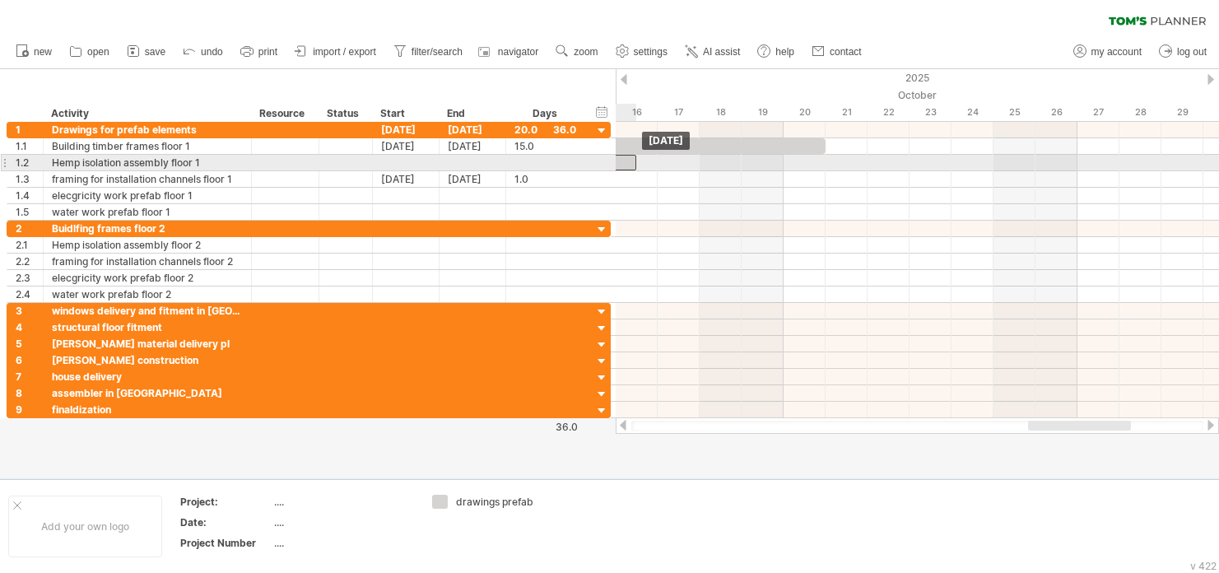
drag, startPoint x: 622, startPoint y: 181, endPoint x: 622, endPoint y: 167, distance: 14.0
drag, startPoint x: 628, startPoint y: 164, endPoint x: 702, endPoint y: 163, distance: 74.1
click at [678, 163] on div at bounding box center [657, 163] width 42 height 16
drag, startPoint x: 702, startPoint y: 163, endPoint x: 643, endPoint y: 164, distance: 59.3
click at [643, 164] on div at bounding box center [637, 163] width 42 height 16
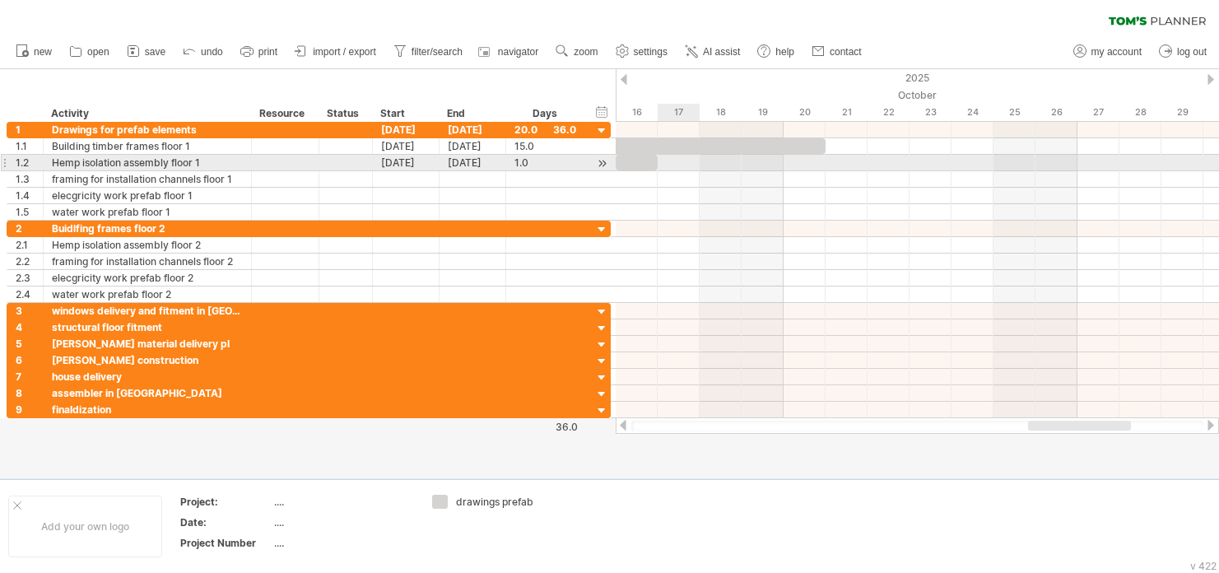
click at [678, 162] on div at bounding box center [917, 163] width 603 height 16
click at [749, 162] on div at bounding box center [917, 163] width 603 height 16
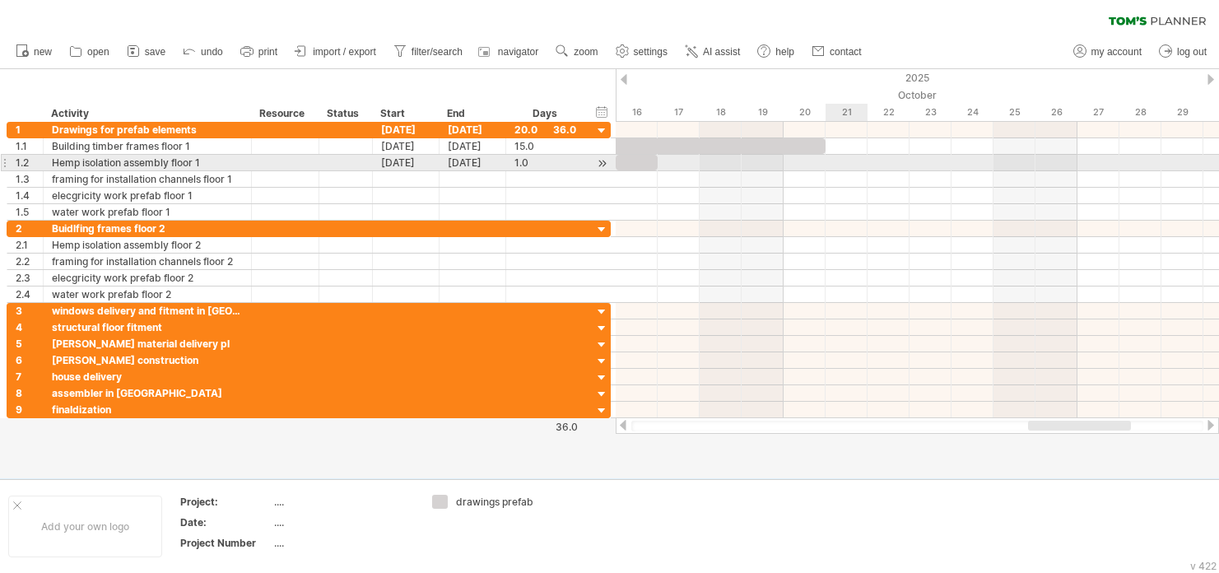
click at [833, 165] on div at bounding box center [917, 163] width 603 height 16
click at [891, 156] on div at bounding box center [917, 163] width 603 height 16
click at [468, 159] on div "[DATE]" at bounding box center [473, 163] width 67 height 16
drag, startPoint x: 650, startPoint y: 159, endPoint x: 763, endPoint y: 159, distance: 112.8
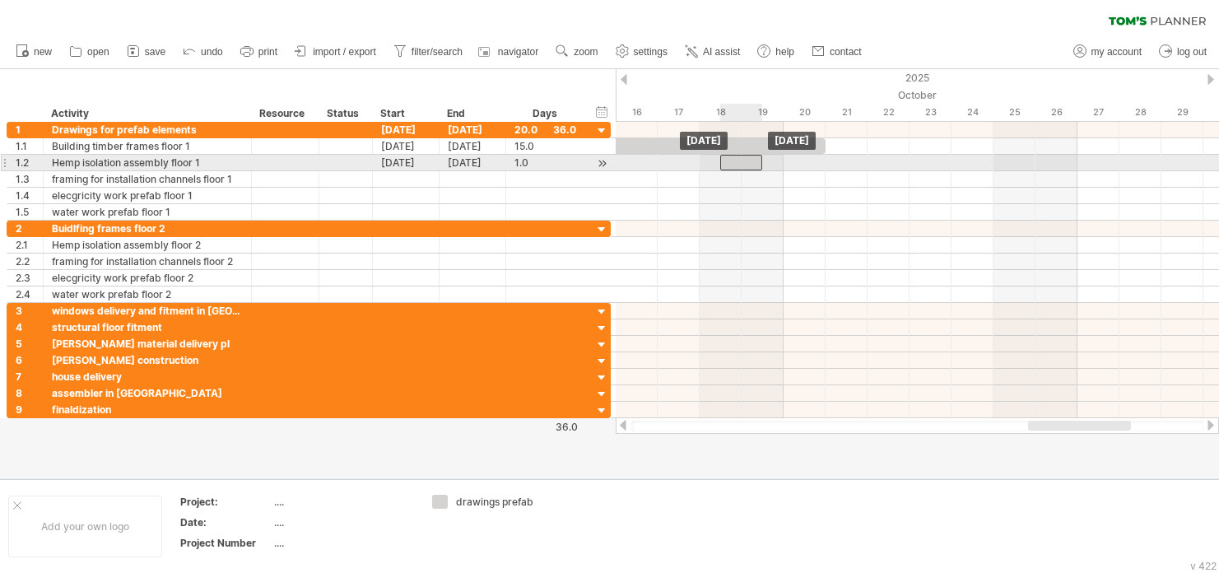
click at [762, 159] on div at bounding box center [741, 163] width 42 height 16
drag, startPoint x: 745, startPoint y: 165, endPoint x: 811, endPoint y: 170, distance: 66.0
click at [810, 170] on div "[DATE] [DATE]" at bounding box center [917, 270] width 603 height 296
drag, startPoint x: 807, startPoint y: 160, endPoint x: 850, endPoint y: 160, distance: 42.8
click at [850, 160] on div at bounding box center [847, 163] width 42 height 16
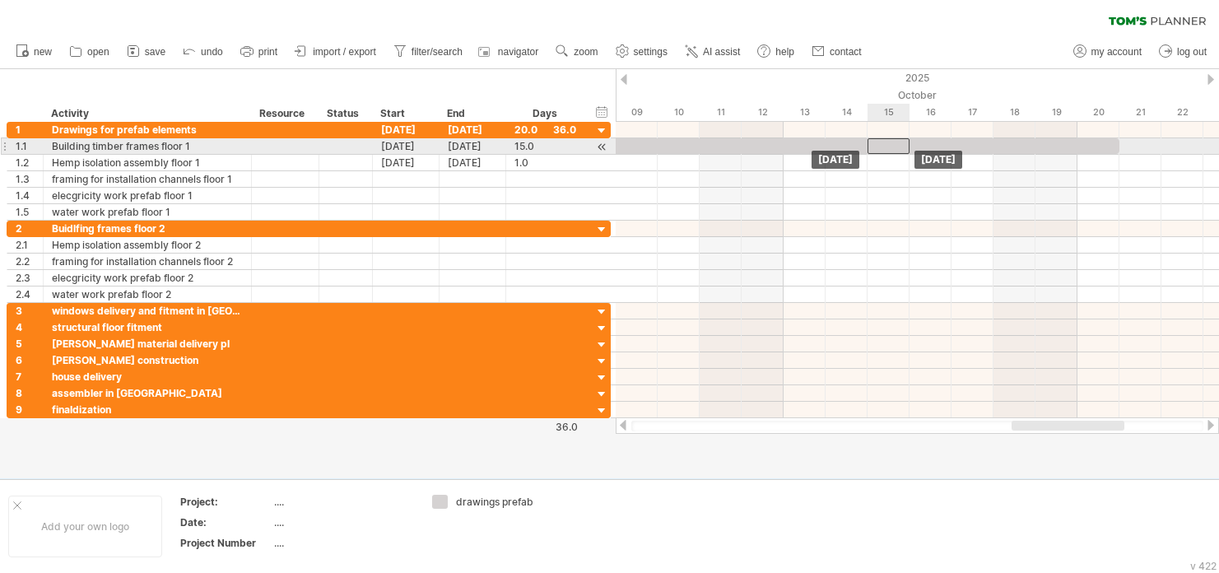
drag, startPoint x: 849, startPoint y: 163, endPoint x: 883, endPoint y: 148, distance: 37.6
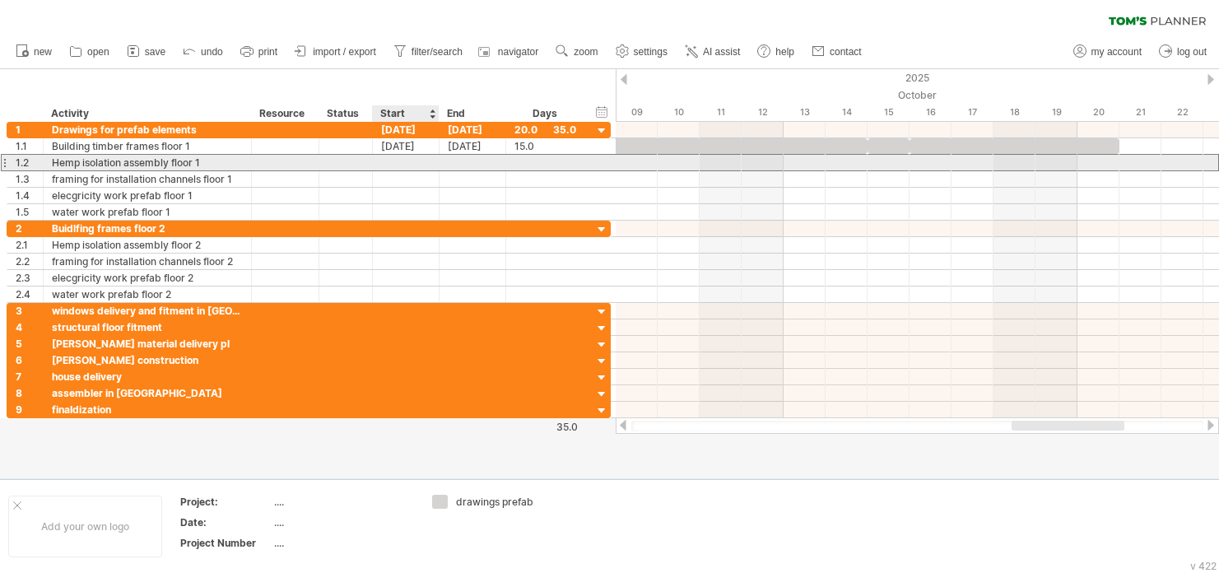
click at [423, 158] on div at bounding box center [406, 163] width 67 height 16
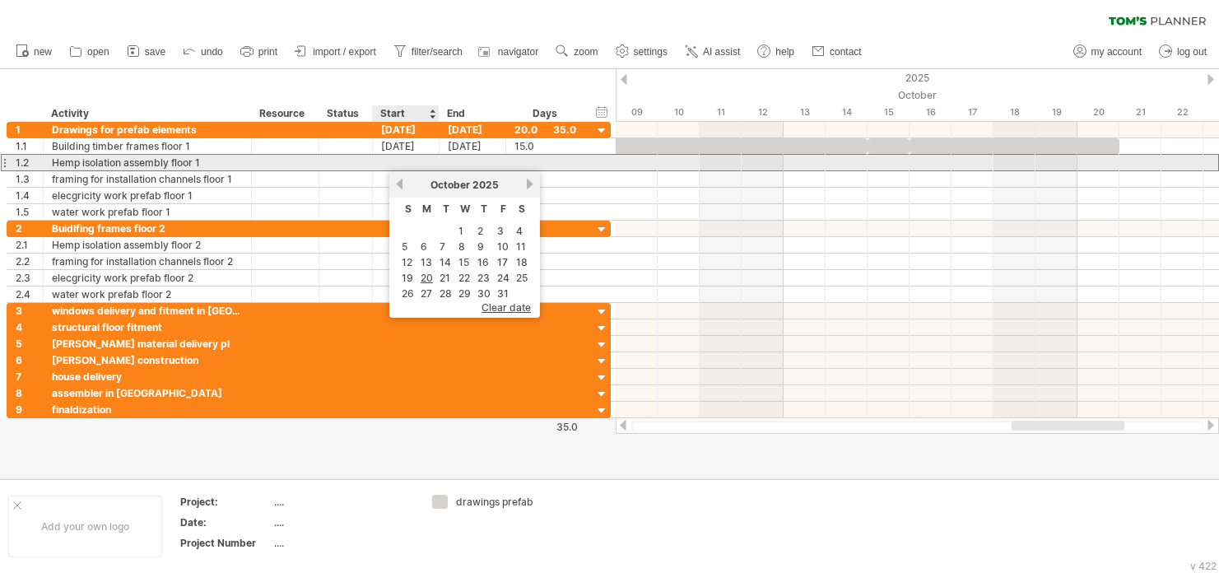
click at [423, 158] on div at bounding box center [406, 163] width 67 height 16
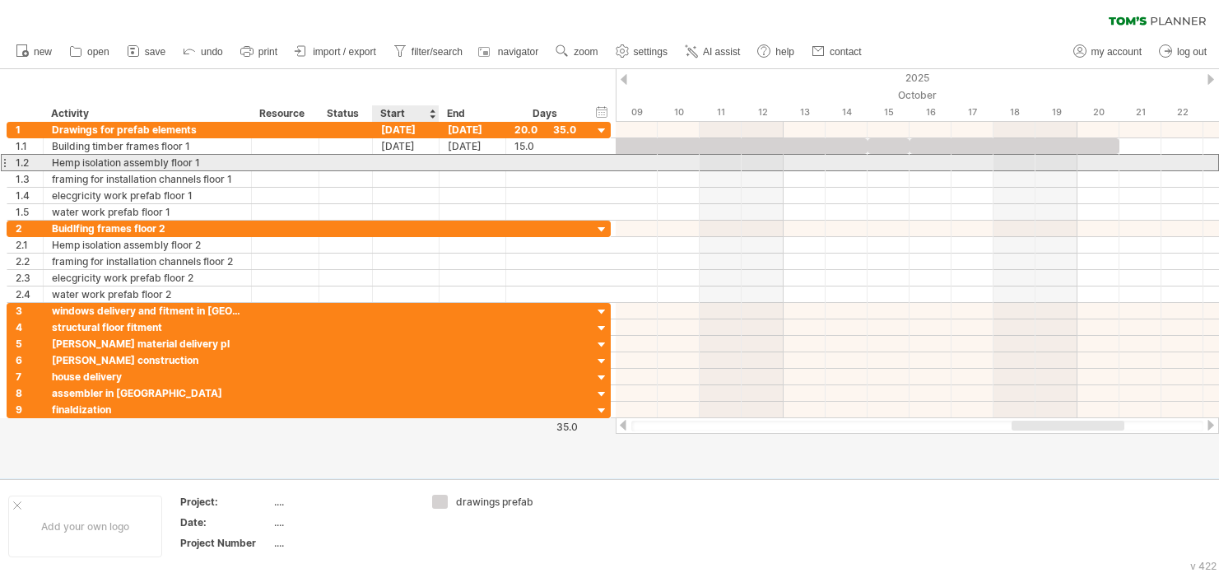
click at [411, 160] on div at bounding box center [406, 163] width 67 height 16
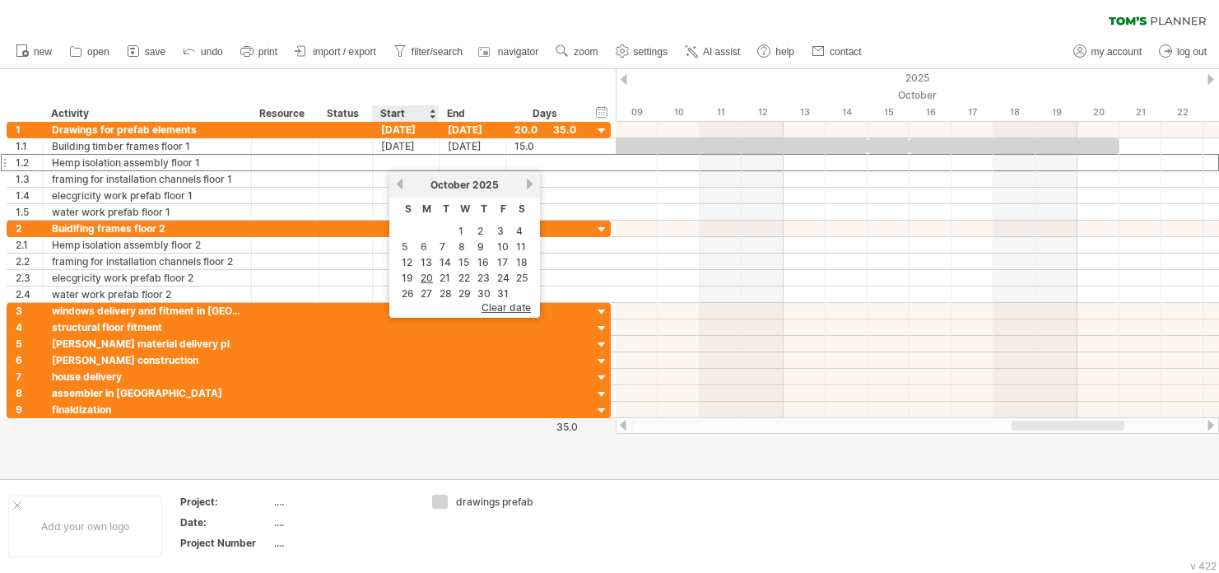
click at [410, 112] on div "Start" at bounding box center [404, 113] width 49 height 16
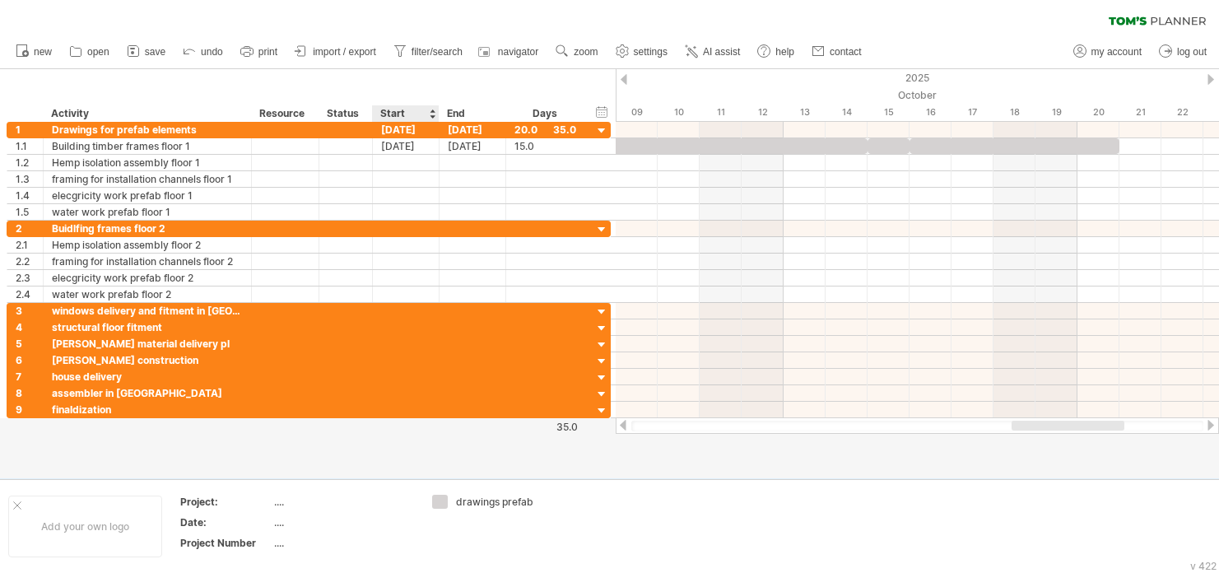
click at [410, 112] on div "Start" at bounding box center [404, 113] width 49 height 16
click at [430, 113] on div at bounding box center [432, 113] width 7 height 16
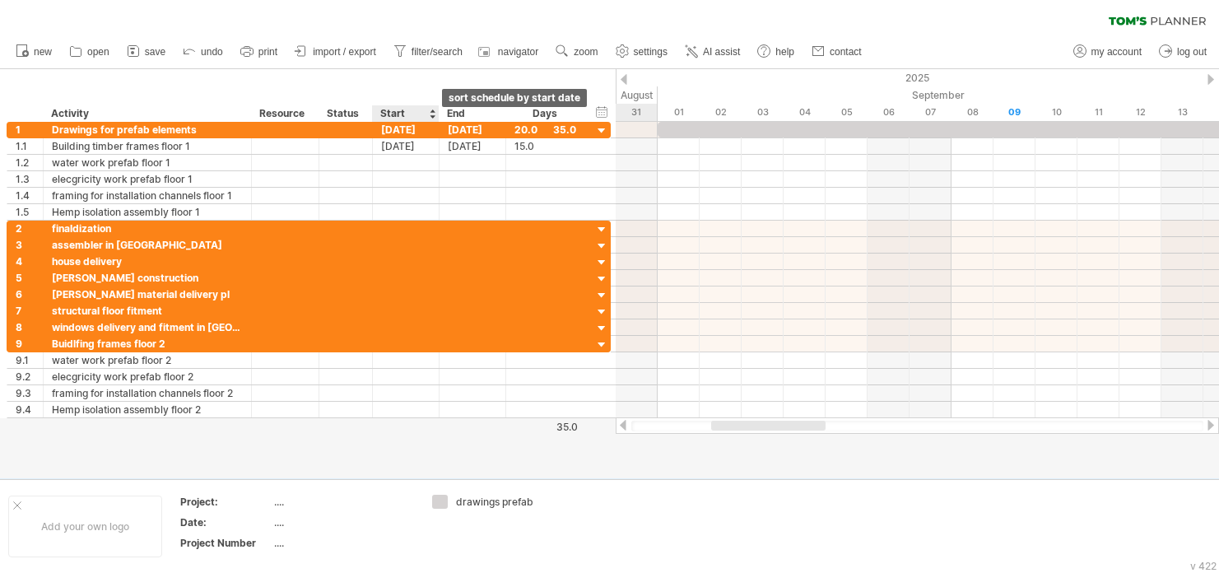
click at [430, 113] on div at bounding box center [432, 113] width 7 height 16
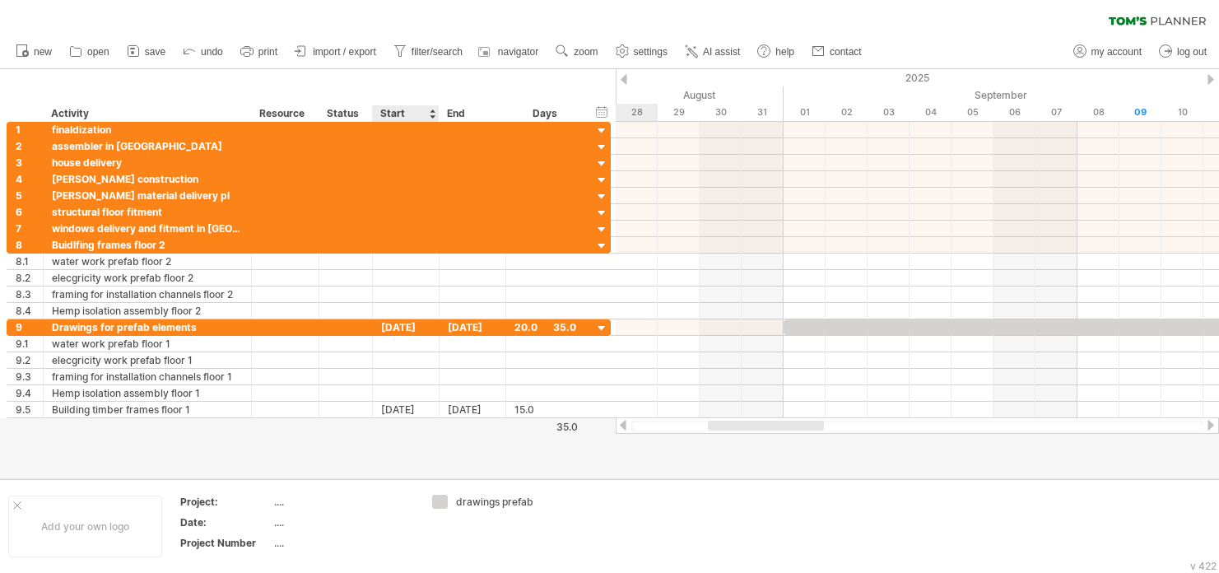
click at [430, 113] on div at bounding box center [432, 113] width 7 height 16
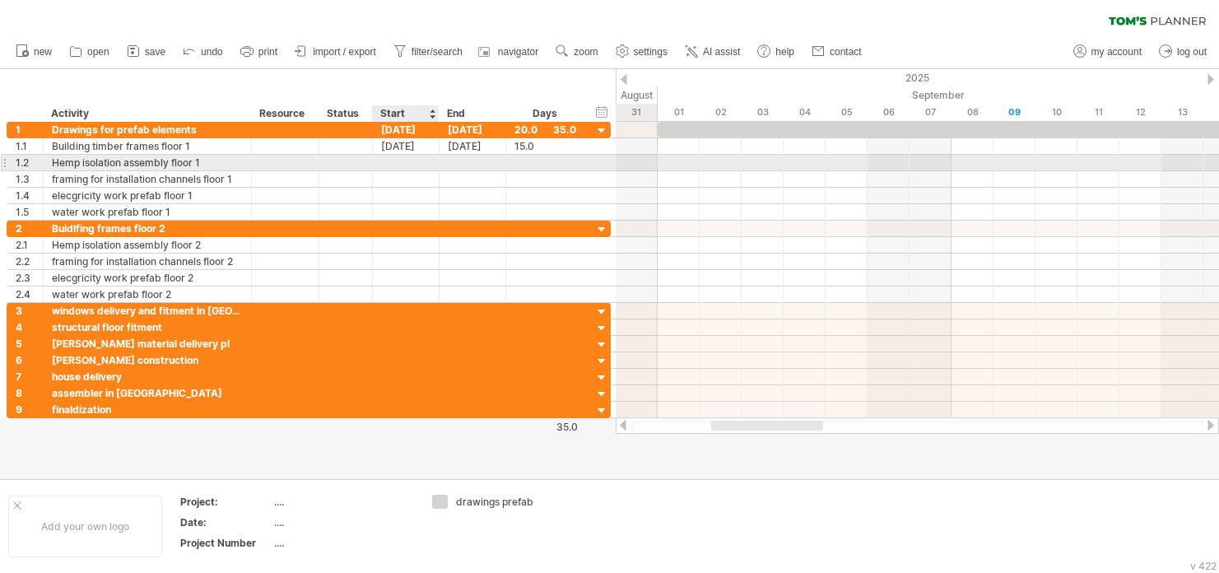
click at [413, 160] on div at bounding box center [406, 163] width 67 height 16
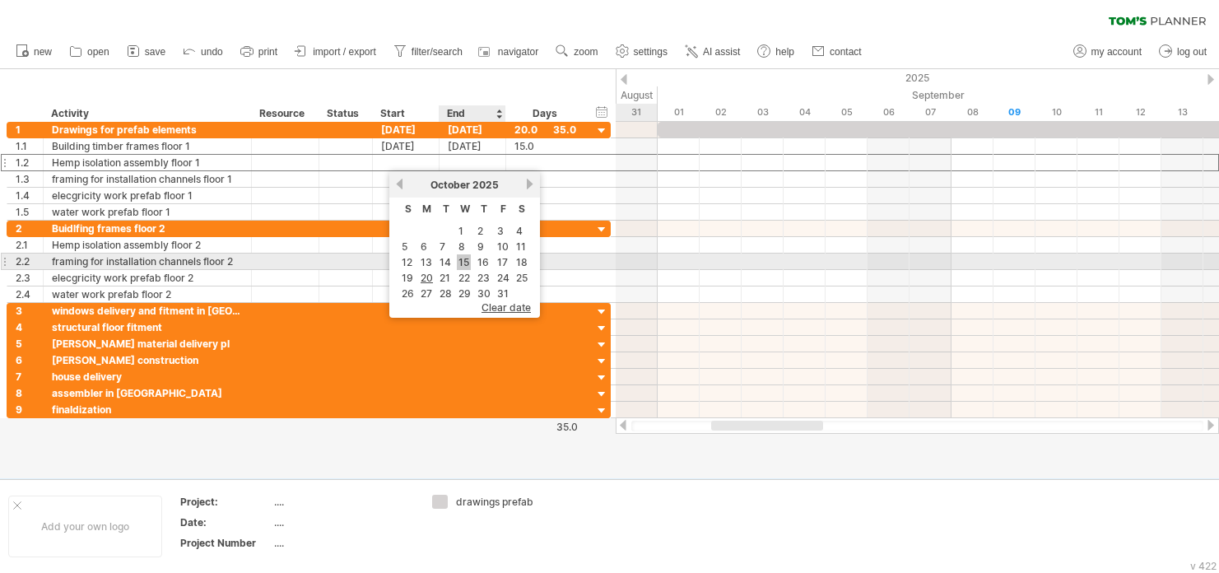
click at [468, 260] on link "15" at bounding box center [464, 262] width 14 height 16
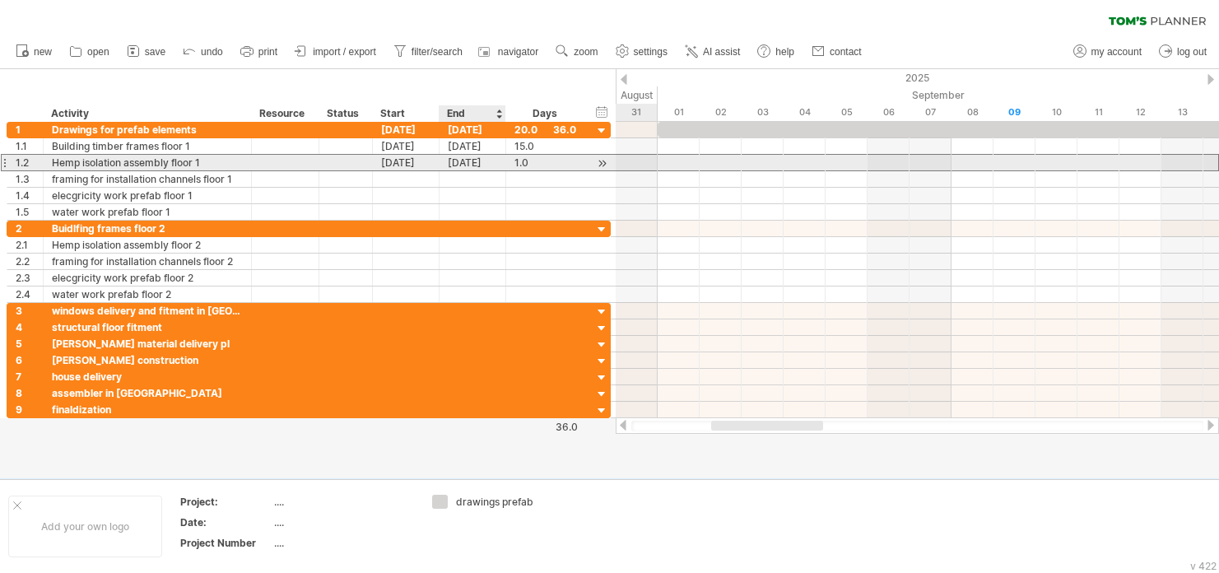
click at [472, 163] on div "[DATE]" at bounding box center [473, 163] width 67 height 16
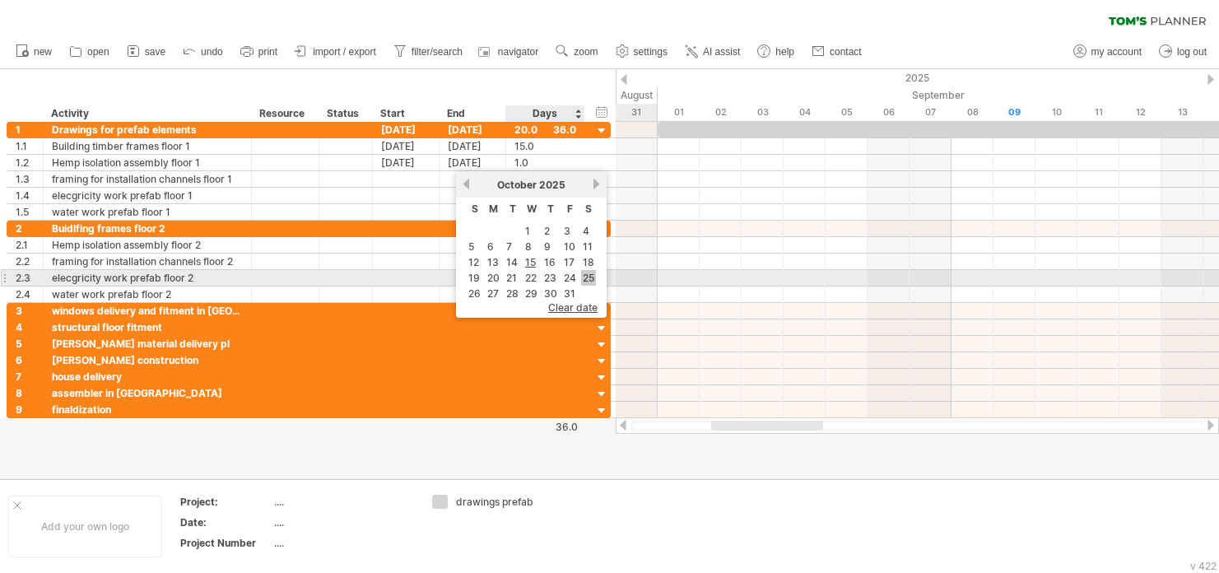
click at [588, 277] on link "25" at bounding box center [588, 278] width 15 height 16
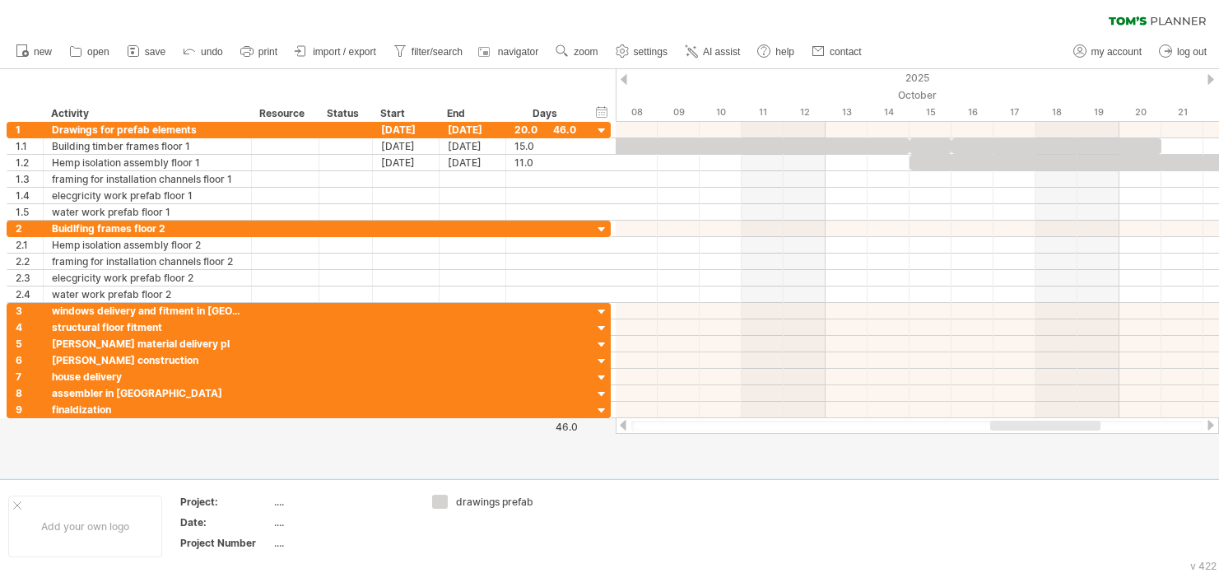
click at [625, 77] on div at bounding box center [624, 79] width 7 height 11
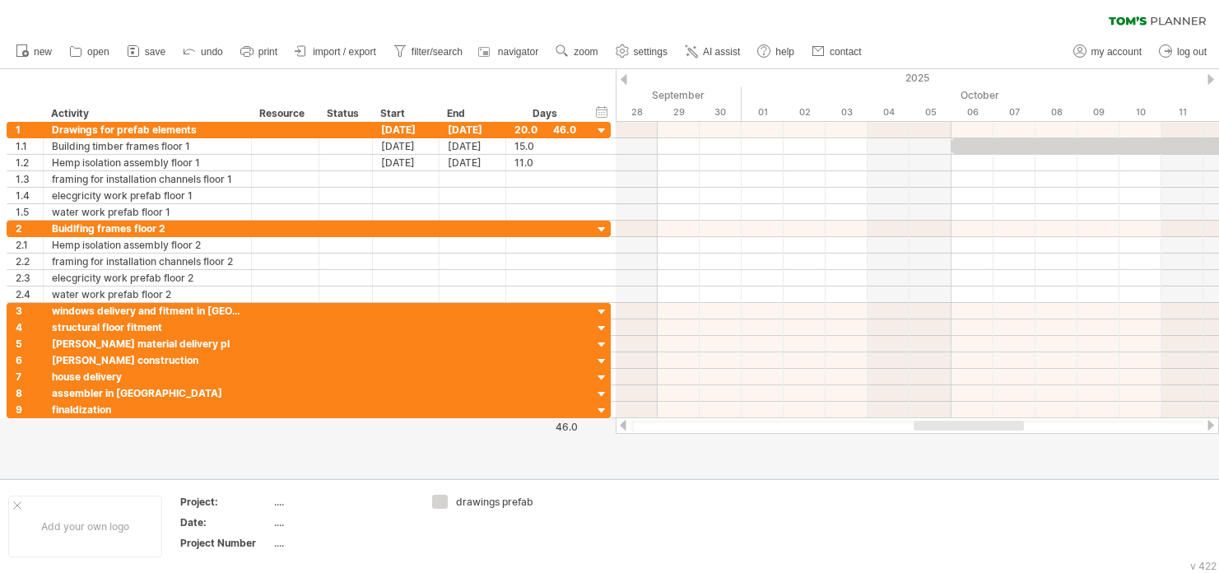
click at [625, 77] on div at bounding box center [624, 79] width 7 height 11
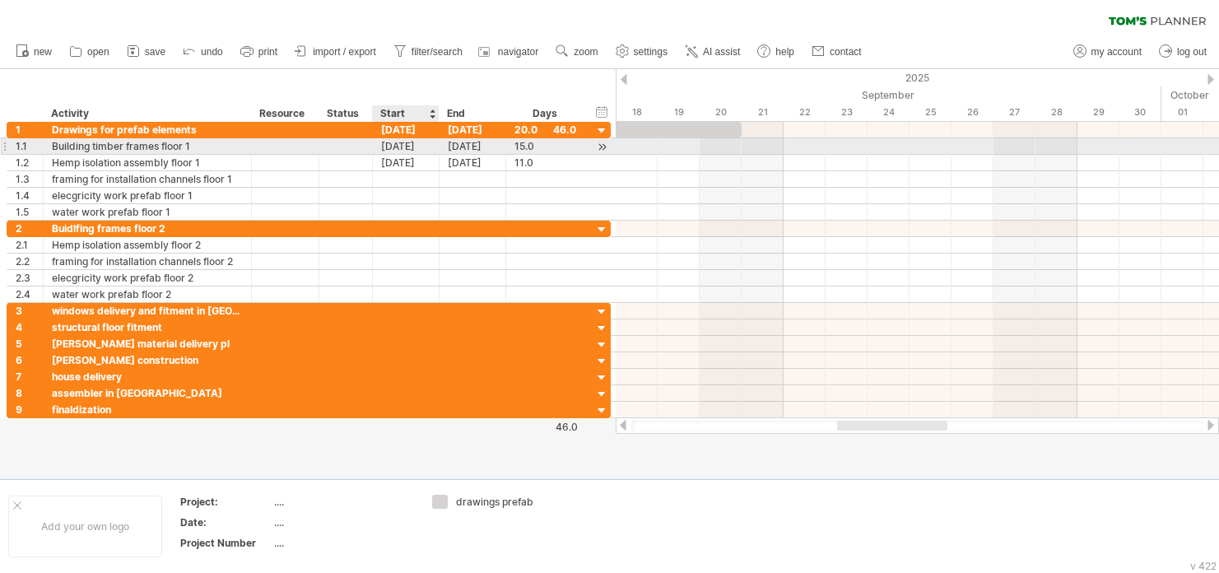
click at [426, 148] on div "[DATE]" at bounding box center [406, 146] width 67 height 16
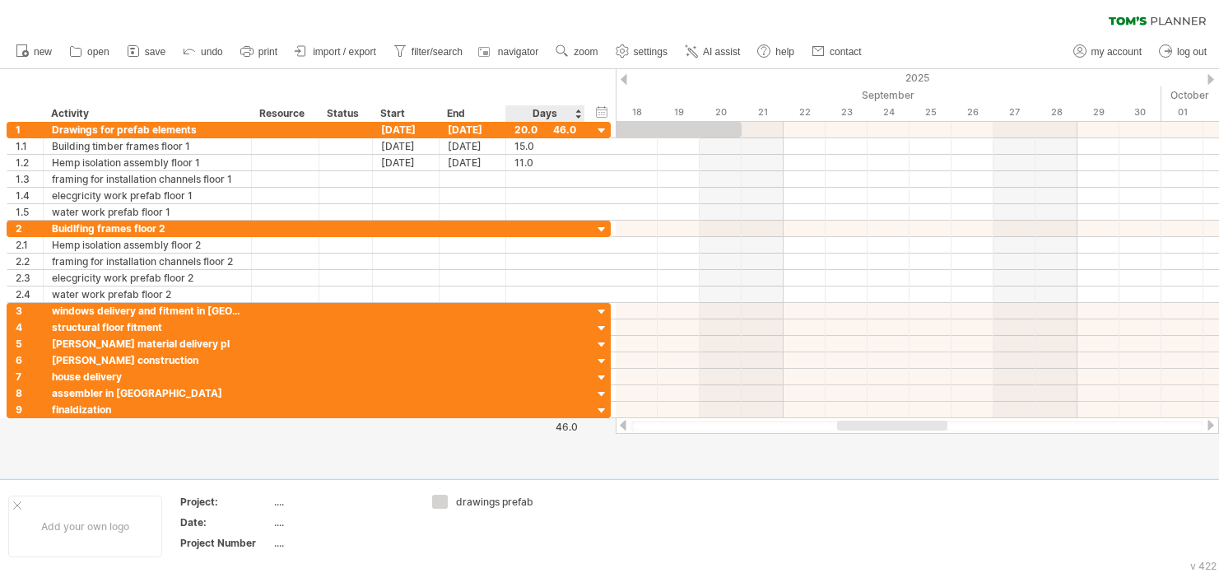
click at [526, 81] on div "hide start/end/duration show start/end/duration ******** Activity ******** Reso…" at bounding box center [308, 95] width 616 height 53
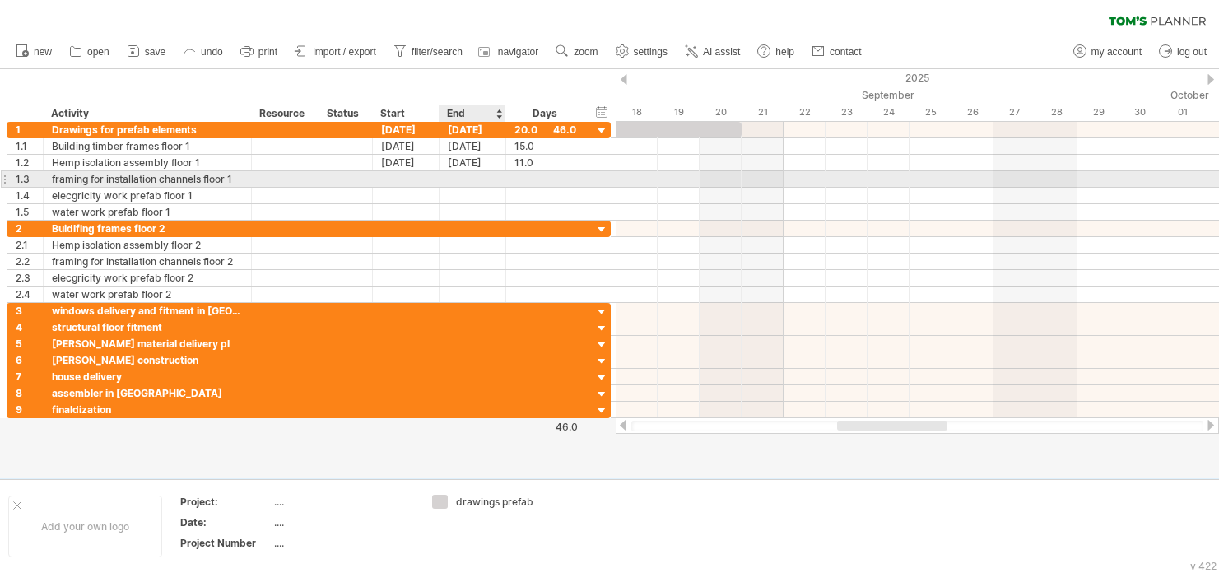
click at [479, 181] on div at bounding box center [473, 179] width 67 height 16
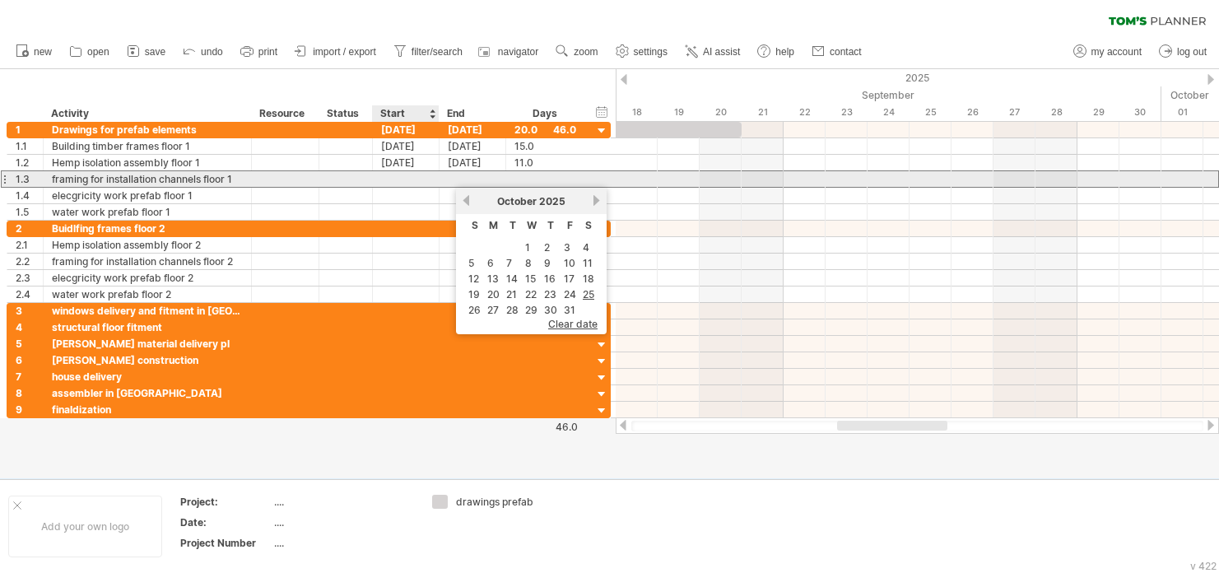
click at [416, 174] on div at bounding box center [406, 179] width 67 height 16
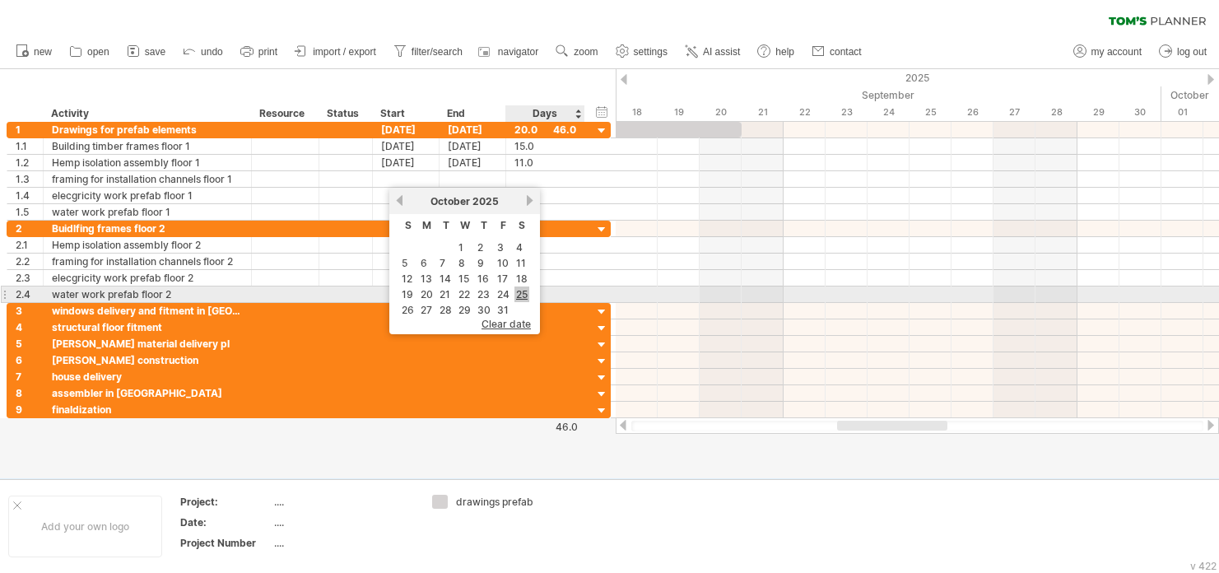
click at [523, 291] on link "25" at bounding box center [521, 294] width 15 height 16
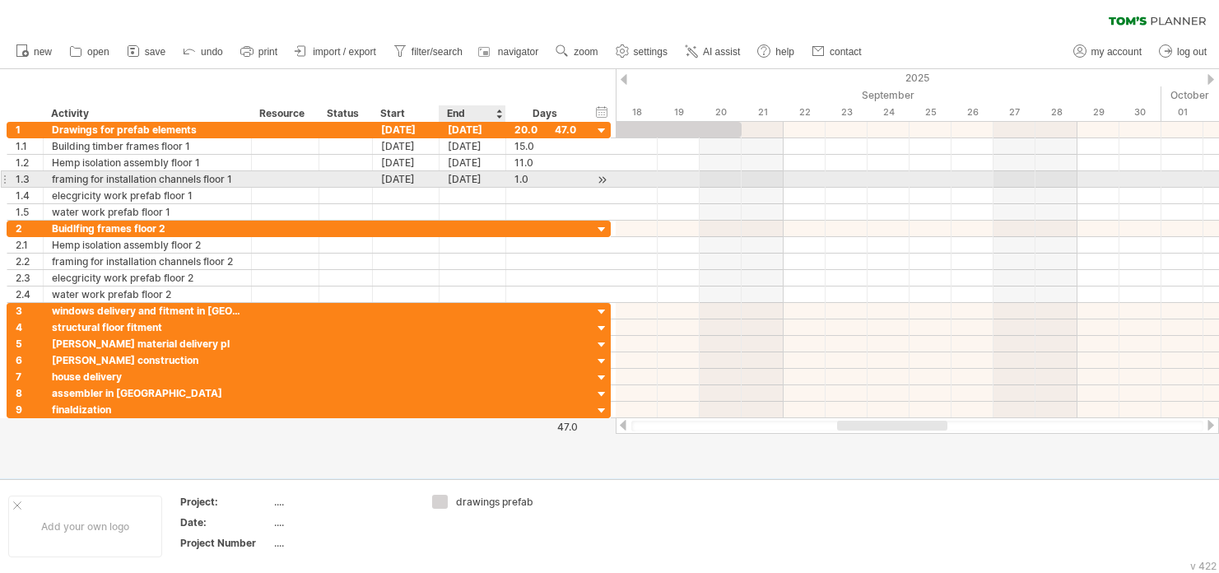
click at [488, 183] on div "[DATE]" at bounding box center [473, 179] width 67 height 16
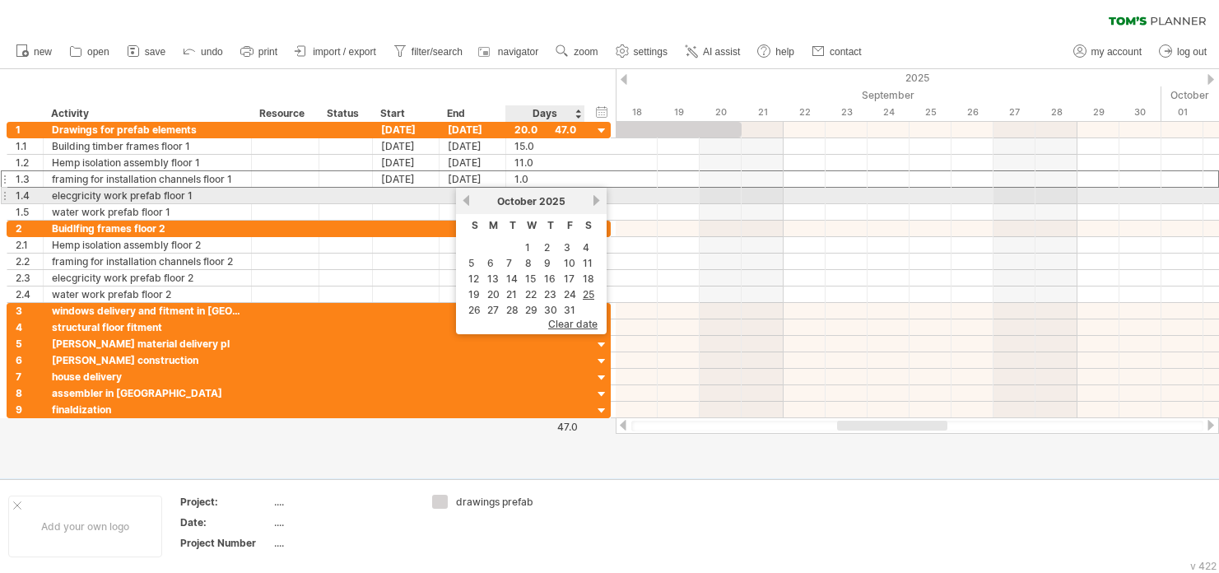
click at [591, 195] on div "[DATE]" at bounding box center [531, 201] width 119 height 12
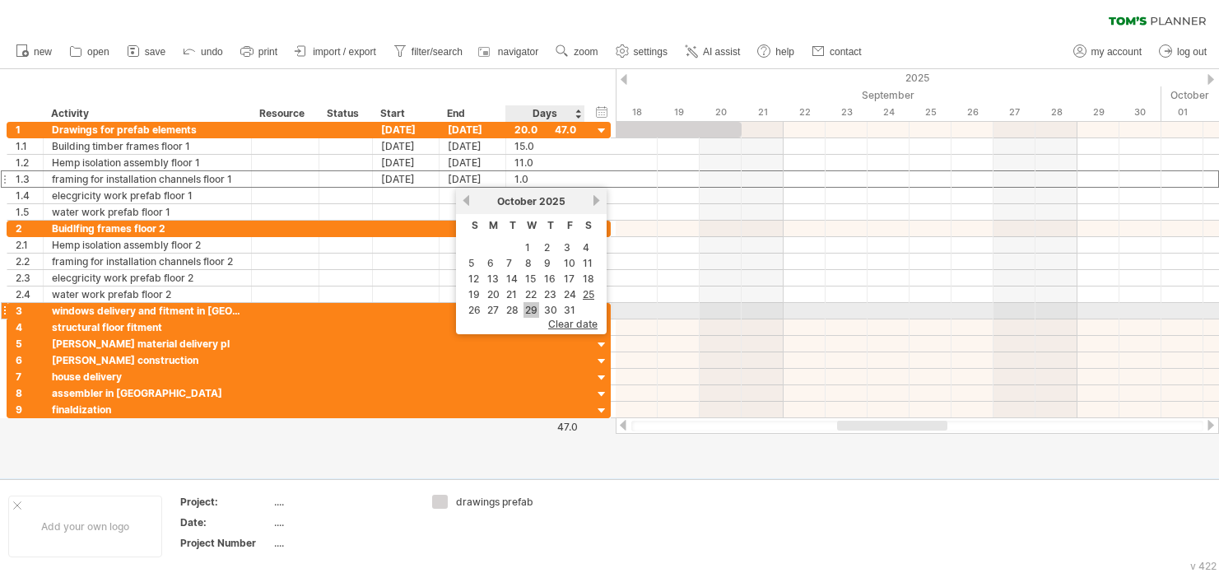
click at [529, 308] on link "29" at bounding box center [531, 310] width 16 height 16
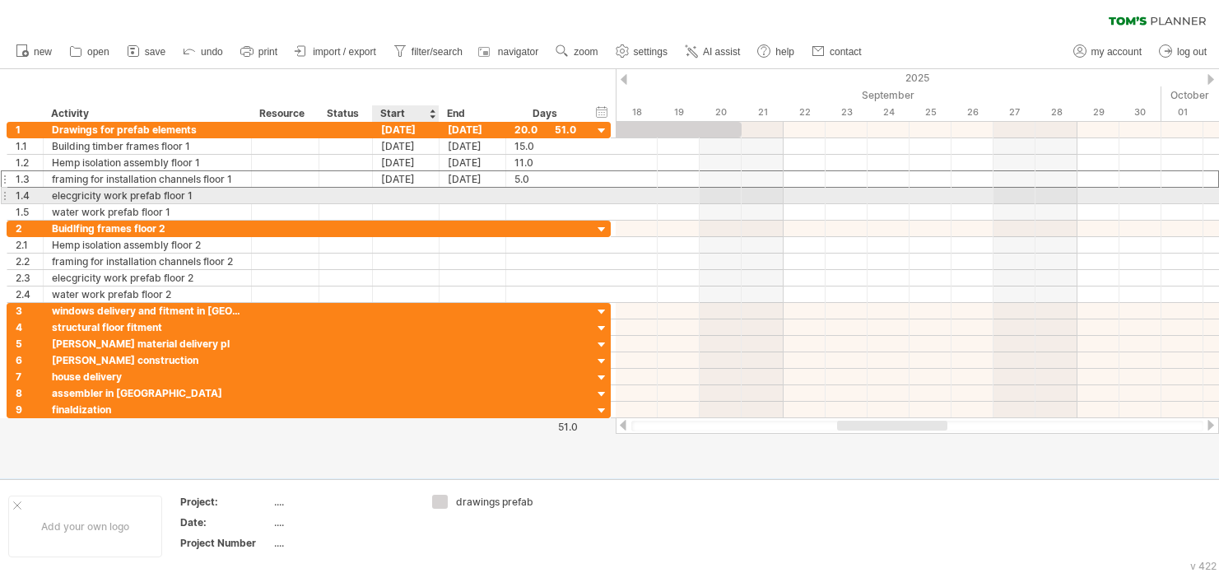
click at [423, 195] on div at bounding box center [406, 196] width 67 height 16
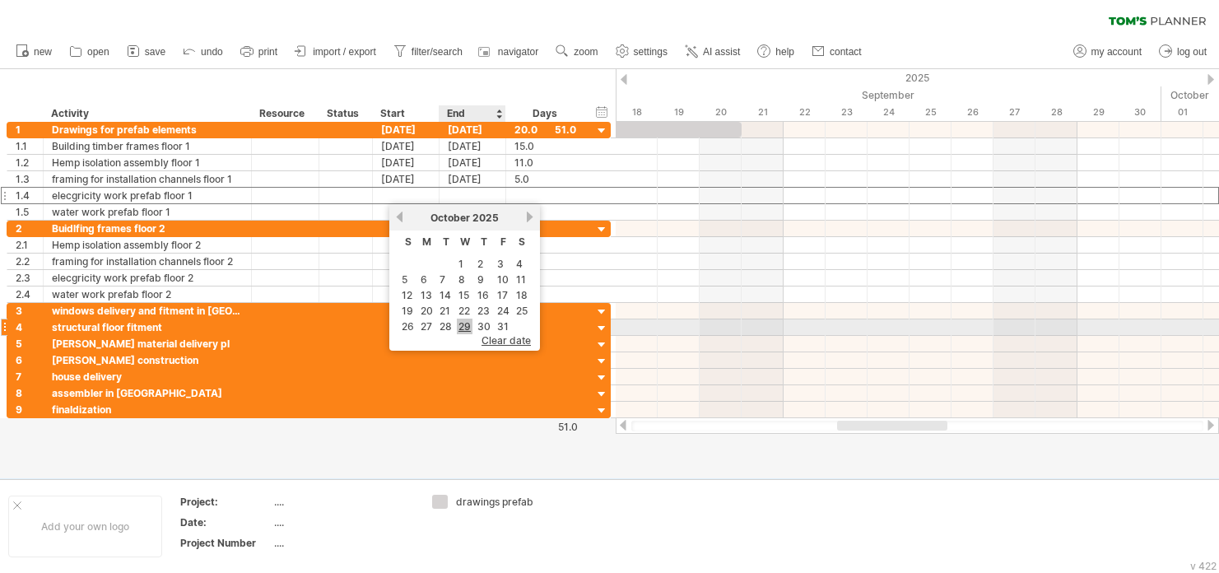
click at [462, 324] on link "29" at bounding box center [465, 327] width 16 height 16
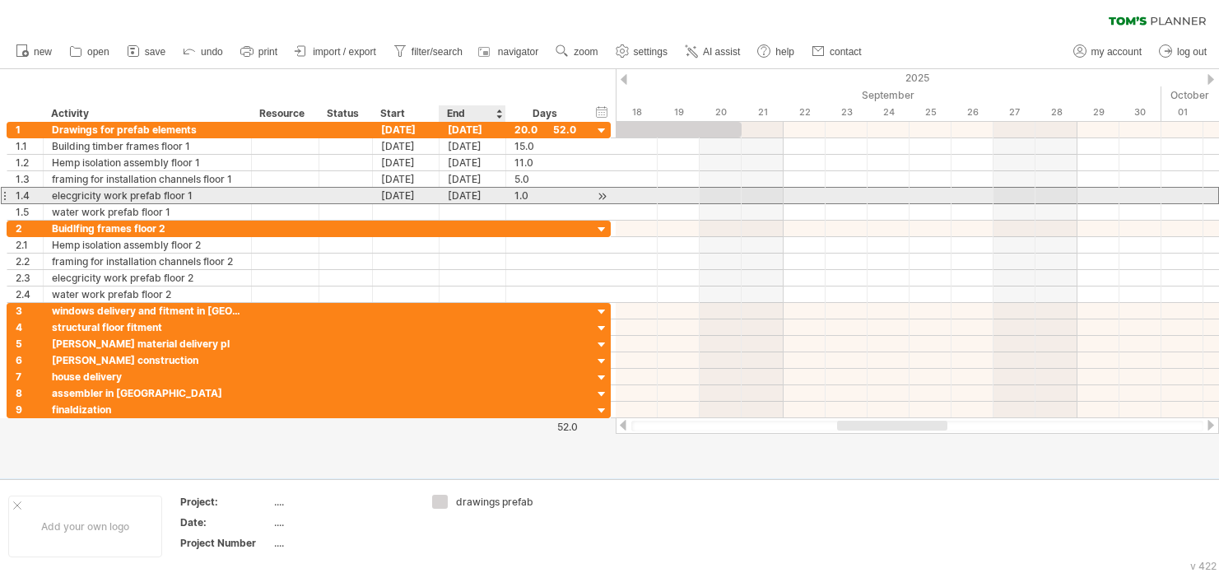
click at [460, 193] on div "[DATE]" at bounding box center [473, 196] width 67 height 16
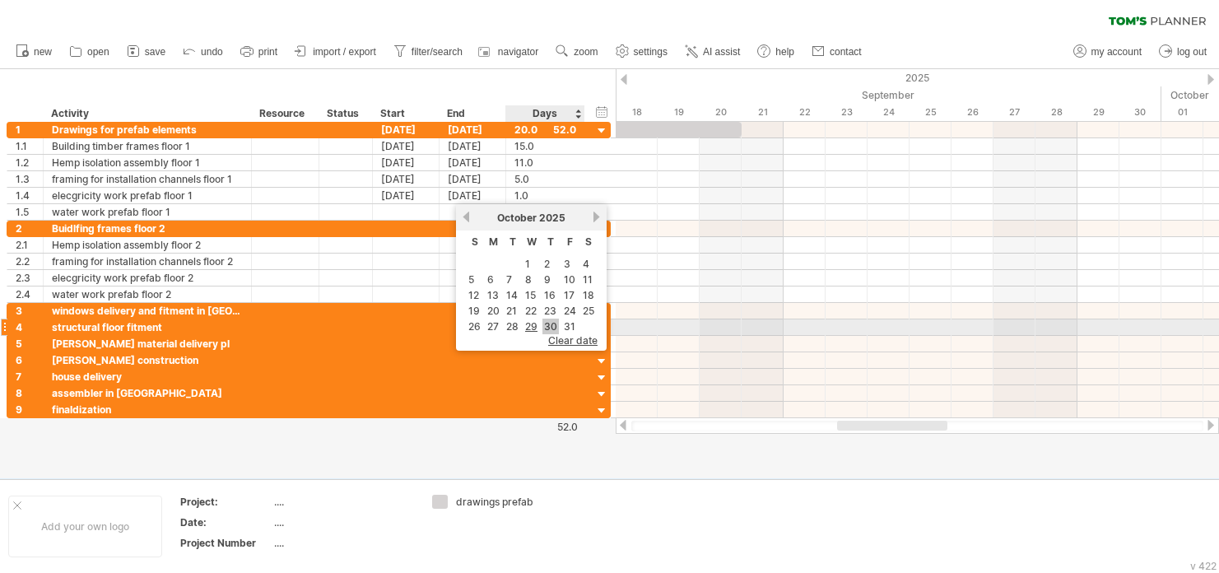
click at [544, 323] on link "30" at bounding box center [550, 327] width 16 height 16
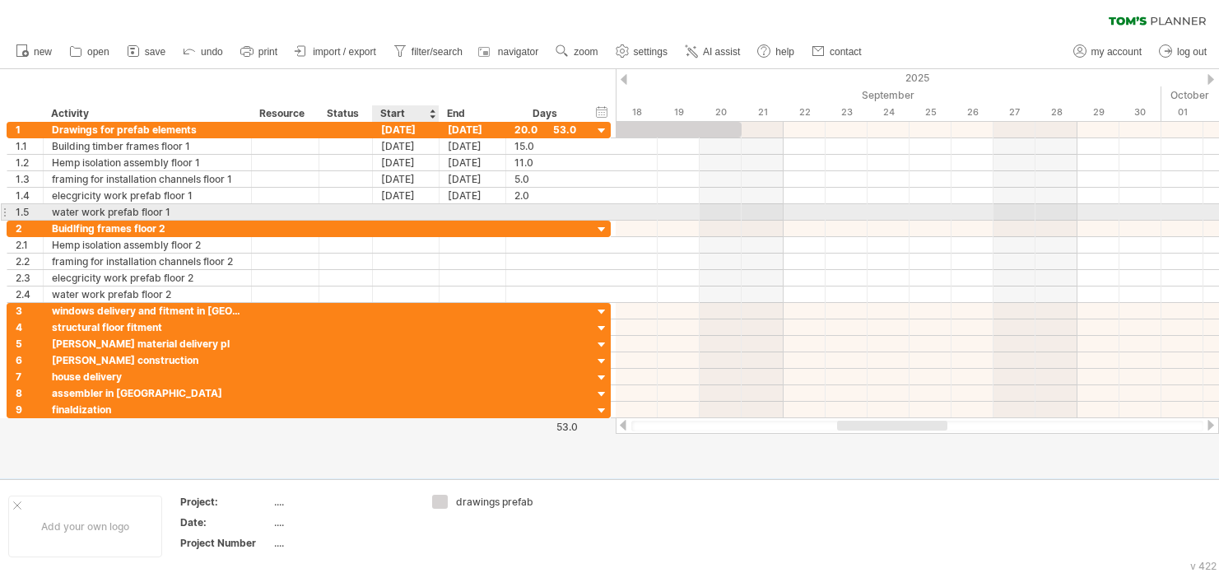
click at [401, 211] on div at bounding box center [406, 212] width 67 height 16
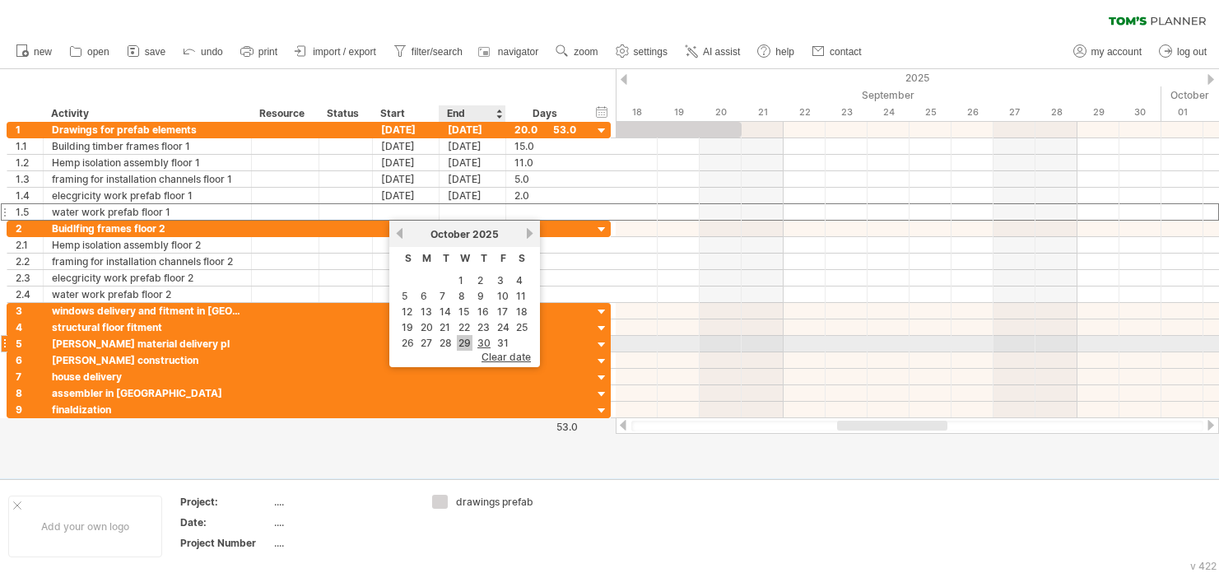
click at [467, 342] on link "29" at bounding box center [465, 343] width 16 height 16
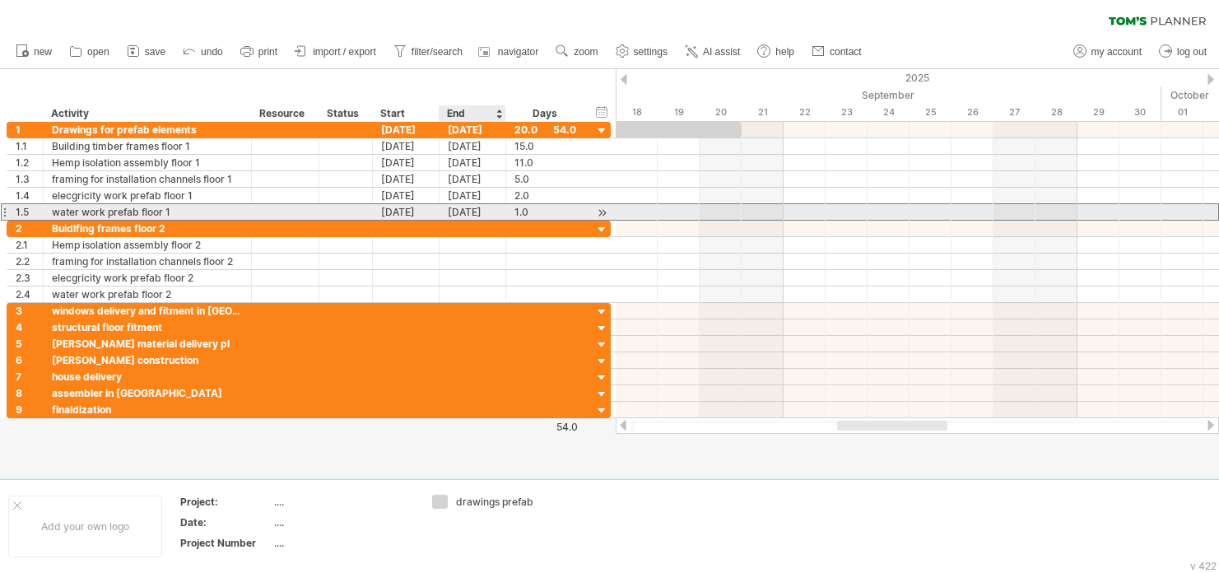
click at [474, 215] on div "[DATE]" at bounding box center [473, 212] width 67 height 16
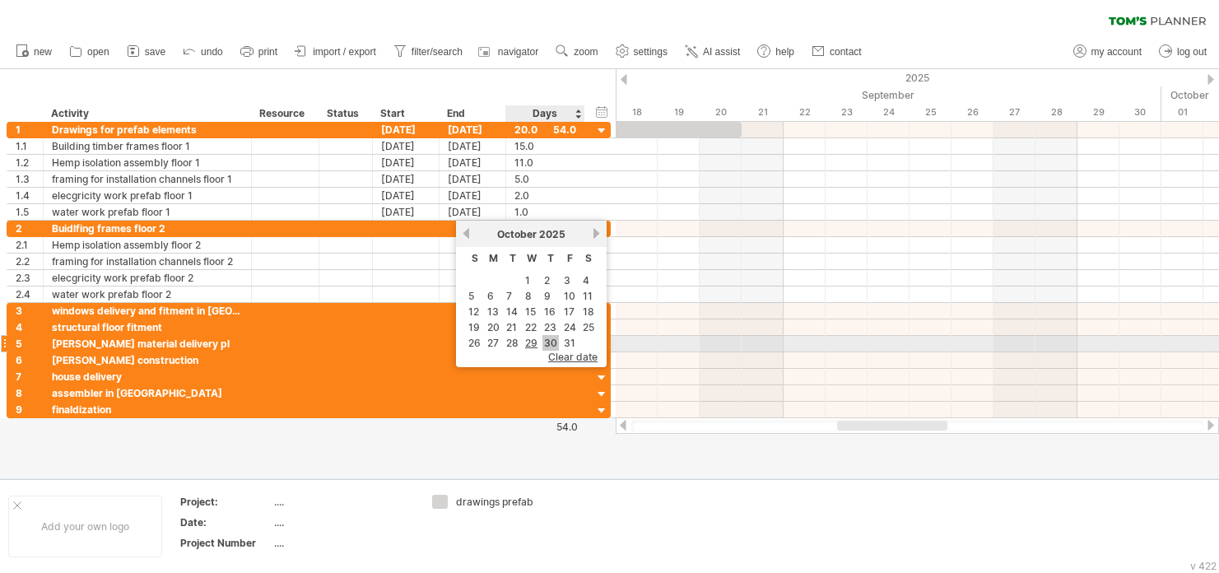
click at [545, 342] on link "30" at bounding box center [550, 343] width 16 height 16
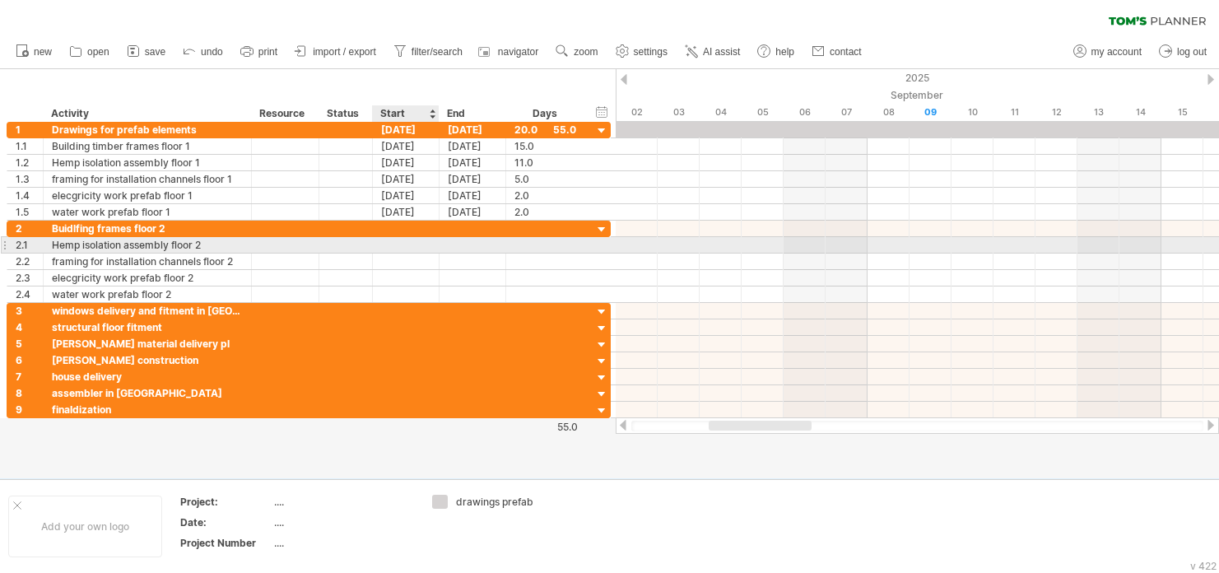
click at [395, 245] on div at bounding box center [406, 245] width 67 height 16
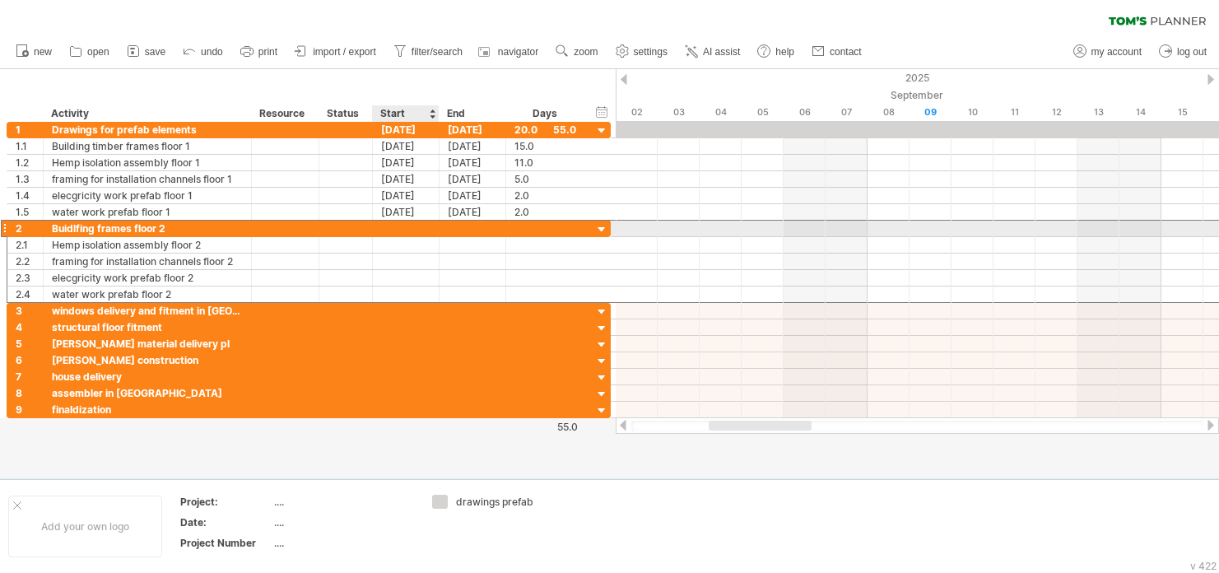
click at [411, 229] on div at bounding box center [406, 229] width 67 height 16
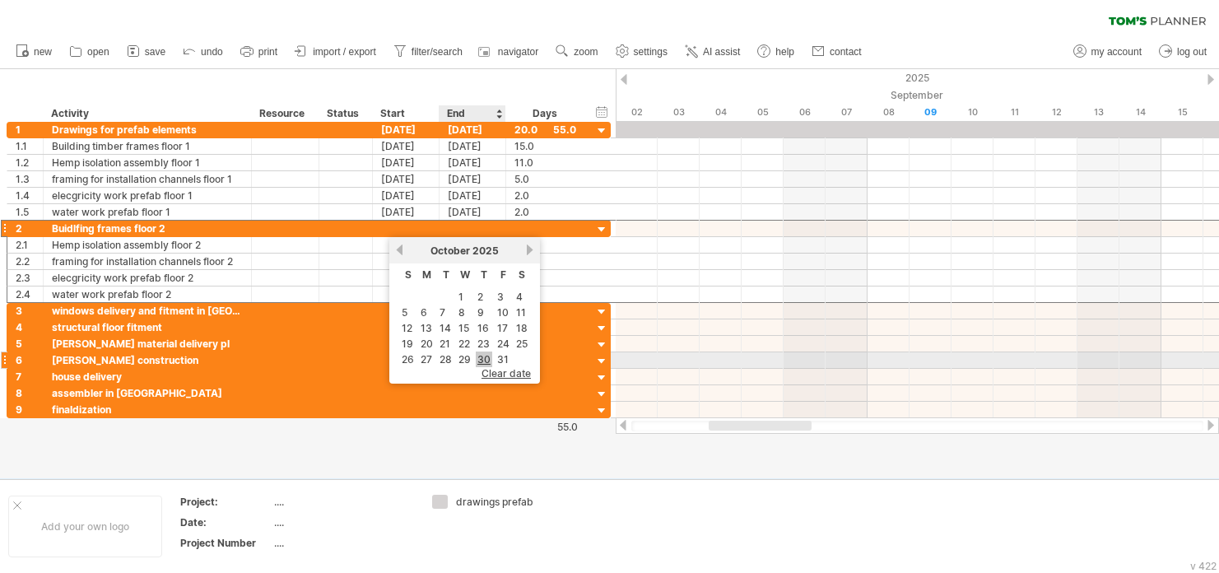
click at [486, 358] on link "30" at bounding box center [484, 359] width 16 height 16
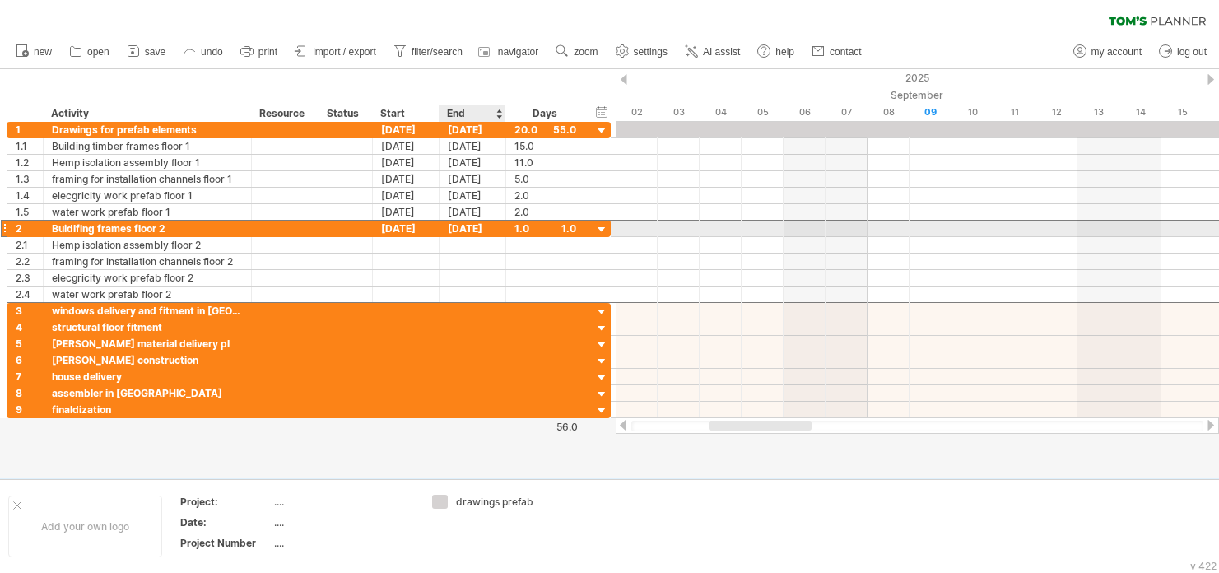
click at [479, 235] on div "[DATE]" at bounding box center [473, 229] width 67 height 16
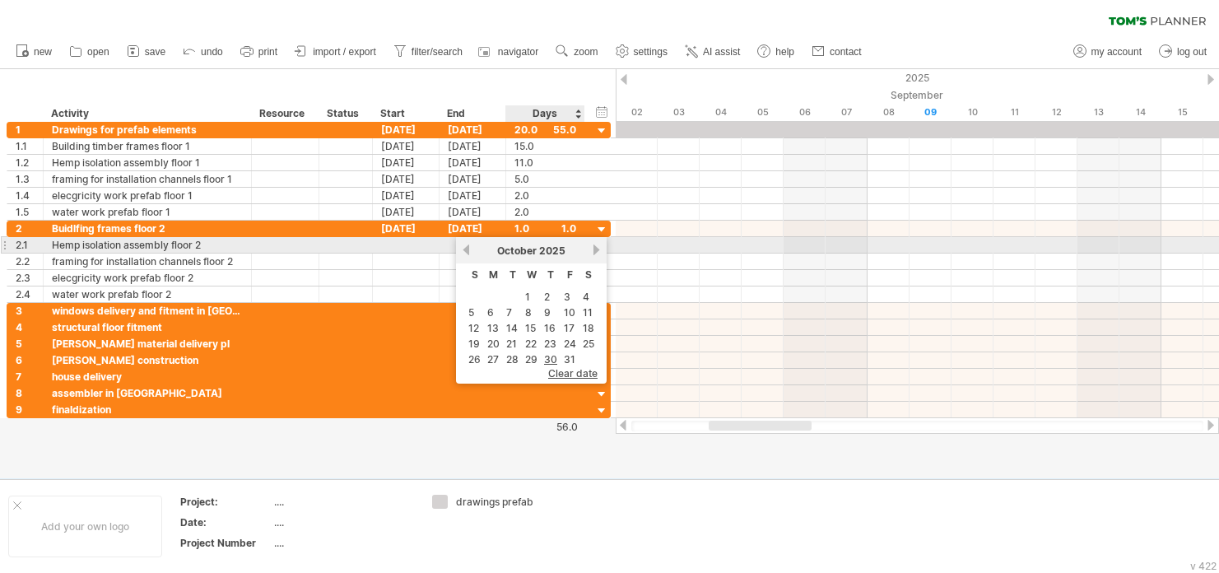
click at [593, 251] on link "next" at bounding box center [596, 250] width 12 height 12
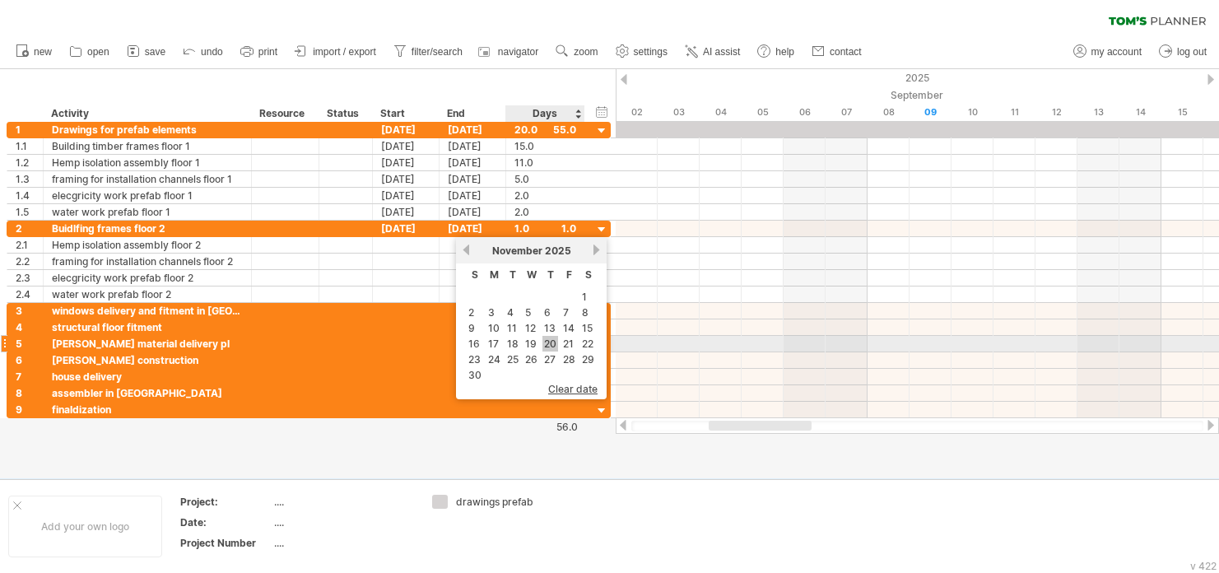
click at [547, 346] on link "20" at bounding box center [550, 344] width 16 height 16
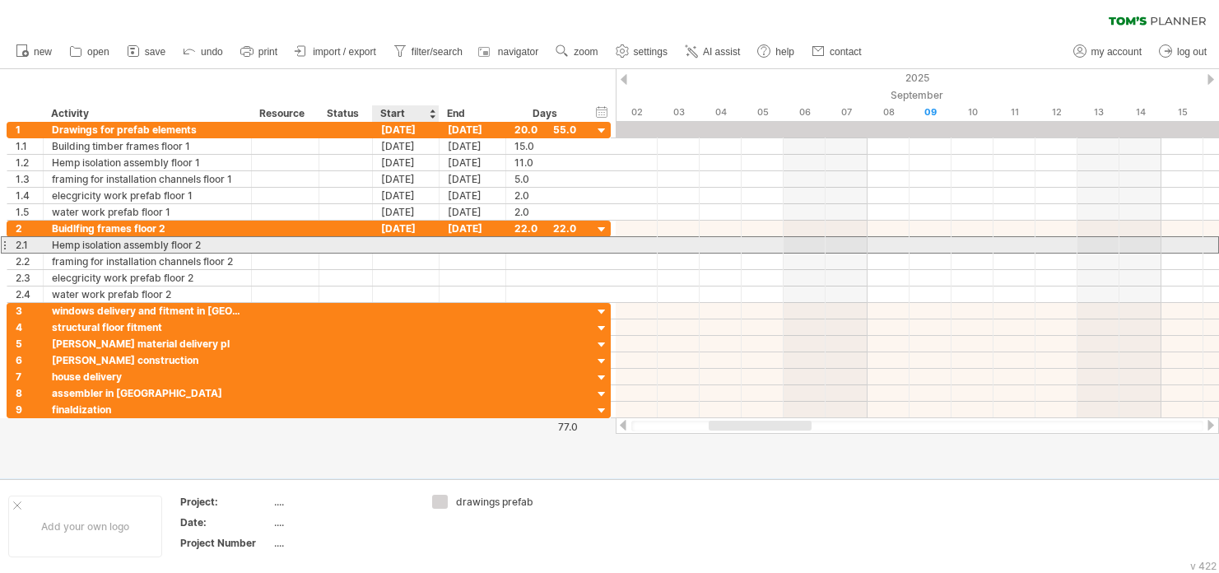
click at [424, 253] on div "**********" at bounding box center [309, 244] width 604 height 17
click at [422, 244] on div at bounding box center [406, 245] width 67 height 16
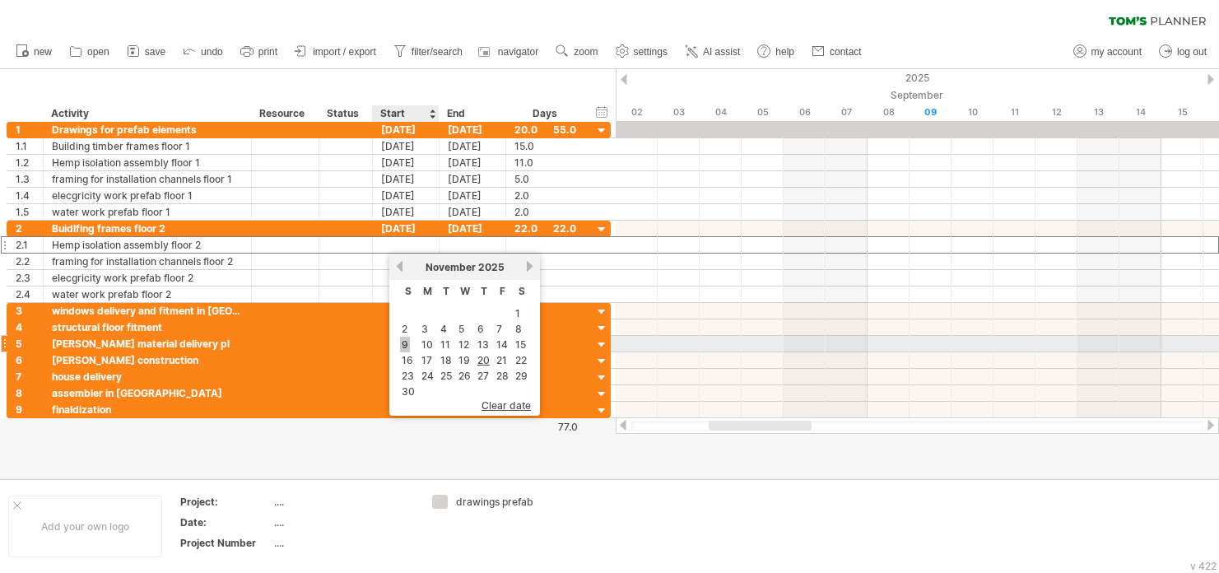
click at [407, 340] on link "9" at bounding box center [405, 345] width 10 height 16
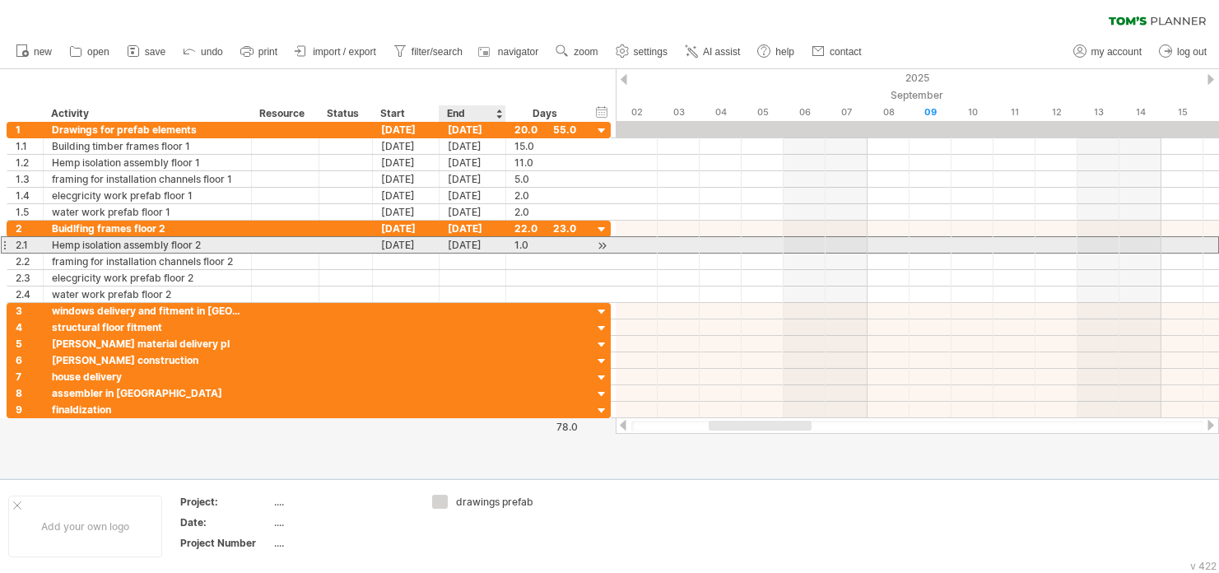
click at [474, 249] on div "[DATE]" at bounding box center [473, 245] width 67 height 16
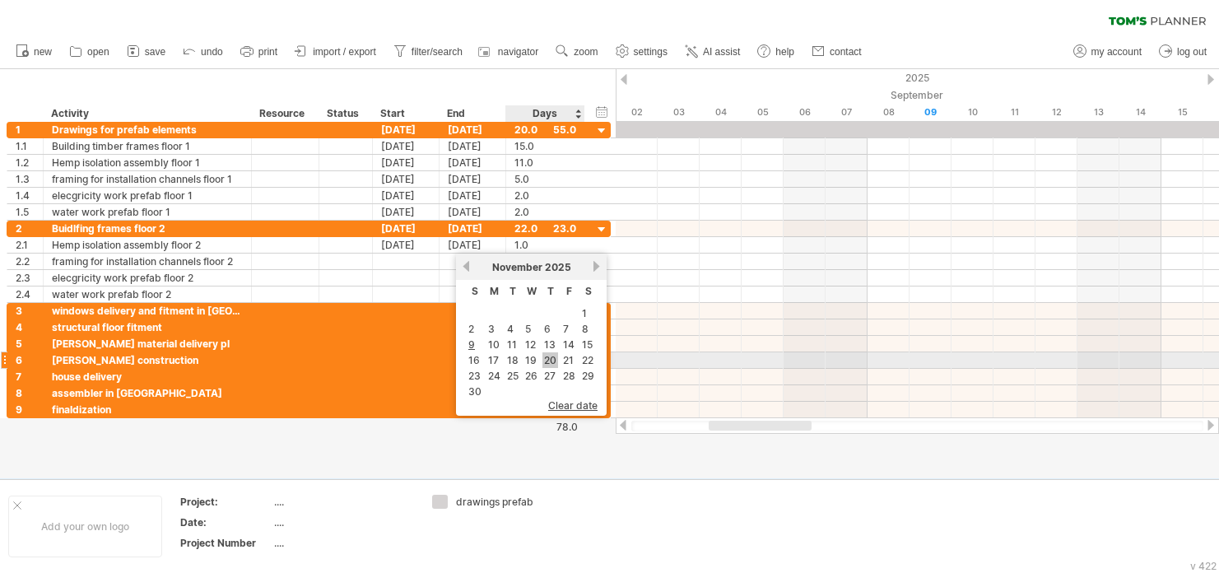
click at [551, 357] on link "20" at bounding box center [550, 360] width 16 height 16
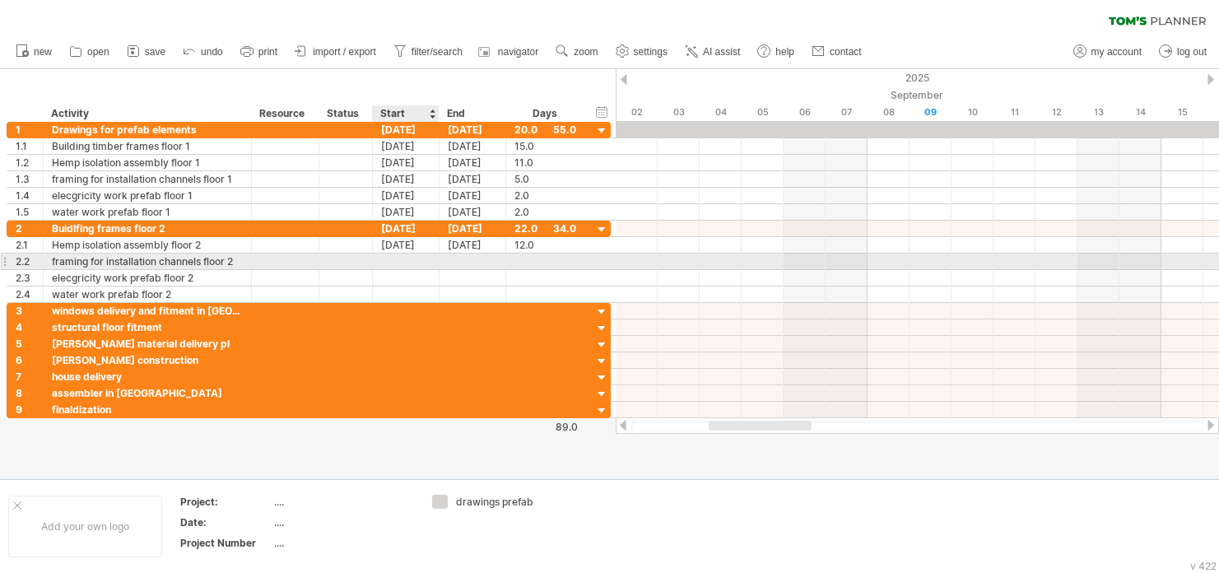
click at [415, 258] on div at bounding box center [406, 261] width 67 height 16
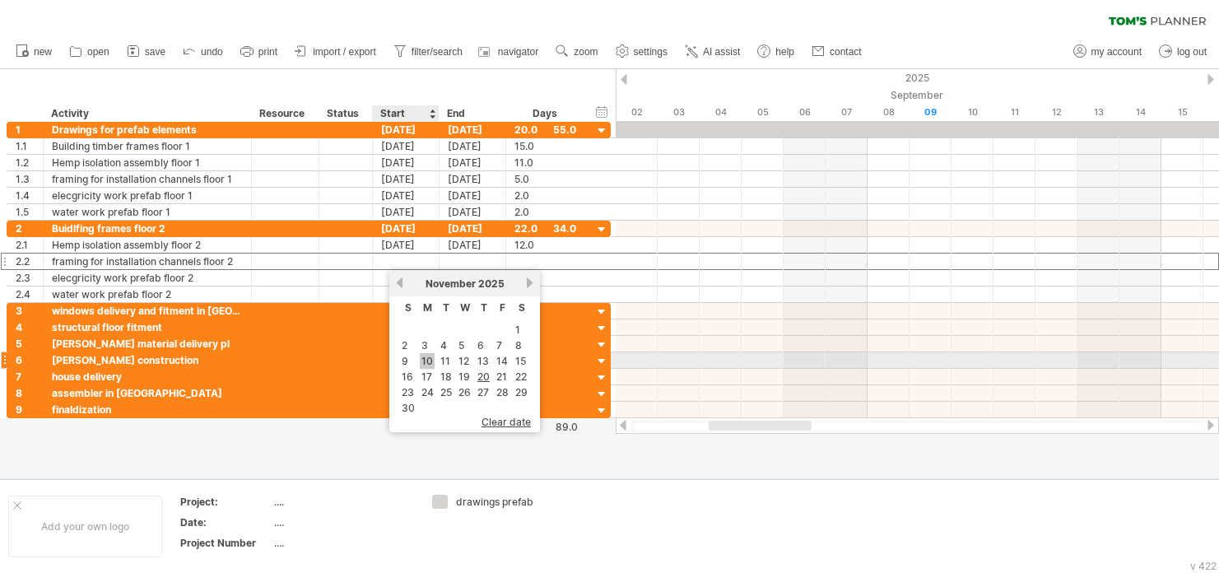
click at [426, 361] on link "10" at bounding box center [427, 361] width 15 height 16
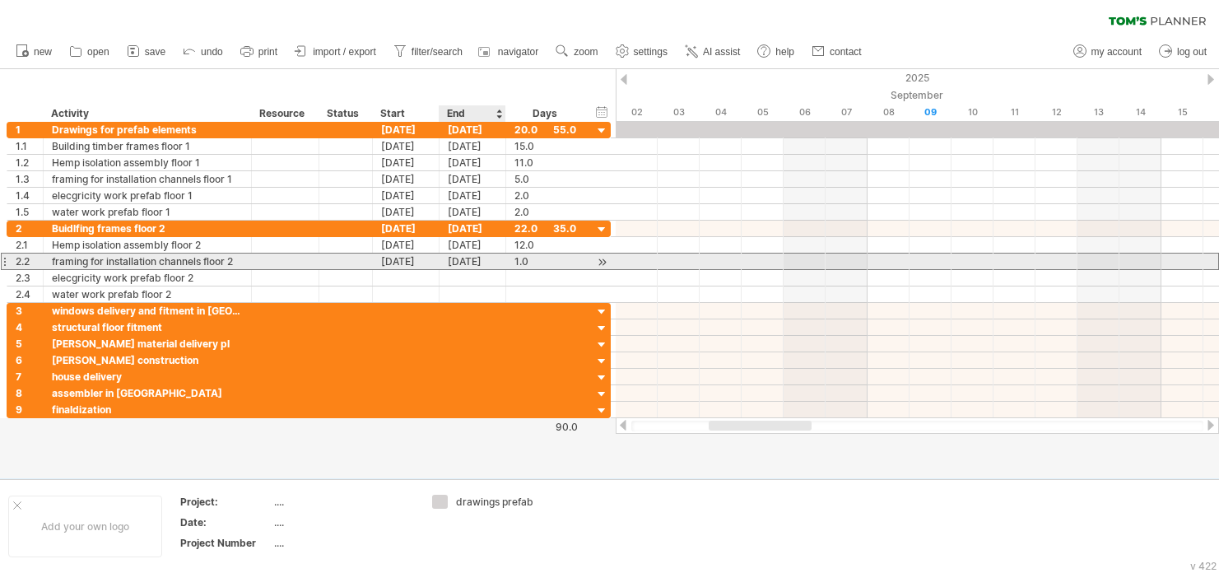
click at [464, 261] on div "[DATE]" at bounding box center [473, 261] width 67 height 16
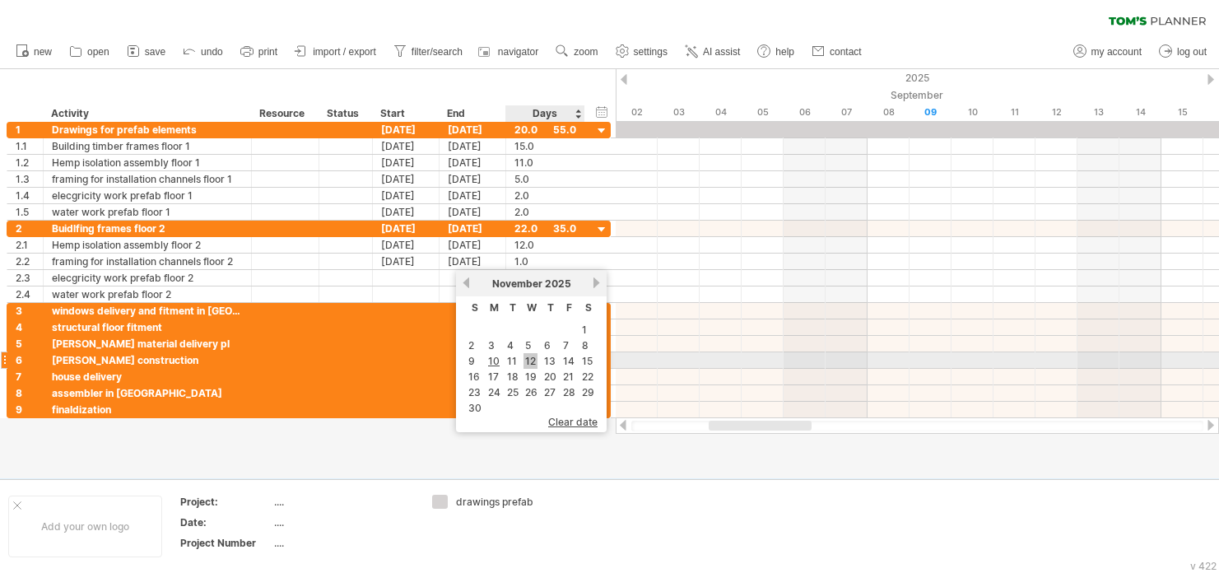
click at [535, 360] on link "12" at bounding box center [530, 361] width 14 height 16
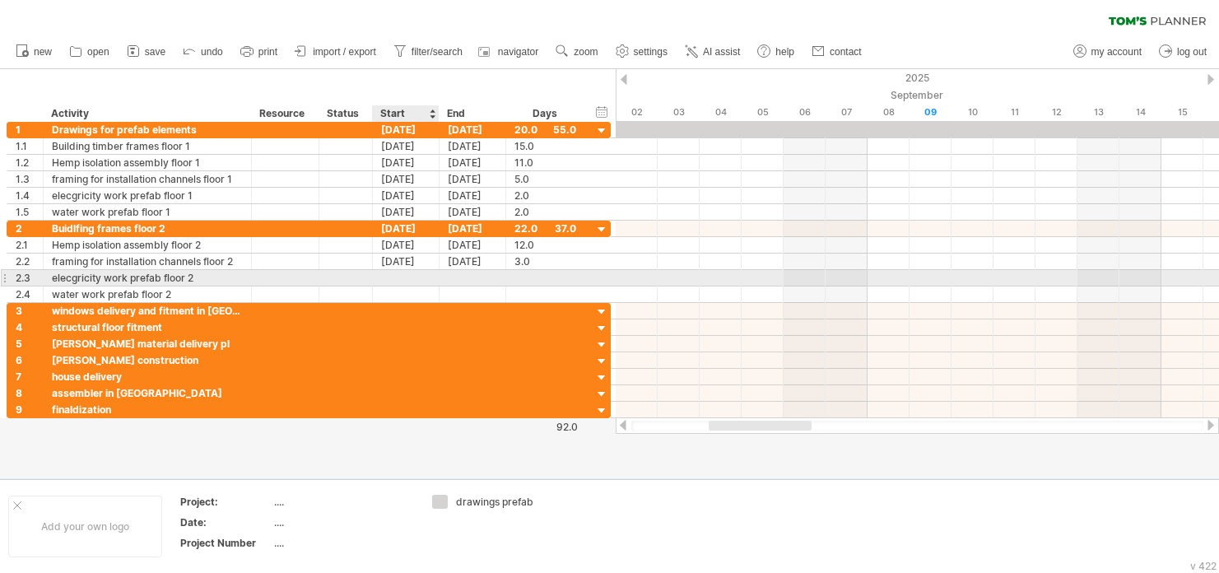
click at [405, 275] on div at bounding box center [406, 278] width 67 height 16
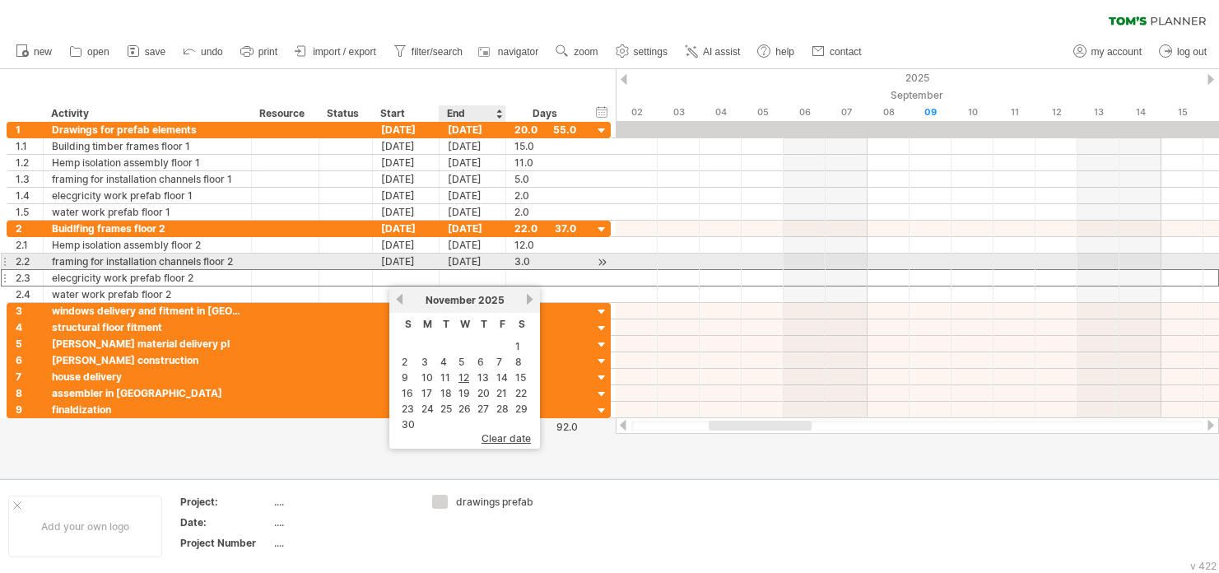
click at [491, 264] on div "[DATE]" at bounding box center [473, 261] width 67 height 16
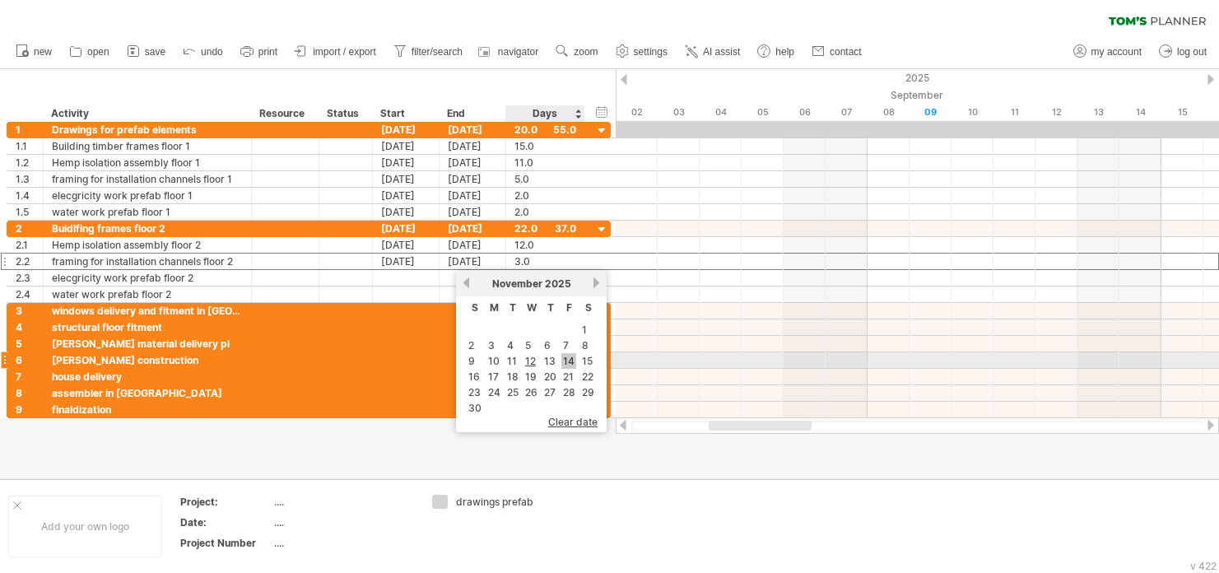
click at [574, 359] on link "14" at bounding box center [568, 361] width 15 height 16
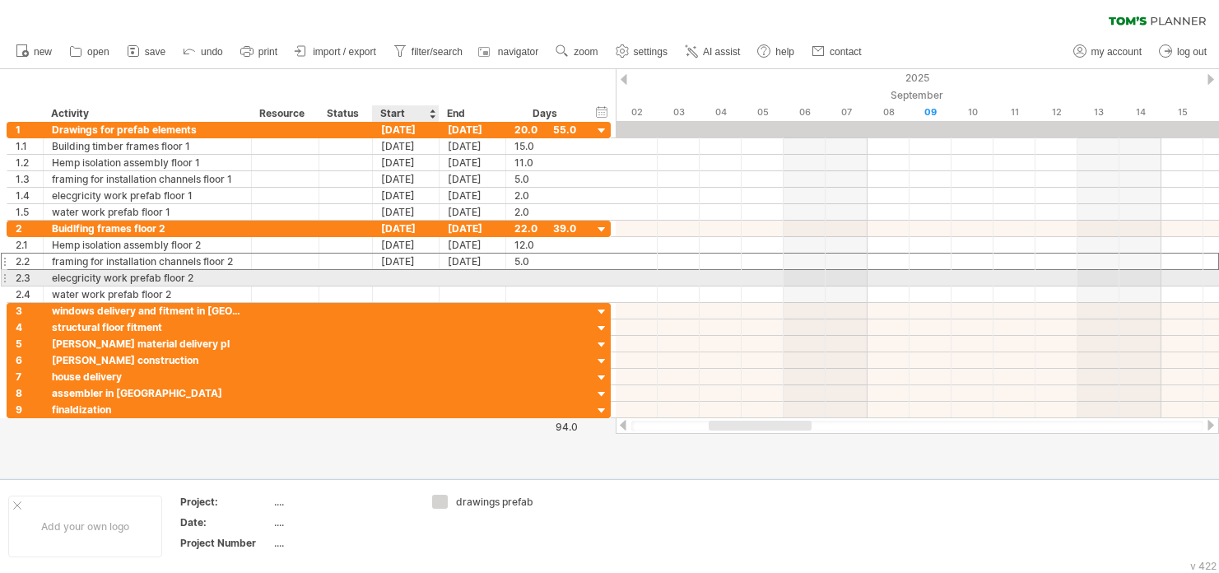
click at [429, 277] on div at bounding box center [406, 278] width 67 height 16
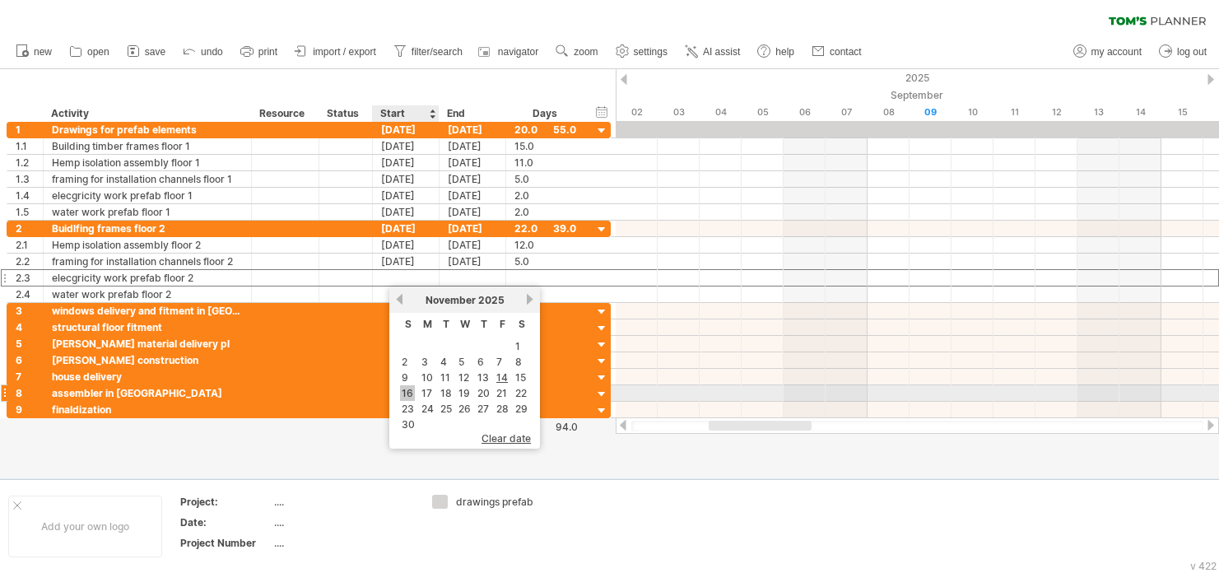
click at [411, 391] on link "16" at bounding box center [407, 393] width 15 height 16
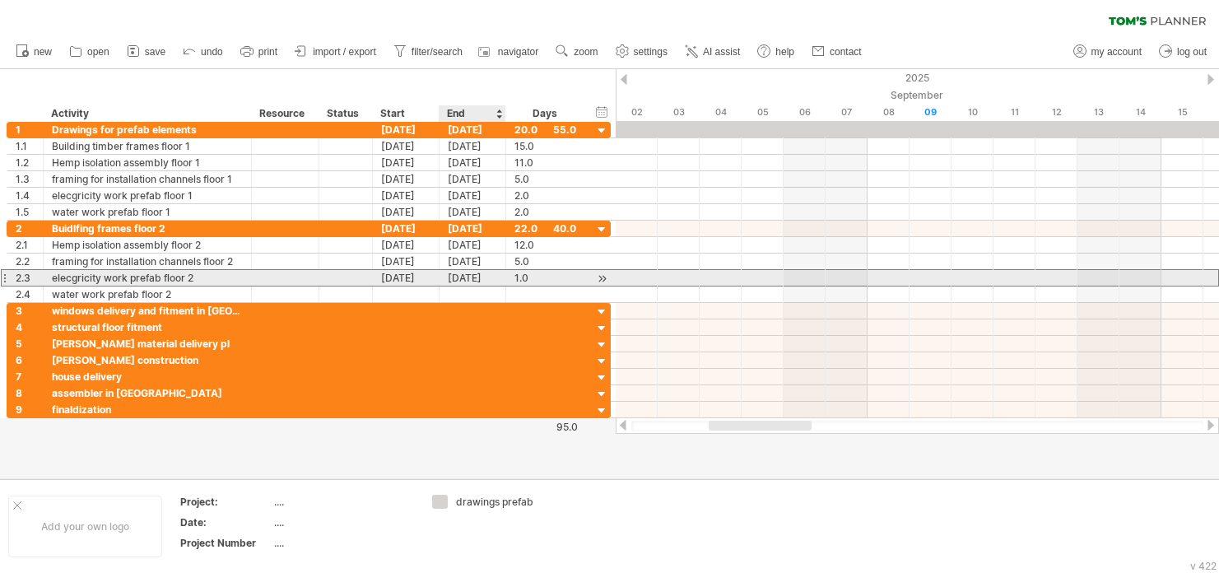
click at [467, 278] on div "[DATE]" at bounding box center [473, 278] width 67 height 16
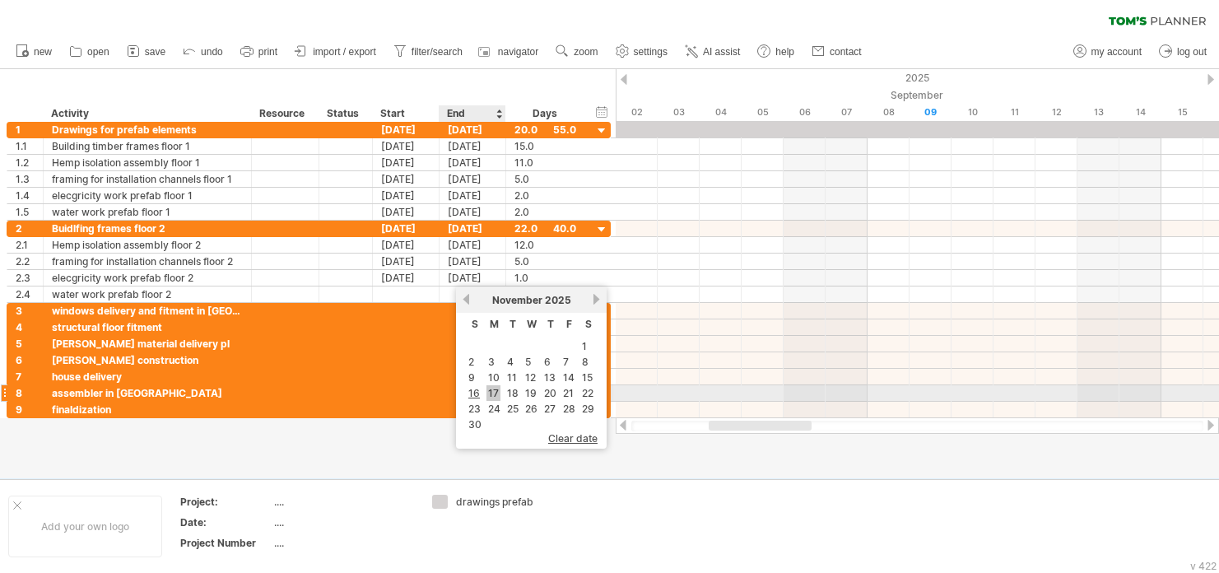
click at [494, 390] on link "17" at bounding box center [493, 393] width 14 height 16
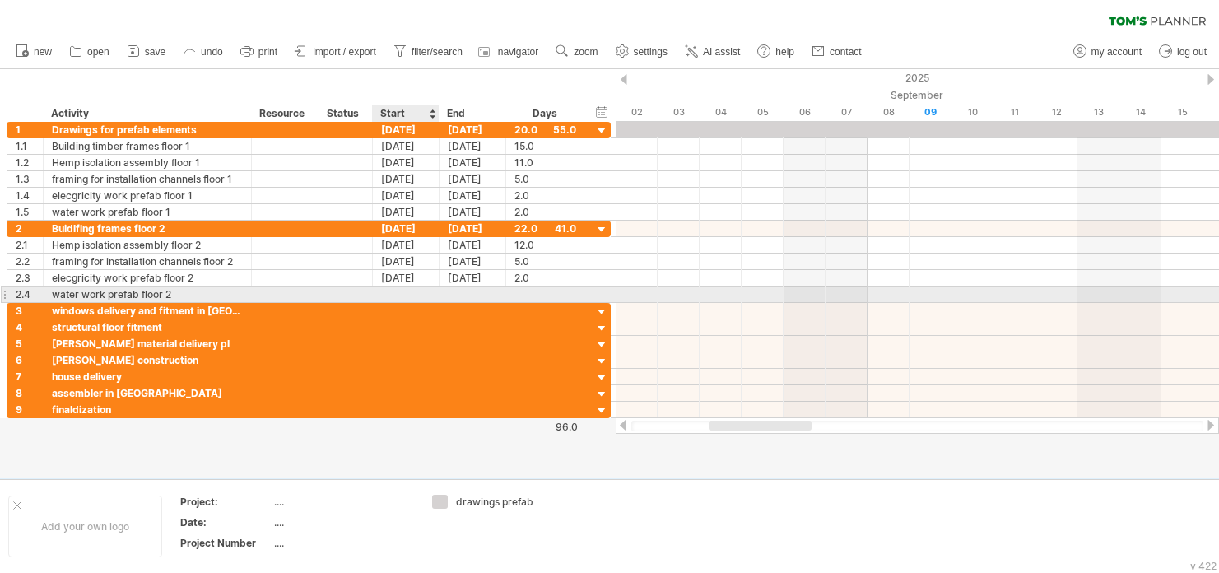
click at [407, 291] on div at bounding box center [406, 294] width 67 height 16
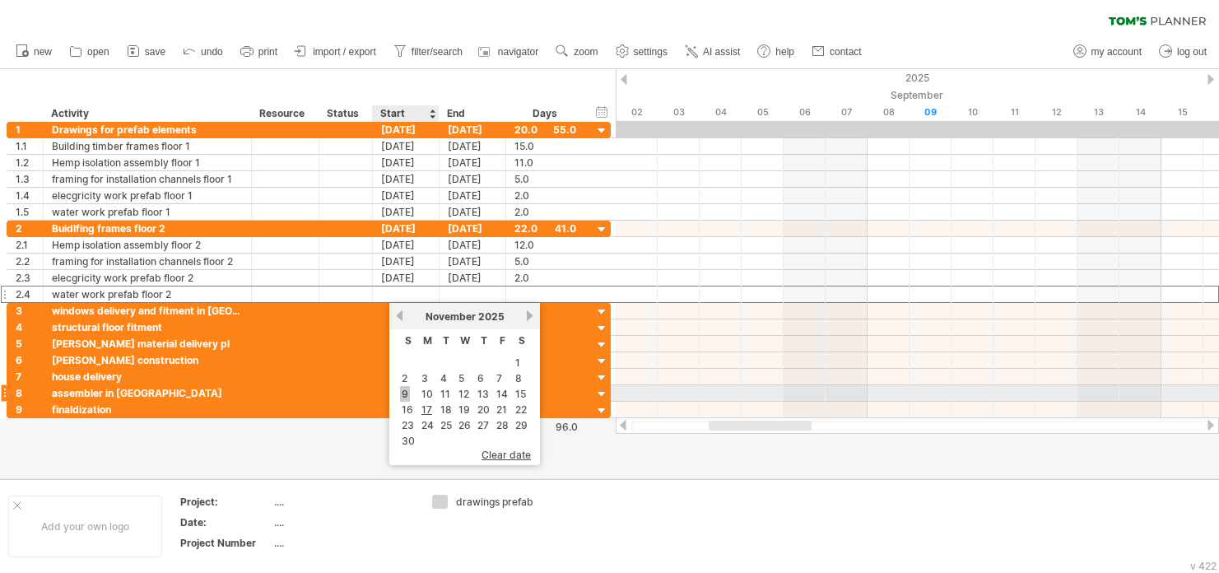
click at [407, 401] on link "9" at bounding box center [405, 394] width 10 height 16
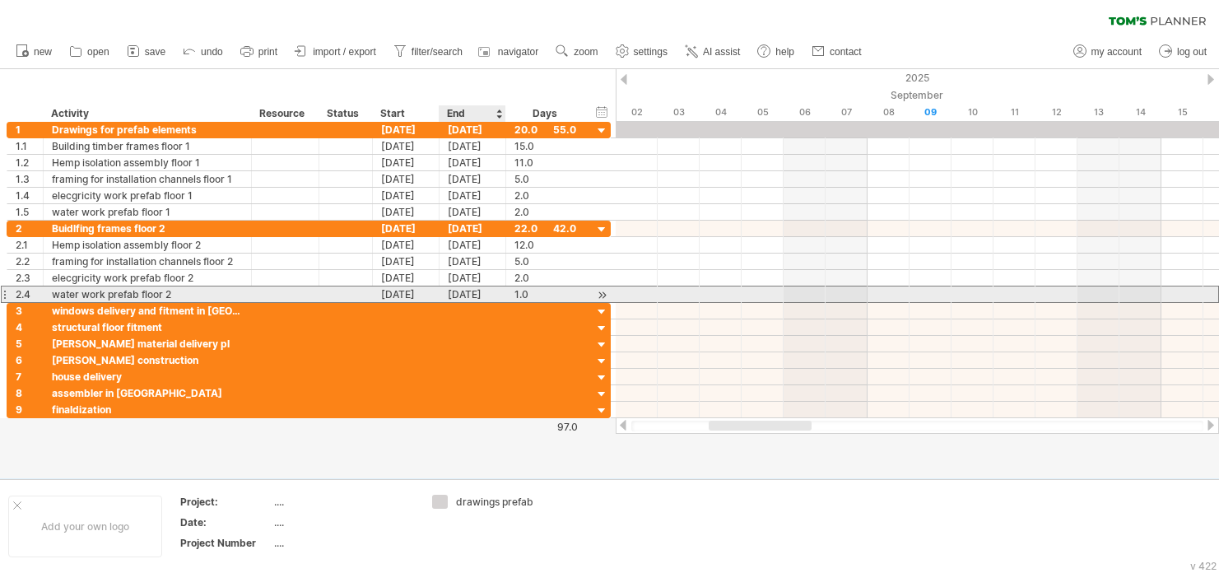
click at [475, 297] on div "[DATE]" at bounding box center [473, 294] width 67 height 16
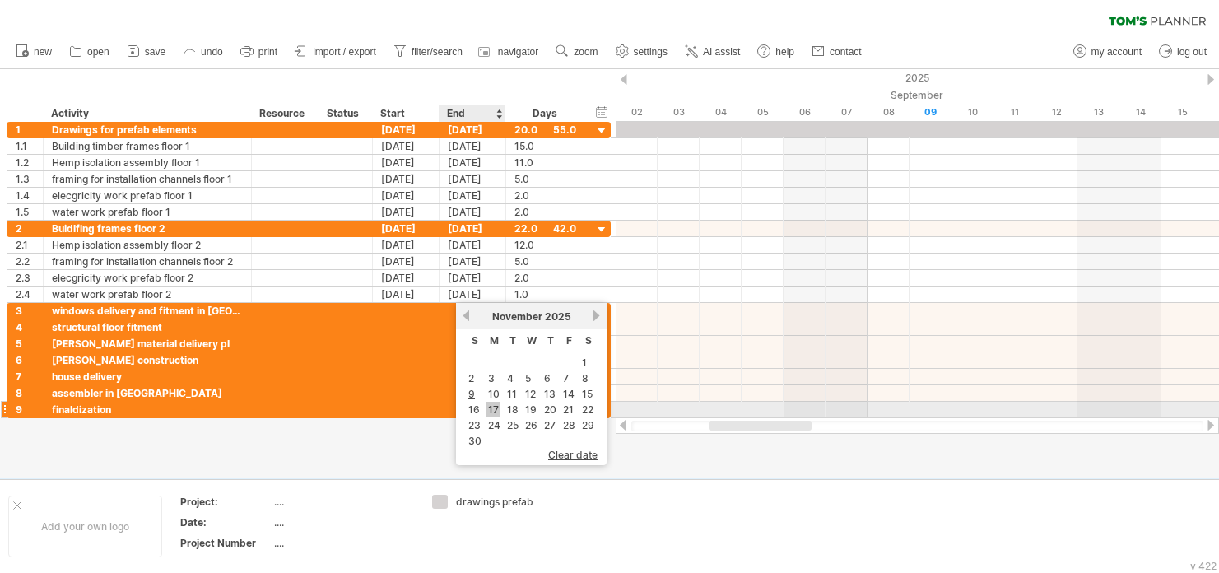
click at [491, 404] on link "17" at bounding box center [493, 410] width 14 height 16
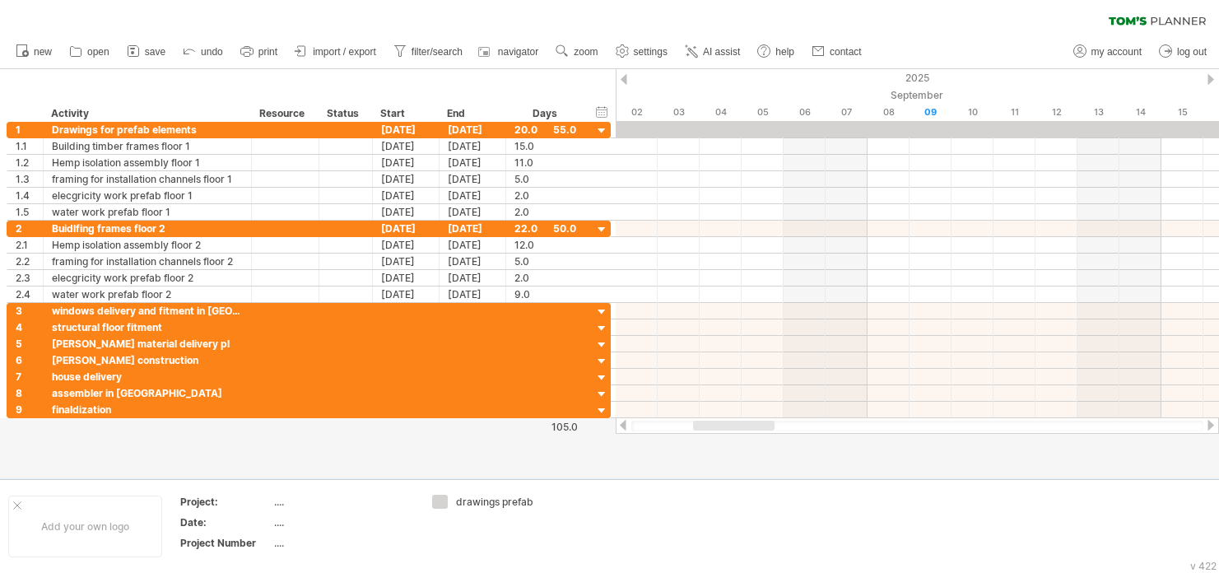
click at [1184, 77] on div at bounding box center [1210, 79] width 7 height 11
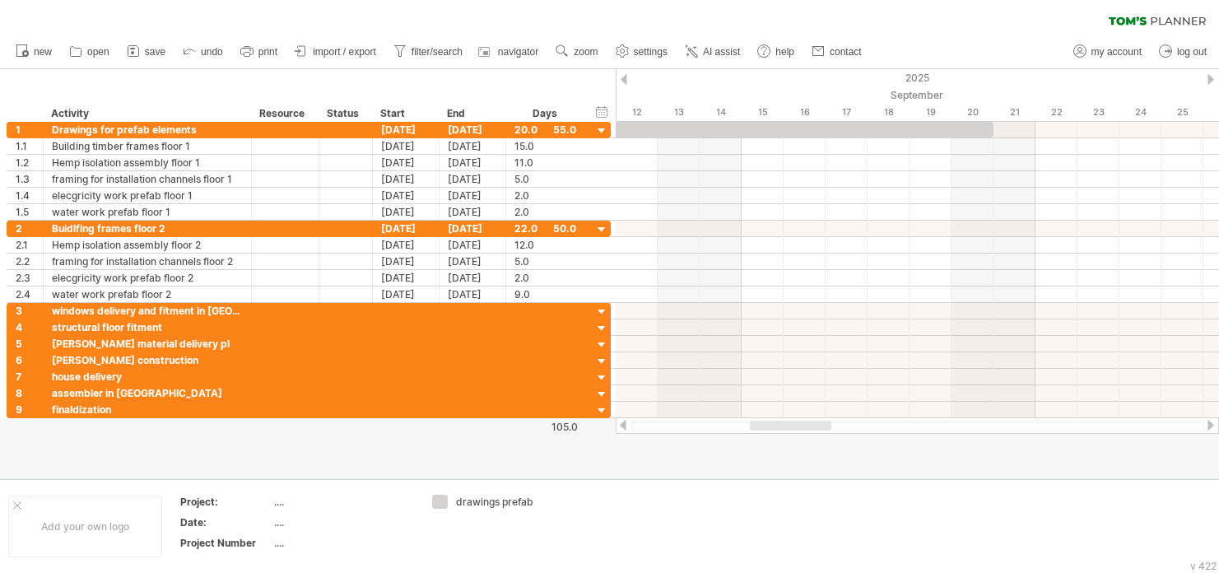
click at [1184, 77] on div at bounding box center [1210, 79] width 7 height 11
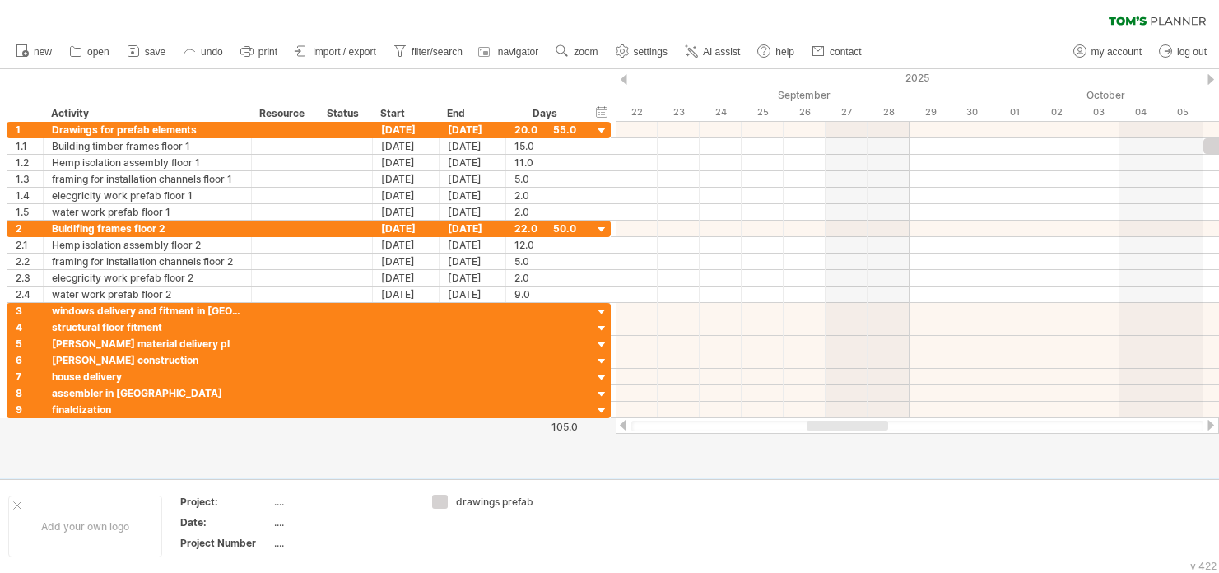
click at [1184, 77] on div at bounding box center [1210, 79] width 7 height 11
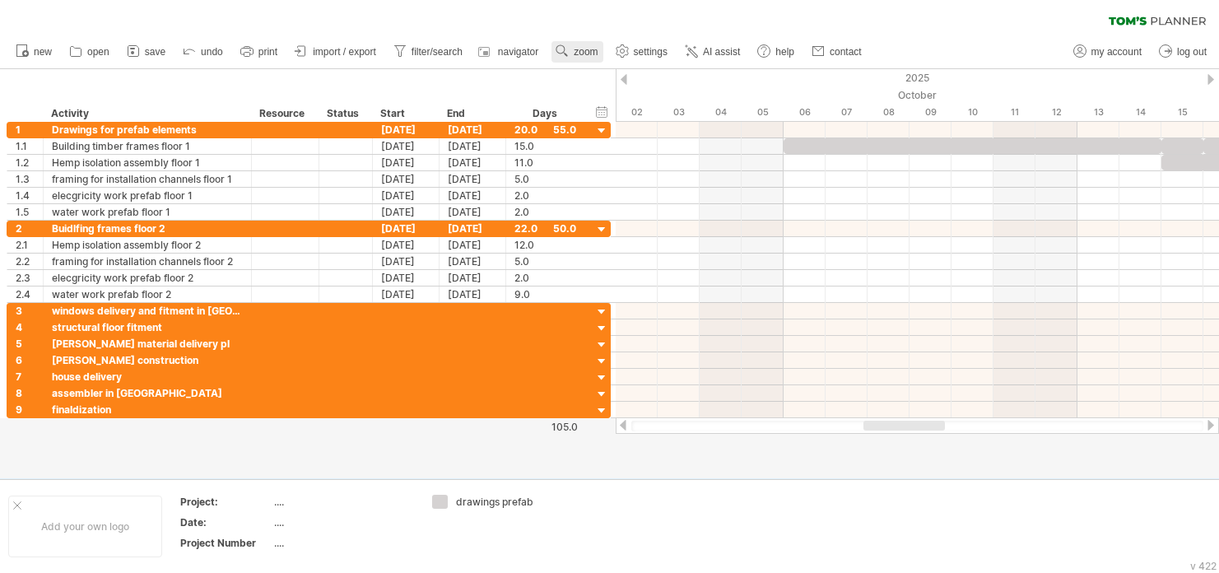
click at [584, 52] on span "zoom" at bounding box center [586, 52] width 24 height 12
click at [630, 75] on div "Month" at bounding box center [637, 73] width 91 height 26
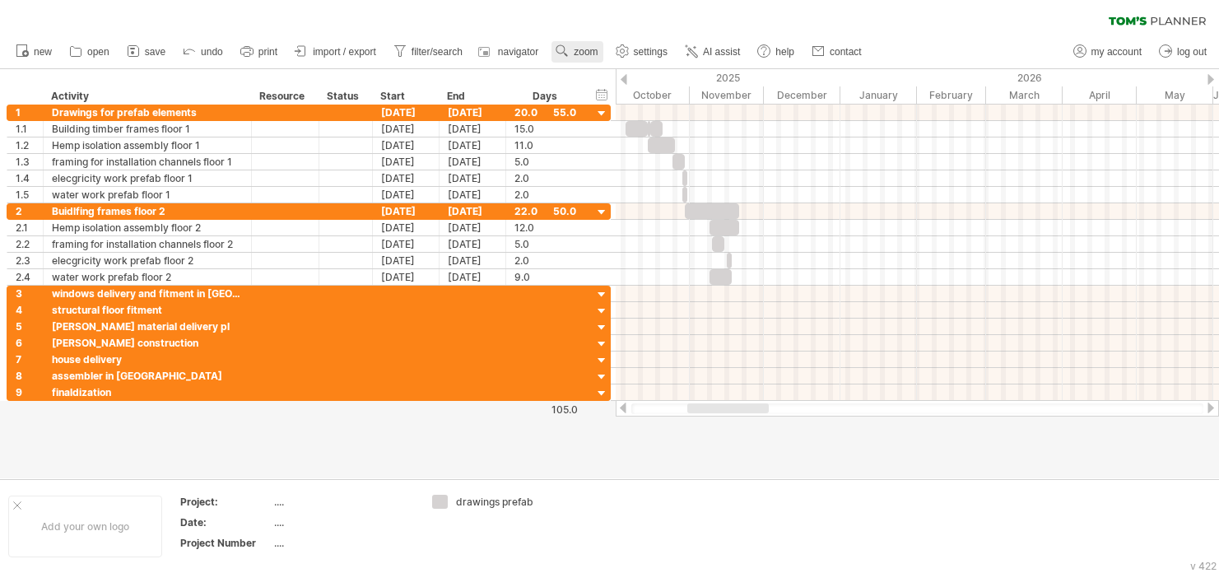
click at [596, 55] on span "zoom" at bounding box center [586, 52] width 24 height 12
click at [619, 99] on div "Week" at bounding box center [649, 103] width 91 height 26
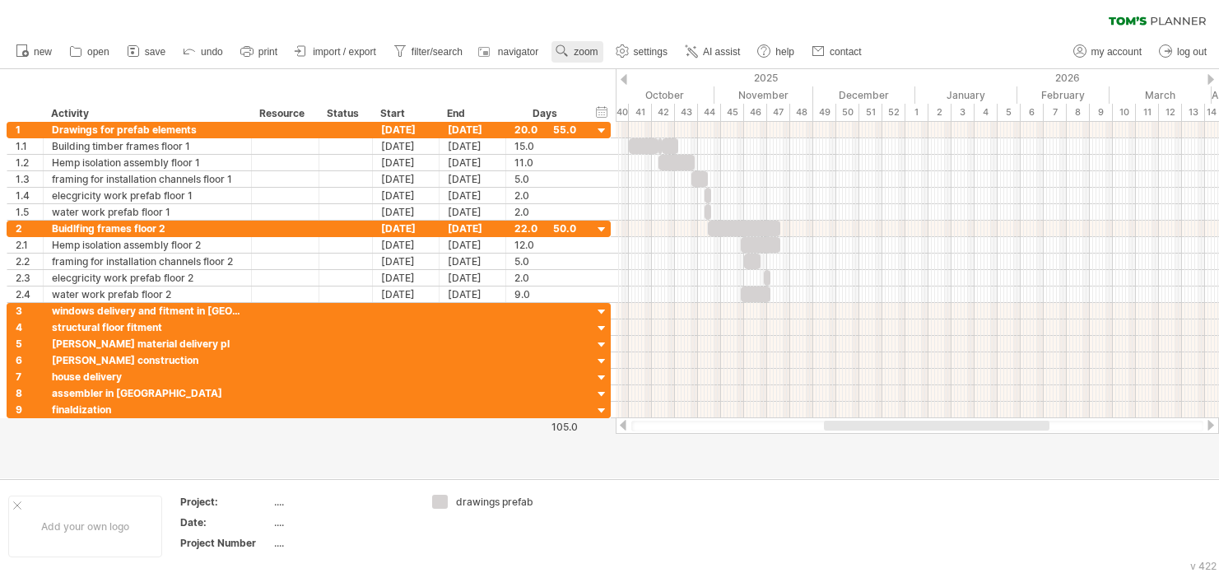
click at [579, 49] on span "zoom" at bounding box center [586, 52] width 24 height 12
click at [627, 97] on div "Week" at bounding box center [632, 96] width 91 height 26
click at [623, 78] on div at bounding box center [624, 79] width 7 height 11
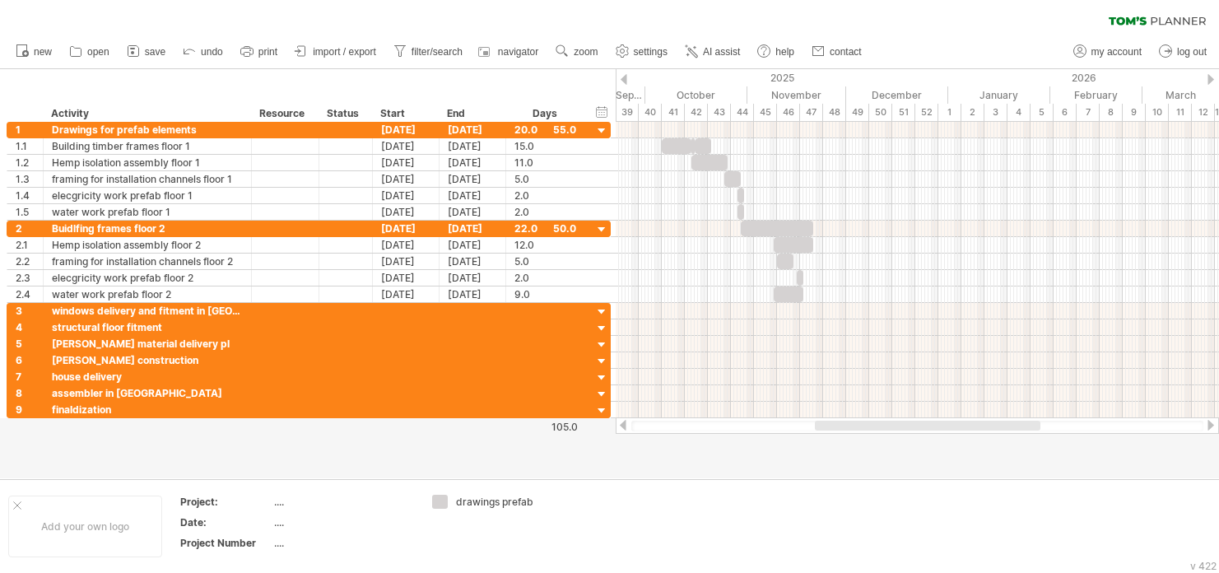
click at [623, 78] on div at bounding box center [624, 79] width 7 height 11
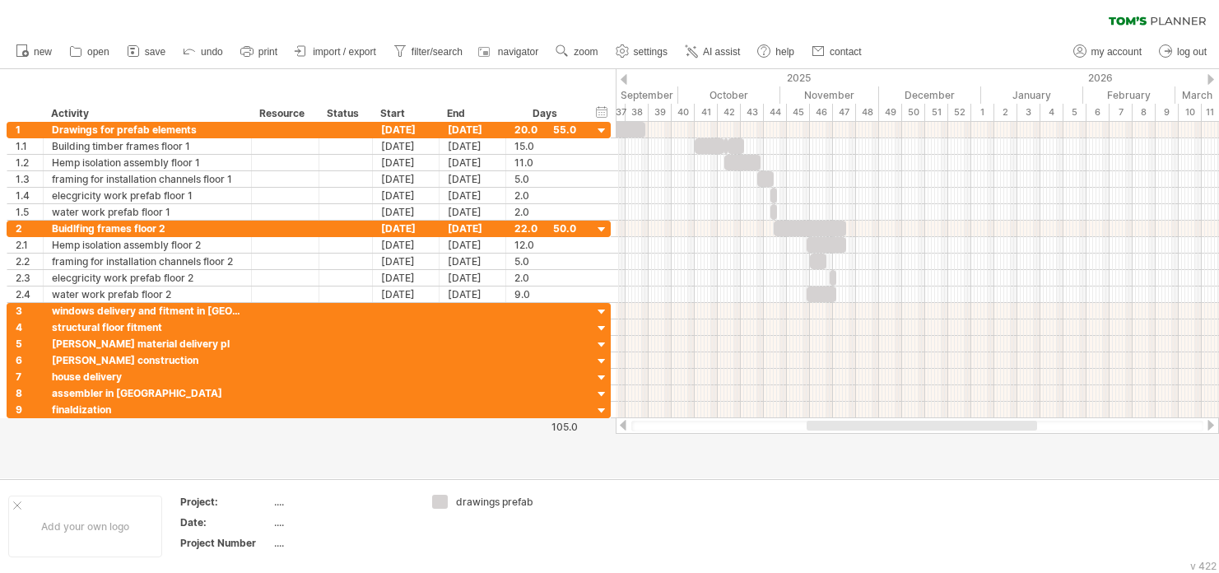
click at [623, 78] on div at bounding box center [624, 79] width 7 height 11
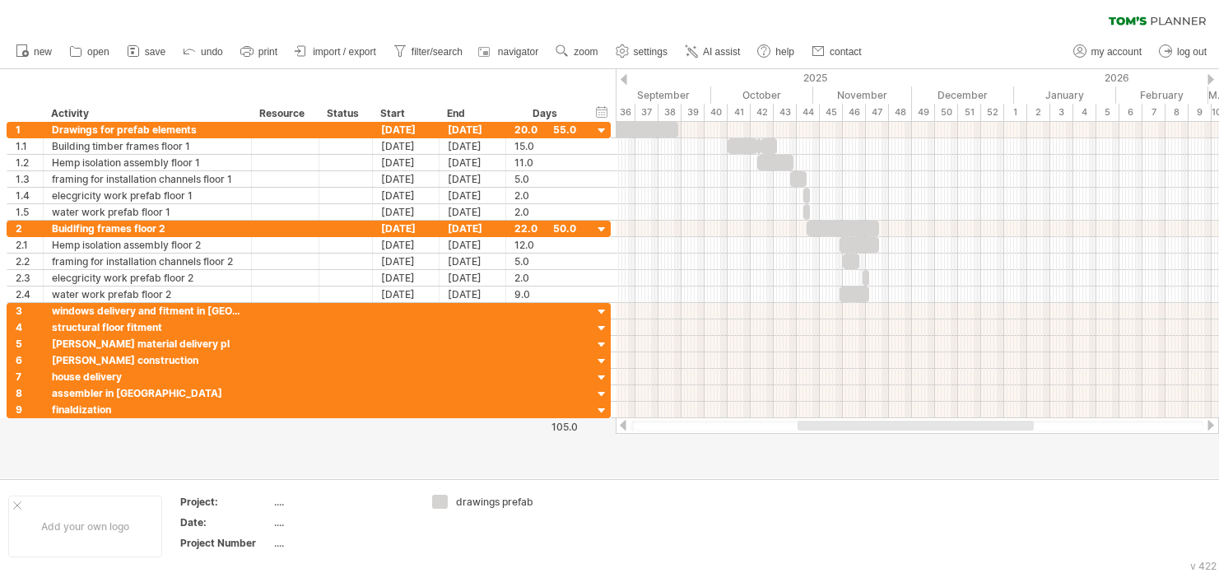
click at [623, 78] on div at bounding box center [624, 79] width 7 height 11
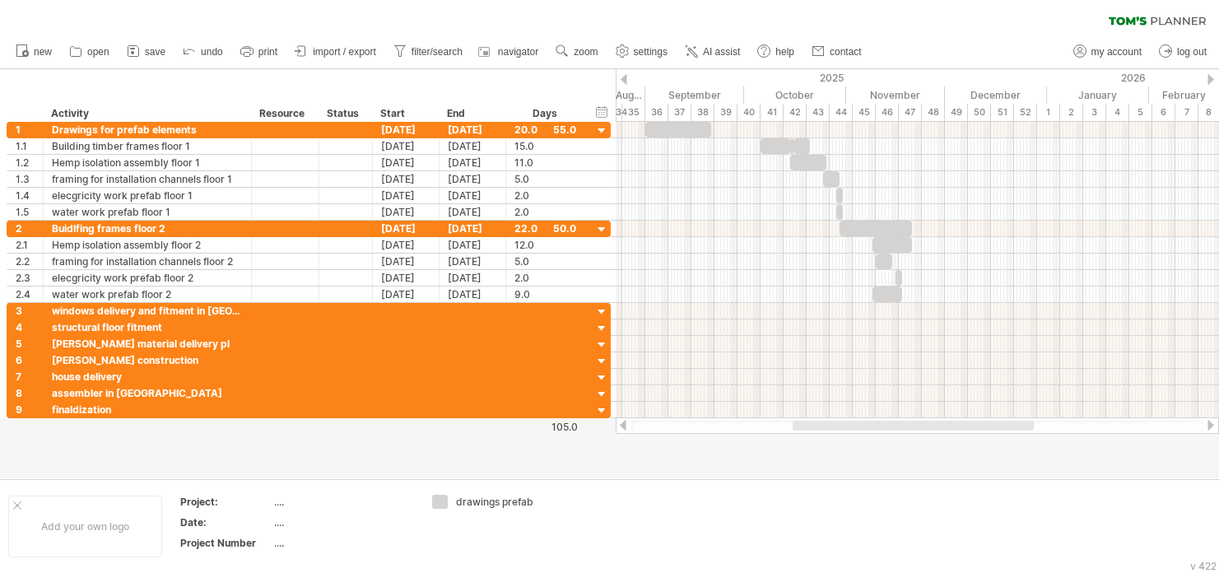
click at [623, 78] on div at bounding box center [624, 79] width 7 height 11
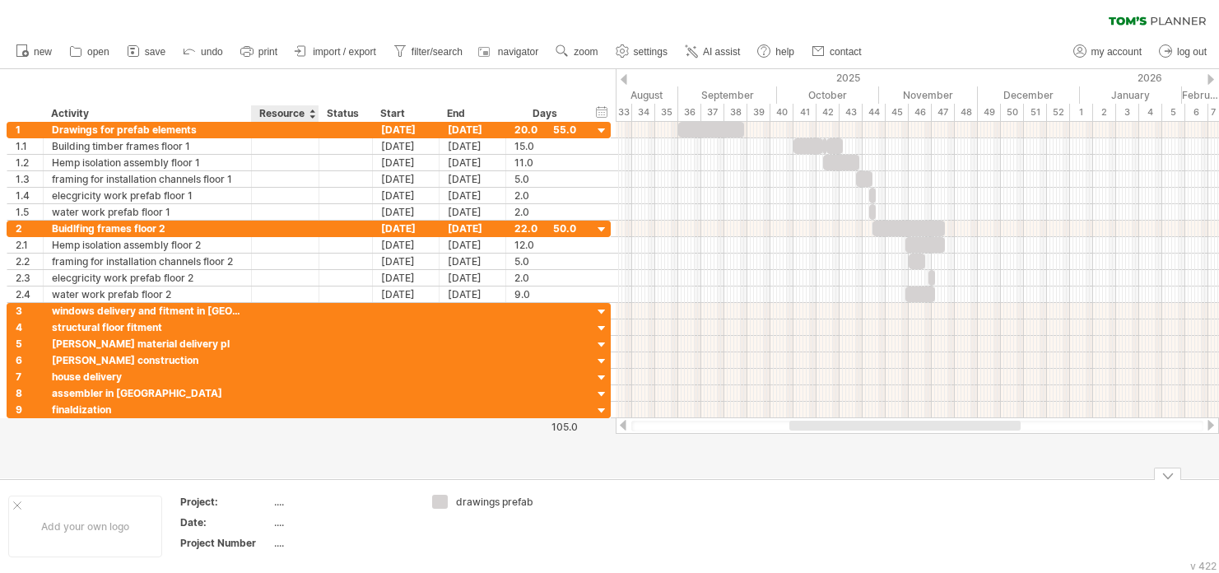
click at [280, 499] on div "...." at bounding box center [343, 502] width 138 height 14
click at [277, 539] on div "...." at bounding box center [343, 543] width 138 height 14
type input "*"
click at [314, 519] on div "...." at bounding box center [343, 522] width 138 height 14
click at [274, 47] on span "print" at bounding box center [267, 52] width 19 height 12
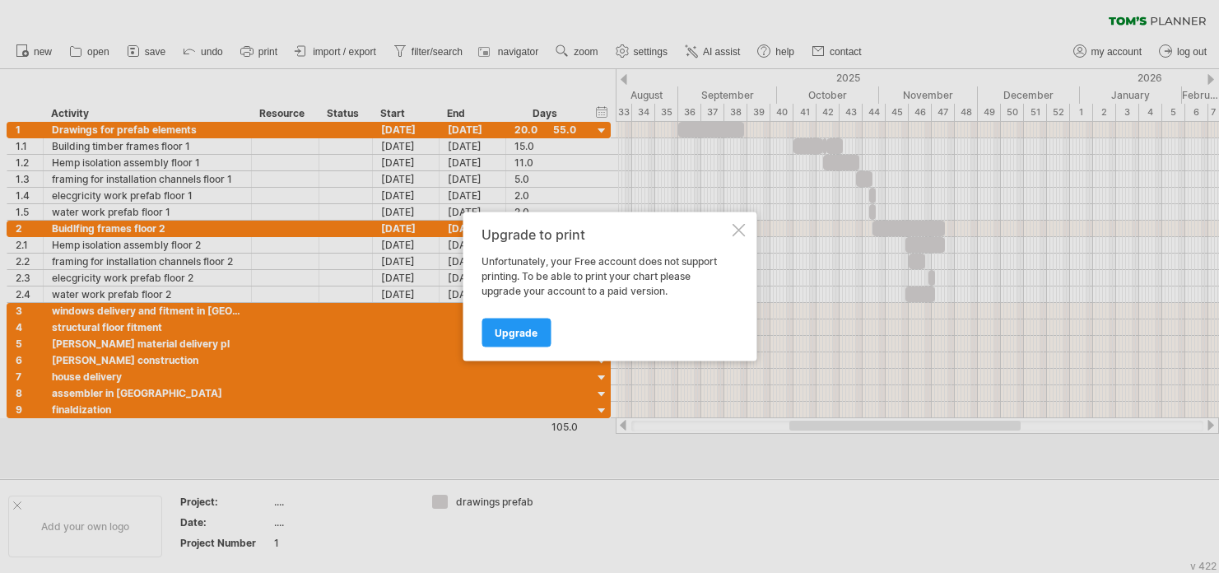
click at [733, 232] on div at bounding box center [738, 230] width 13 height 13
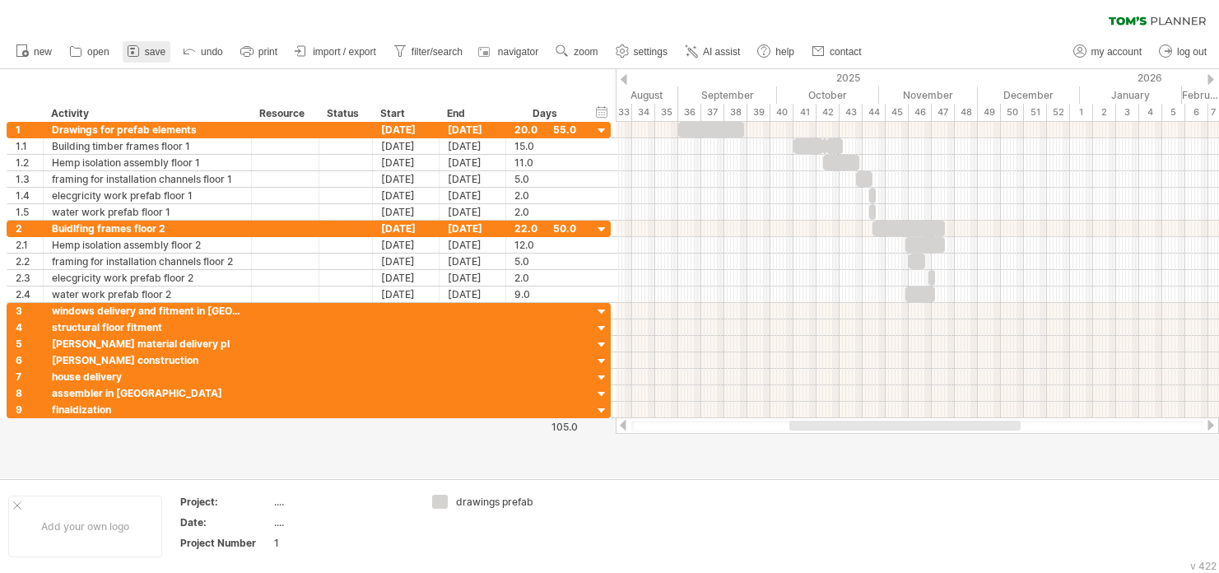
click at [161, 54] on span "save" at bounding box center [155, 52] width 21 height 12
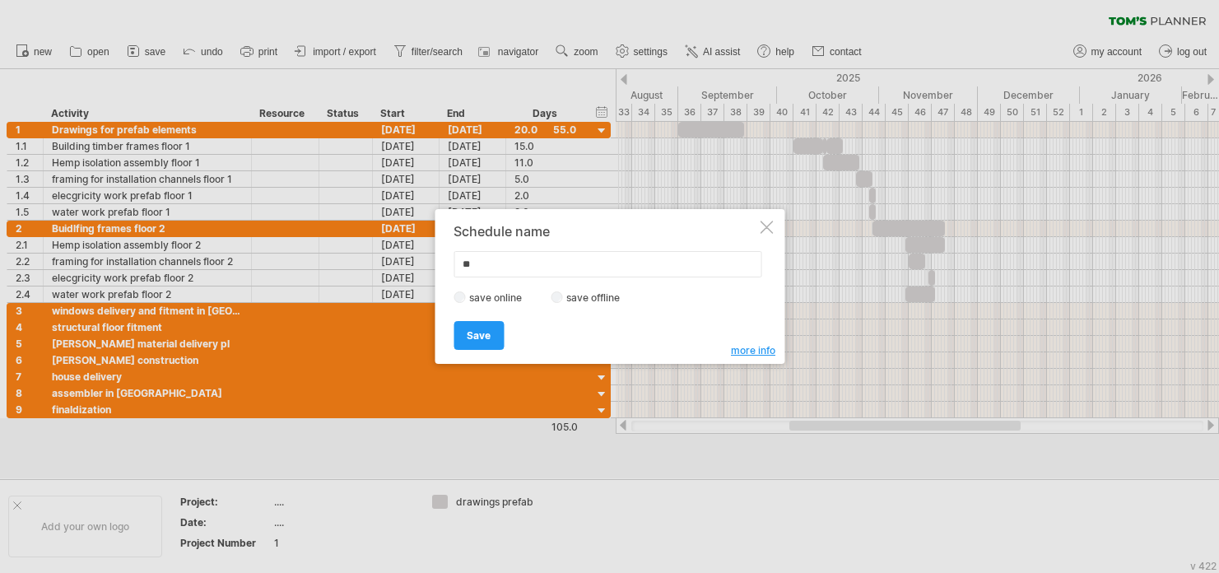
type input "*"
type input "*********"
click at [612, 302] on label "save offline" at bounding box center [598, 297] width 72 height 12
click at [494, 335] on link "Save" at bounding box center [478, 335] width 50 height 29
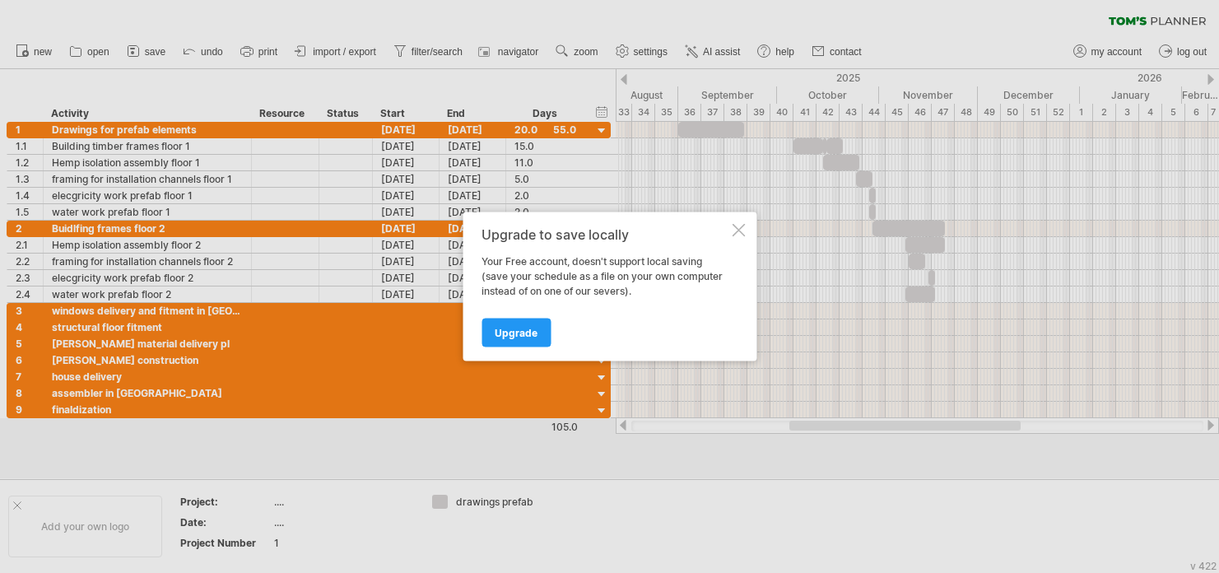
click at [742, 226] on div at bounding box center [738, 230] width 13 height 13
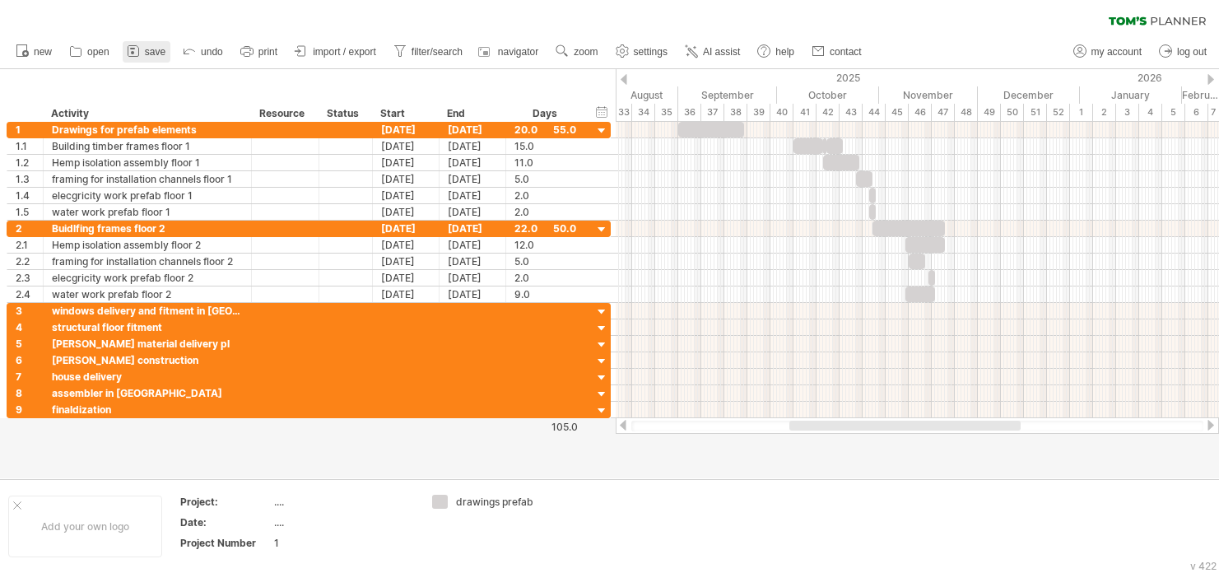
click at [146, 46] on span "save" at bounding box center [155, 52] width 21 height 12
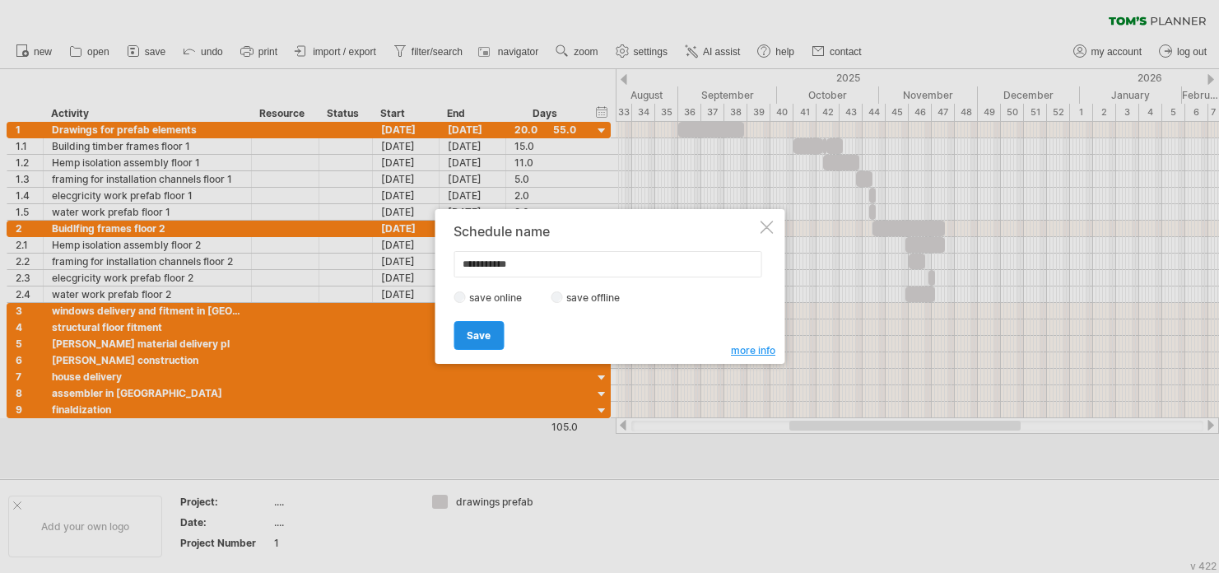
click at [477, 332] on span "Save" at bounding box center [479, 335] width 24 height 12
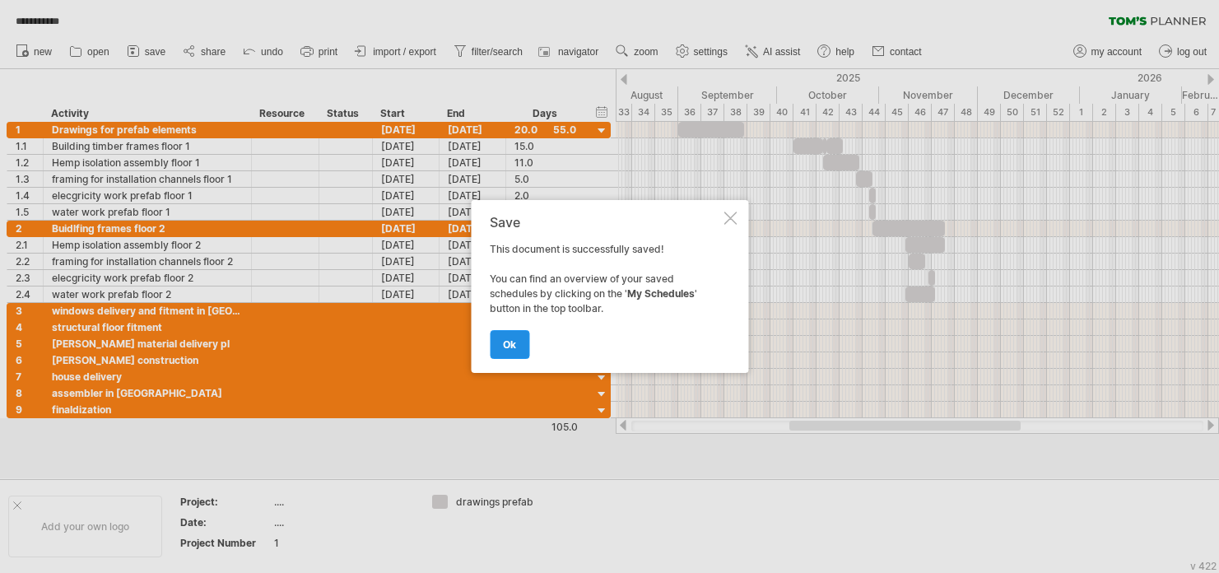
click at [505, 333] on link "ok" at bounding box center [510, 344] width 40 height 29
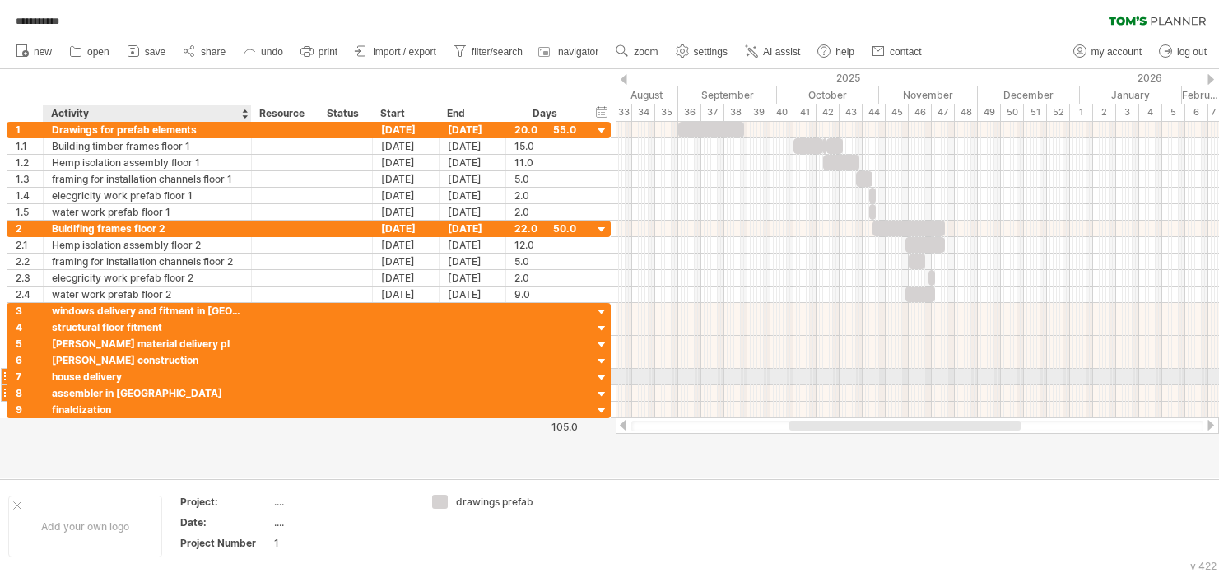
click at [136, 386] on div "assembler in [GEOGRAPHIC_DATA]" at bounding box center [147, 393] width 191 height 16
